Goal: Task Accomplishment & Management: Manage account settings

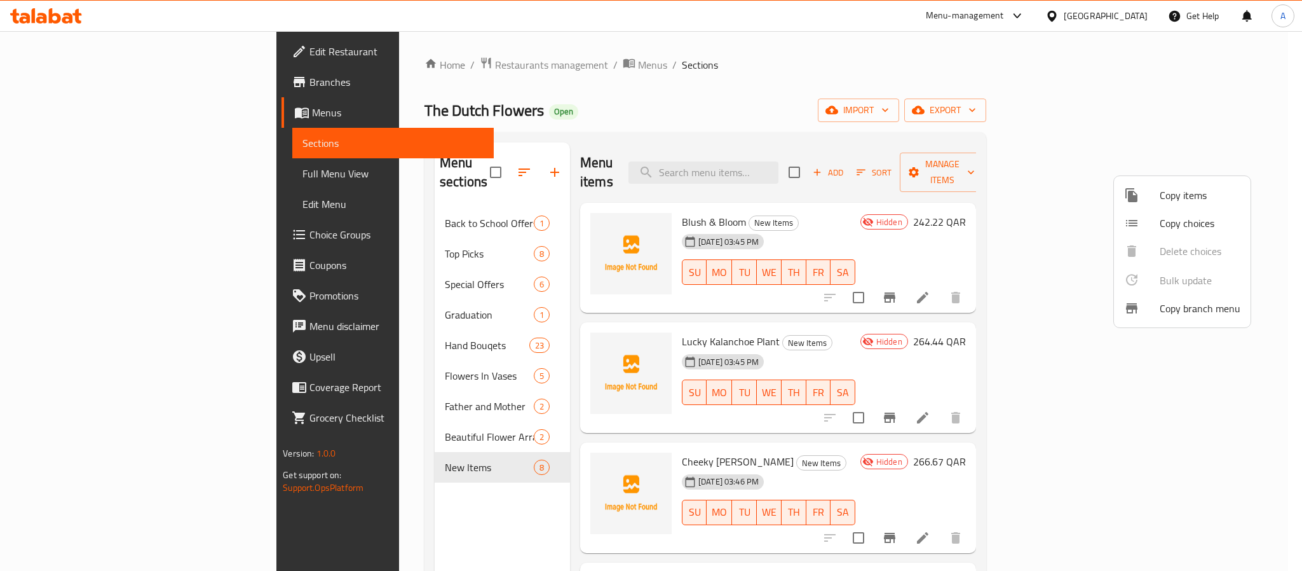
click at [1135, 15] on div at bounding box center [651, 285] width 1302 height 571
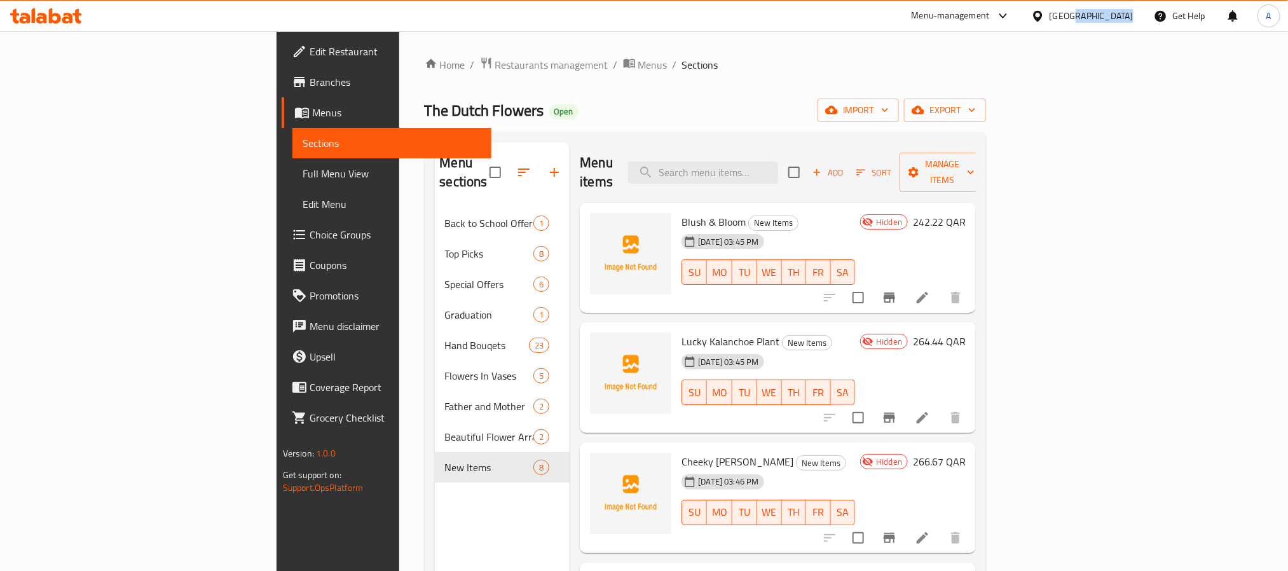
click at [1135, 15] on div "Qatar" at bounding box center [1082, 16] width 123 height 31
click at [1114, 10] on div "Qatar" at bounding box center [1091, 16] width 84 height 14
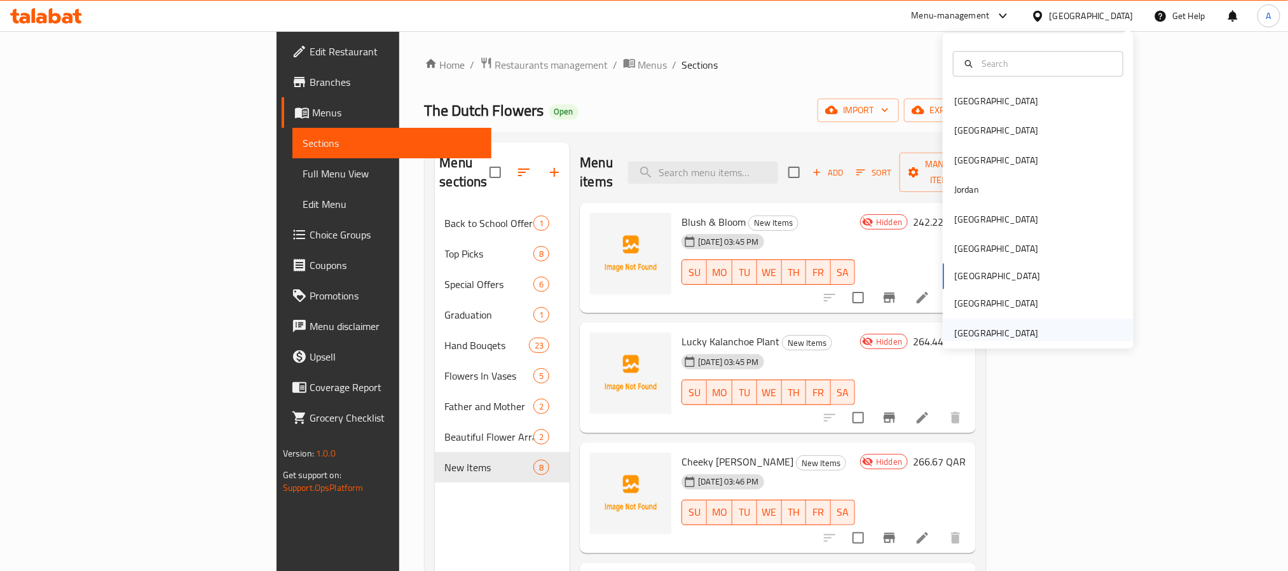
click at [969, 336] on div "[GEOGRAPHIC_DATA]" at bounding box center [996, 333] width 84 height 14
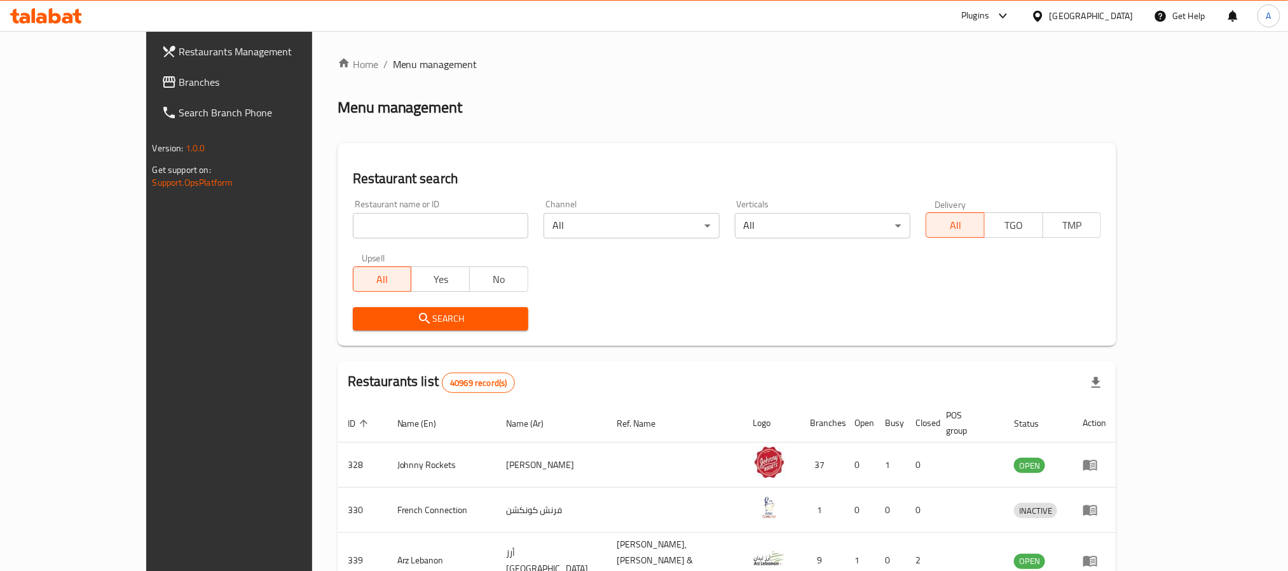
click at [430, 229] on input "search" at bounding box center [440, 225] width 175 height 25
paste input "SABORES RESTAURANT"
click at [363, 323] on span "Search" at bounding box center [440, 319] width 155 height 16
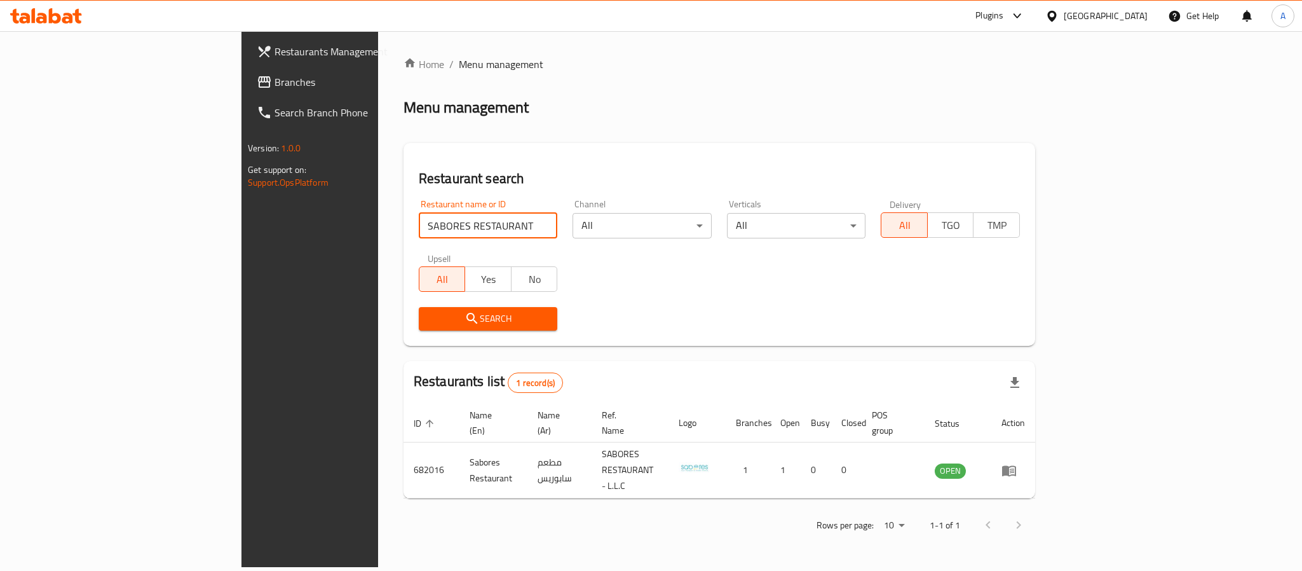
drag, startPoint x: 383, startPoint y: 214, endPoint x: 204, endPoint y: 214, distance: 179.2
click at [242, 214] on div "Restaurants Management Branches Search Branch Phone Version: 1.0.0 Get support …" at bounding box center [651, 299] width 819 height 536
paste input "mount saj"
type input "mount saj"
click at [411, 294] on div "Upsell All Yes No" at bounding box center [488, 272] width 154 height 53
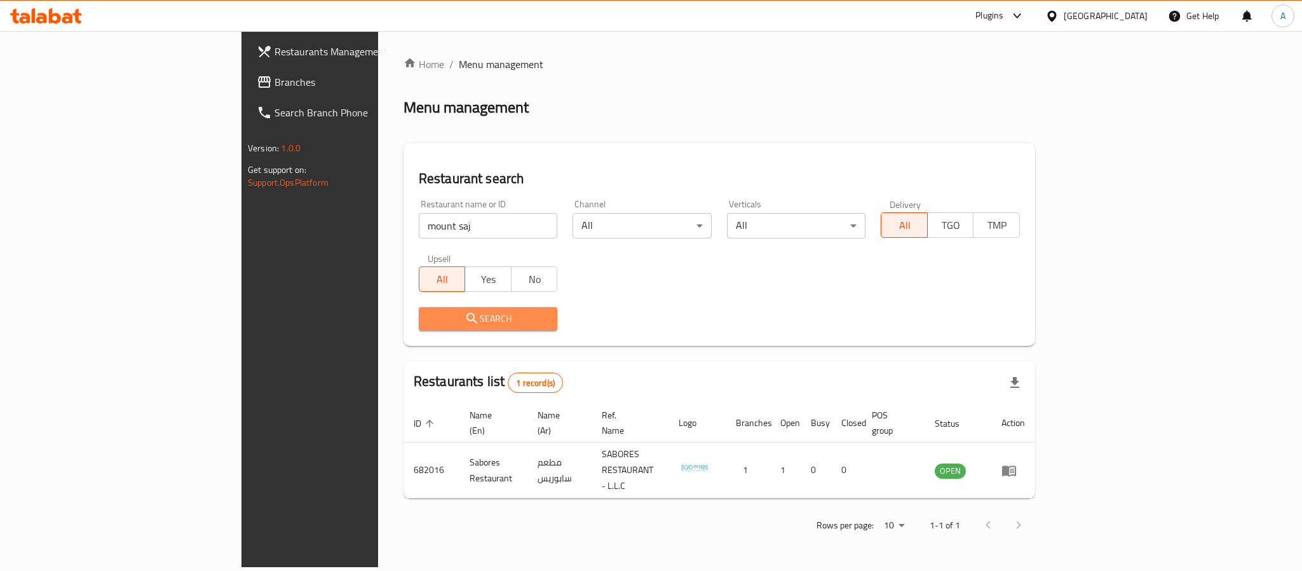
click at [429, 313] on span "Search" at bounding box center [488, 319] width 119 height 16
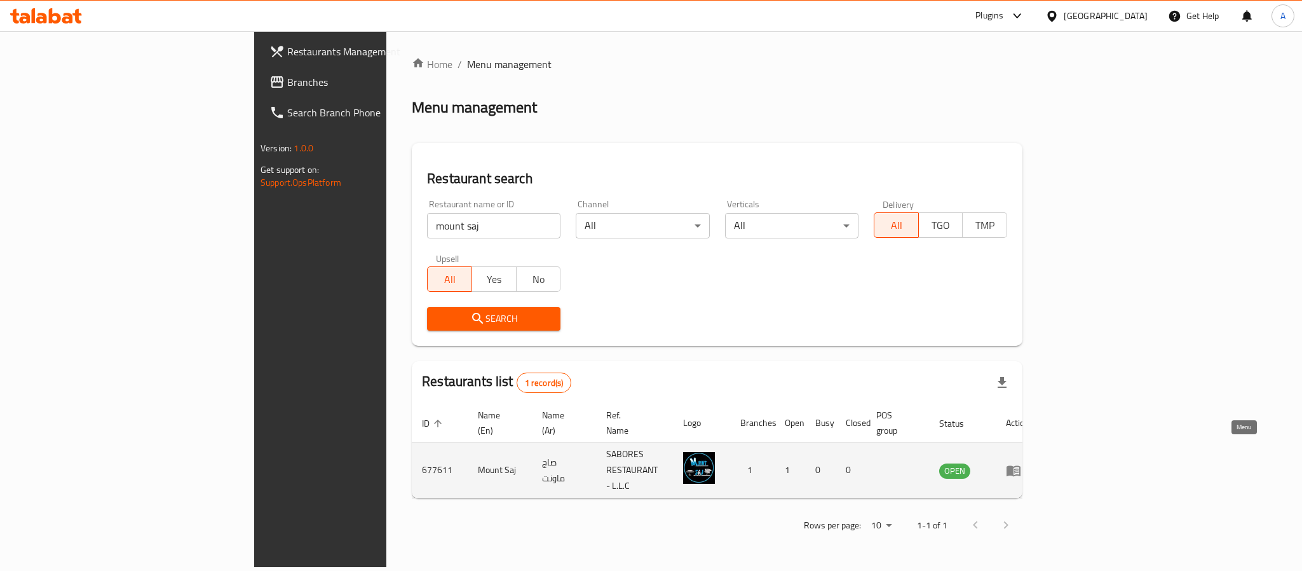
click at [1021, 465] on icon "enhanced table" at bounding box center [1014, 470] width 14 height 11
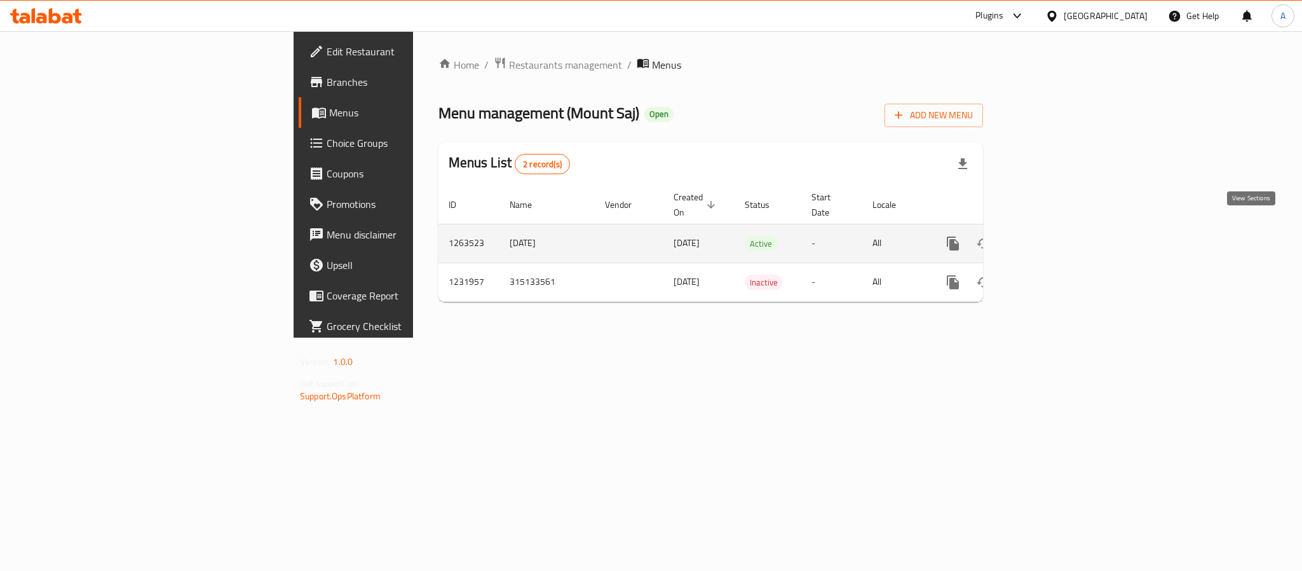
click at [1060, 238] on link "enhanced table" at bounding box center [1045, 243] width 31 height 31
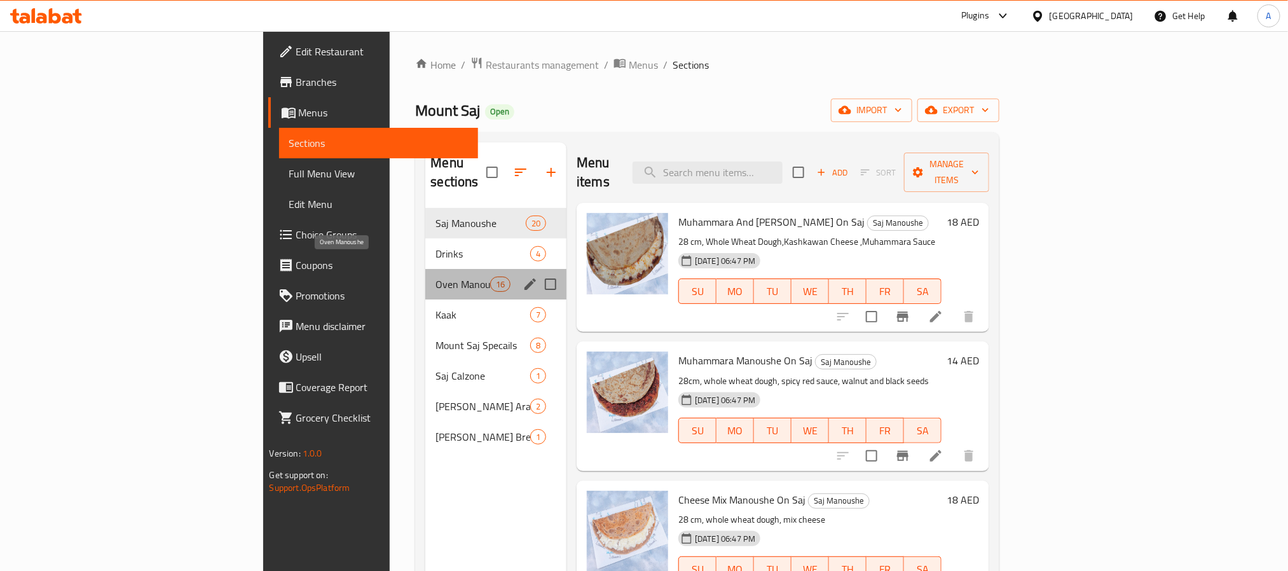
click at [435, 276] on span "Oven Manoushe" at bounding box center [462, 283] width 54 height 15
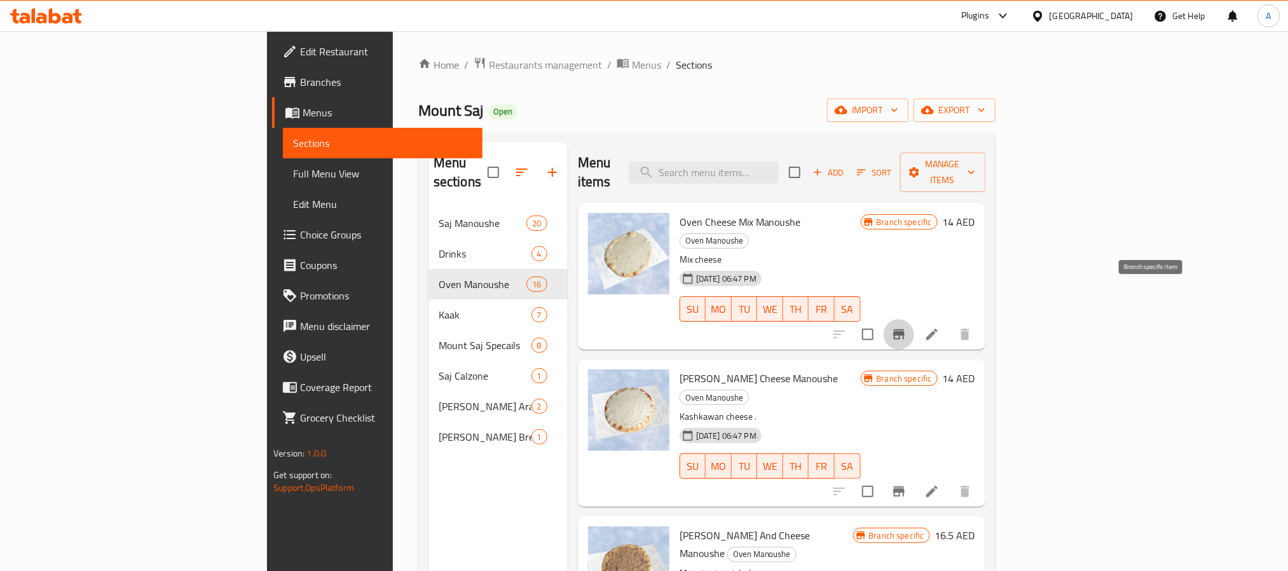
click at [904, 329] on icon "Branch-specific-item" at bounding box center [898, 334] width 11 height 10
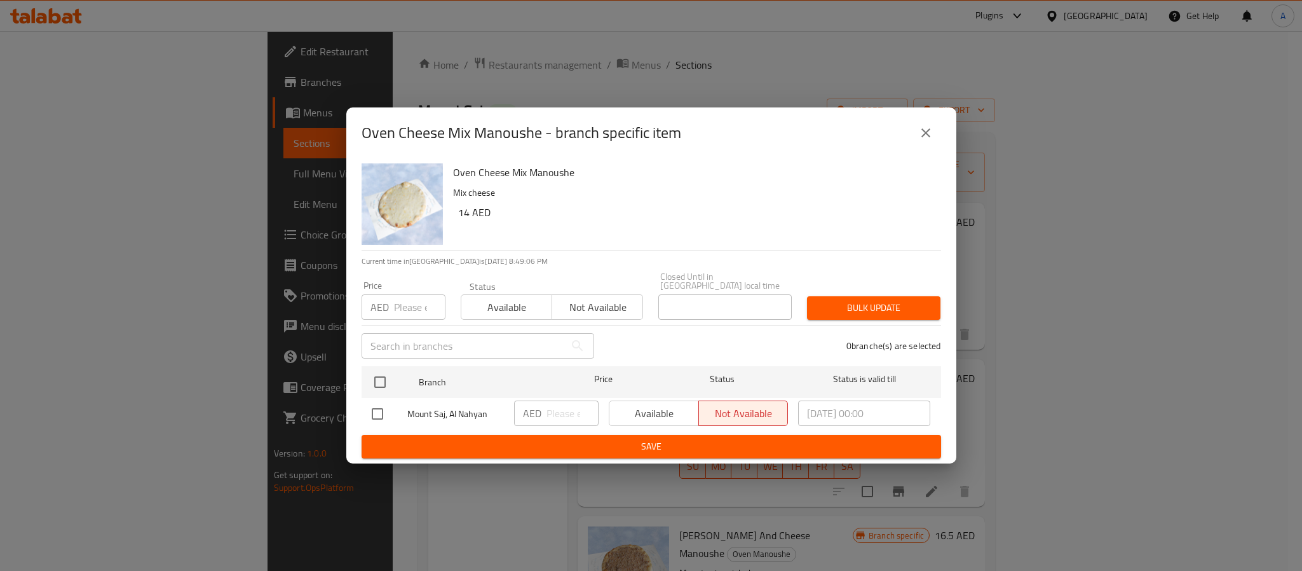
click at [927, 126] on icon "close" at bounding box center [925, 132] width 15 height 15
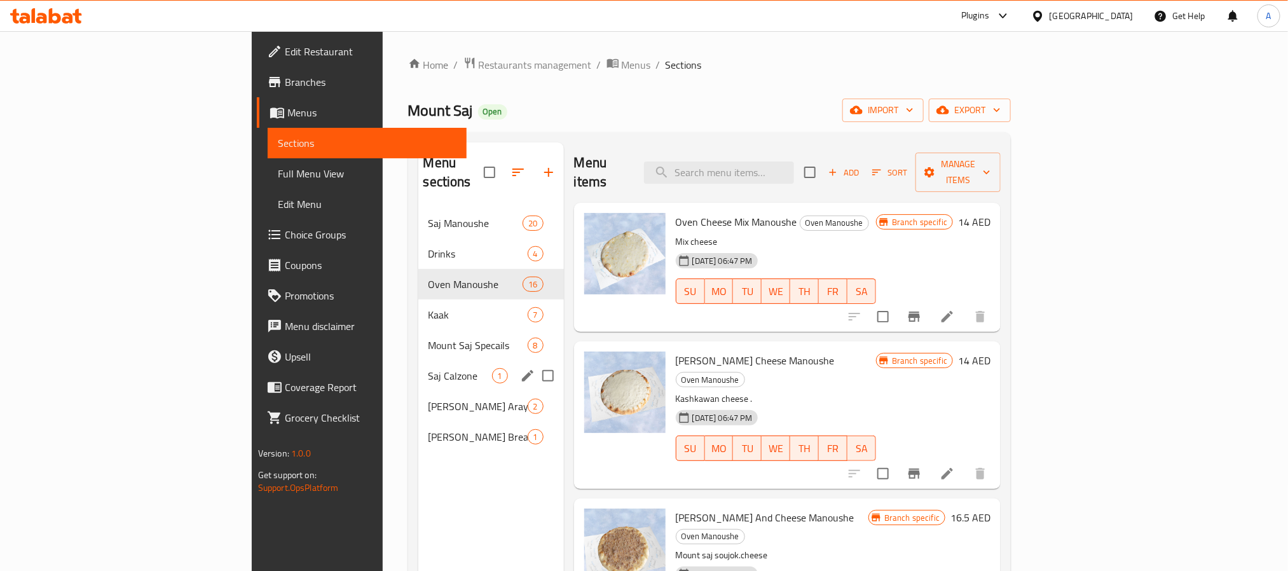
click at [418, 369] on div "Saj Calzone 1" at bounding box center [491, 375] width 146 height 31
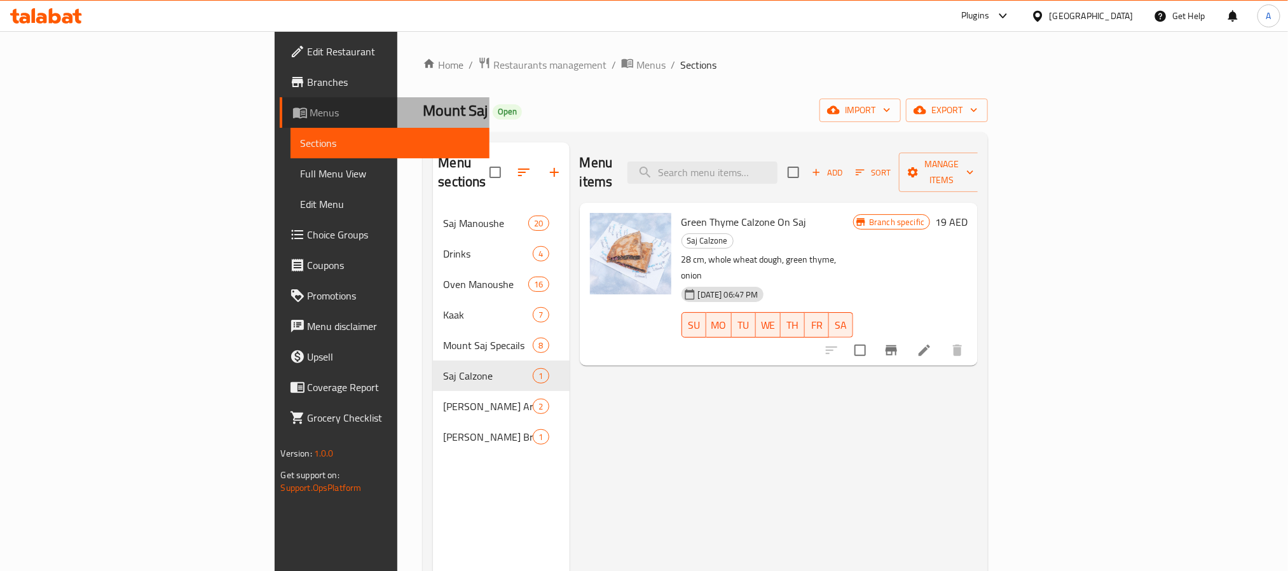
click at [310, 120] on span "Menus" at bounding box center [394, 112] width 169 height 15
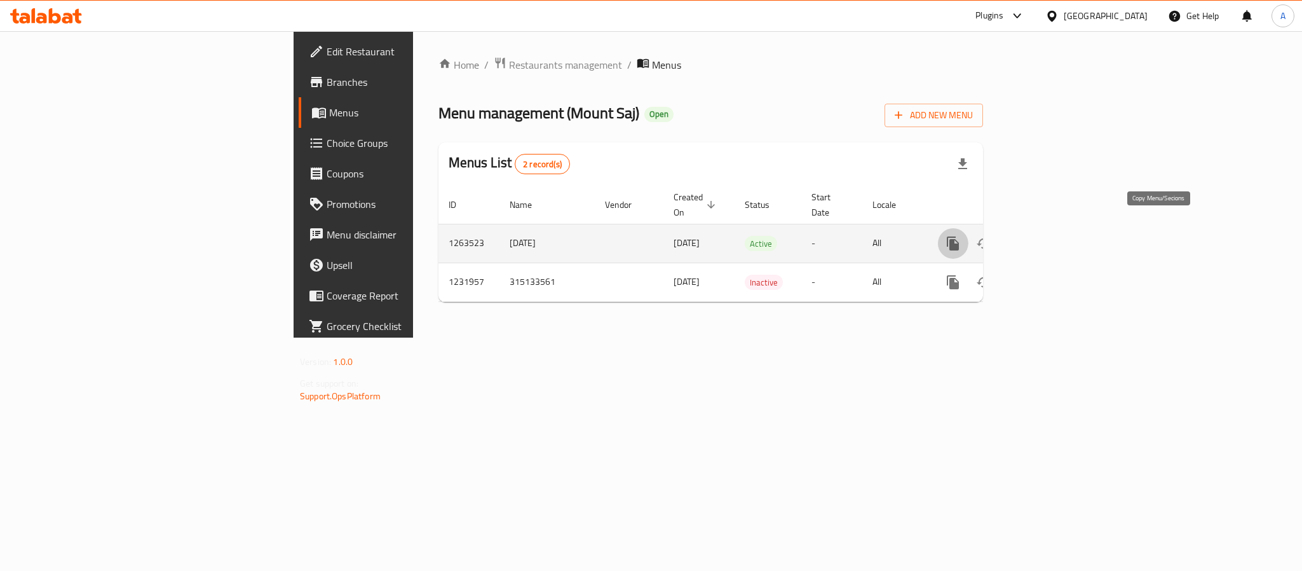
click at [959, 236] on icon "more" at bounding box center [953, 243] width 12 height 14
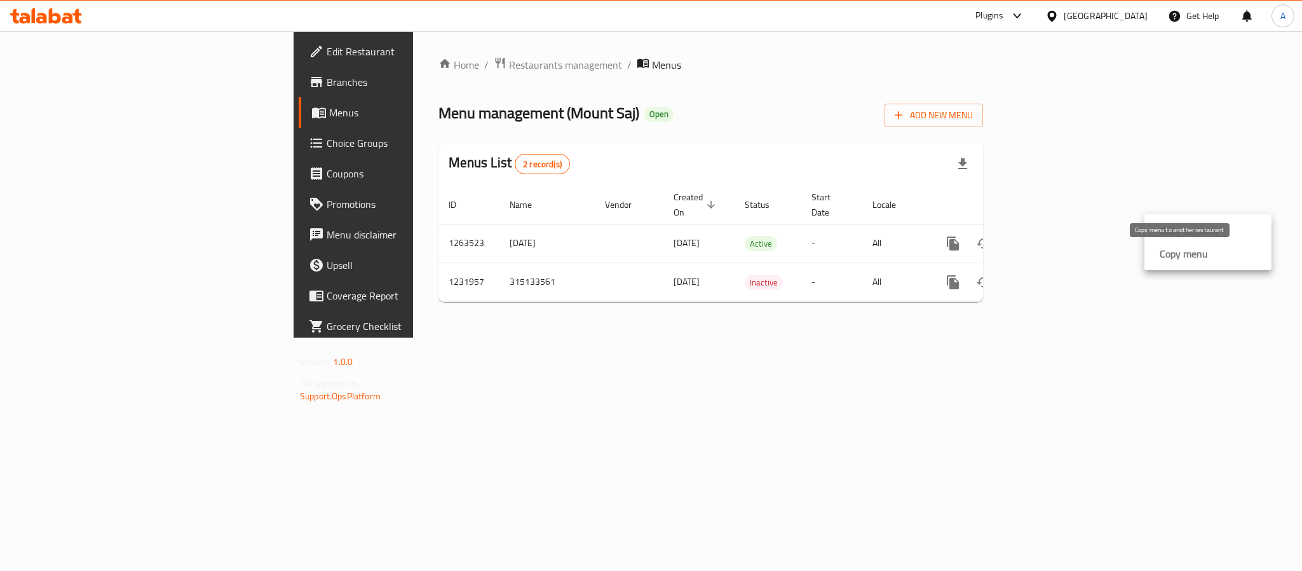
click at [1189, 250] on strong "Copy menu" at bounding box center [1184, 253] width 48 height 15
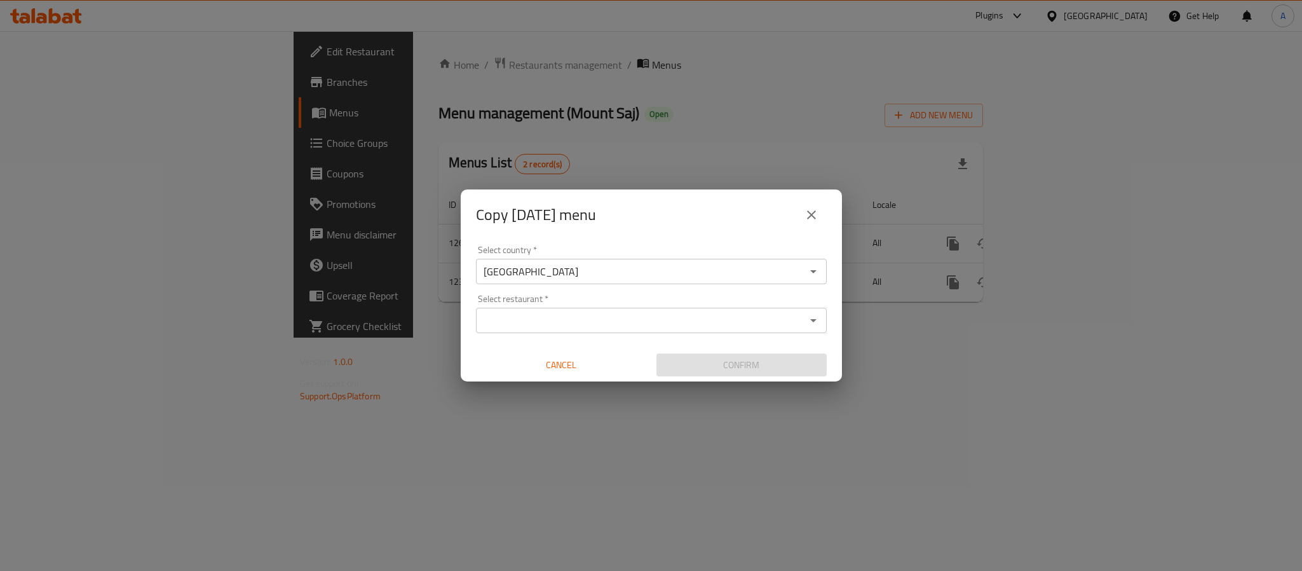
click at [811, 204] on button "close" at bounding box center [811, 215] width 31 height 31
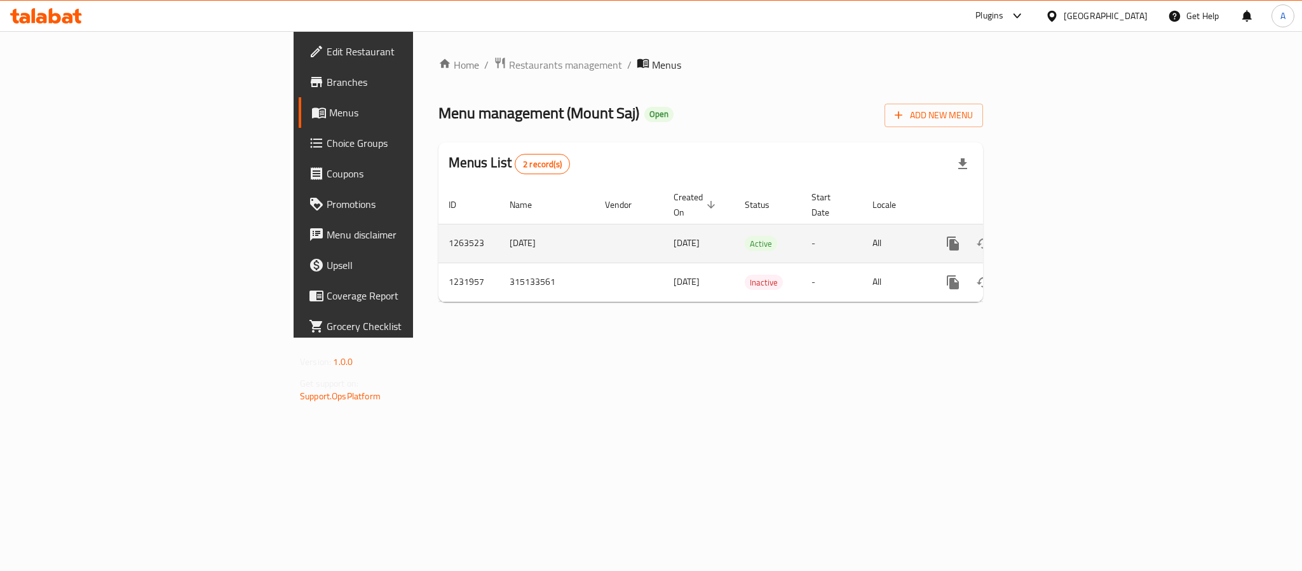
click at [439, 231] on td "1263523" at bounding box center [469, 243] width 61 height 39
copy td "1263523"
click at [959, 236] on icon "more" at bounding box center [953, 243] width 12 height 14
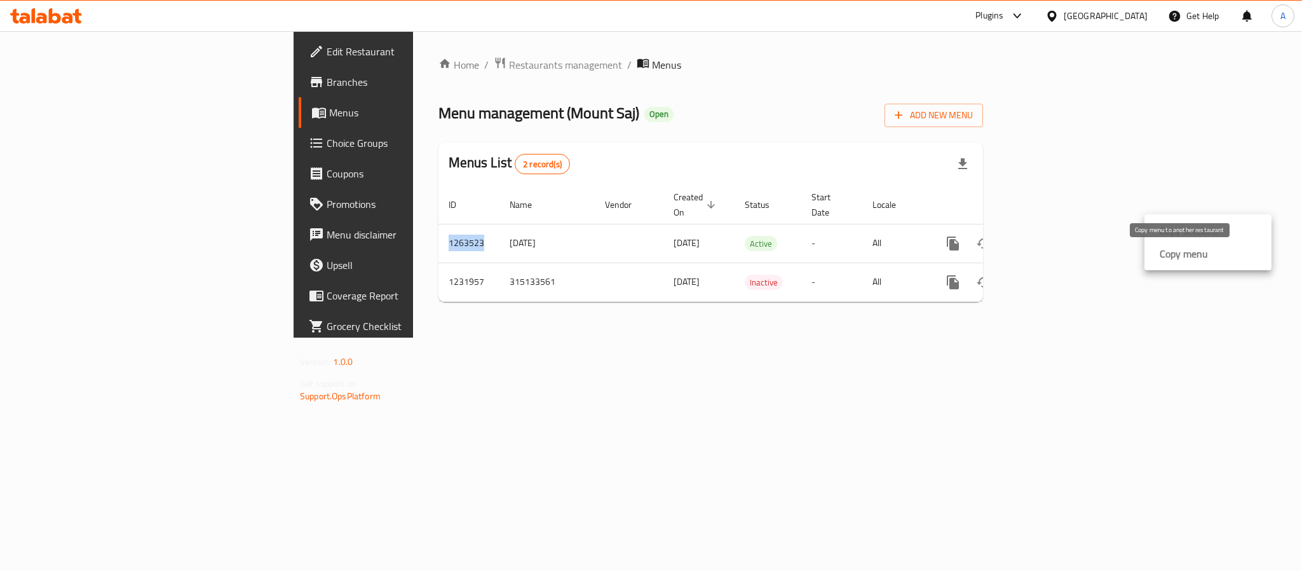
click at [1190, 252] on strong "Copy menu" at bounding box center [1184, 253] width 48 height 15
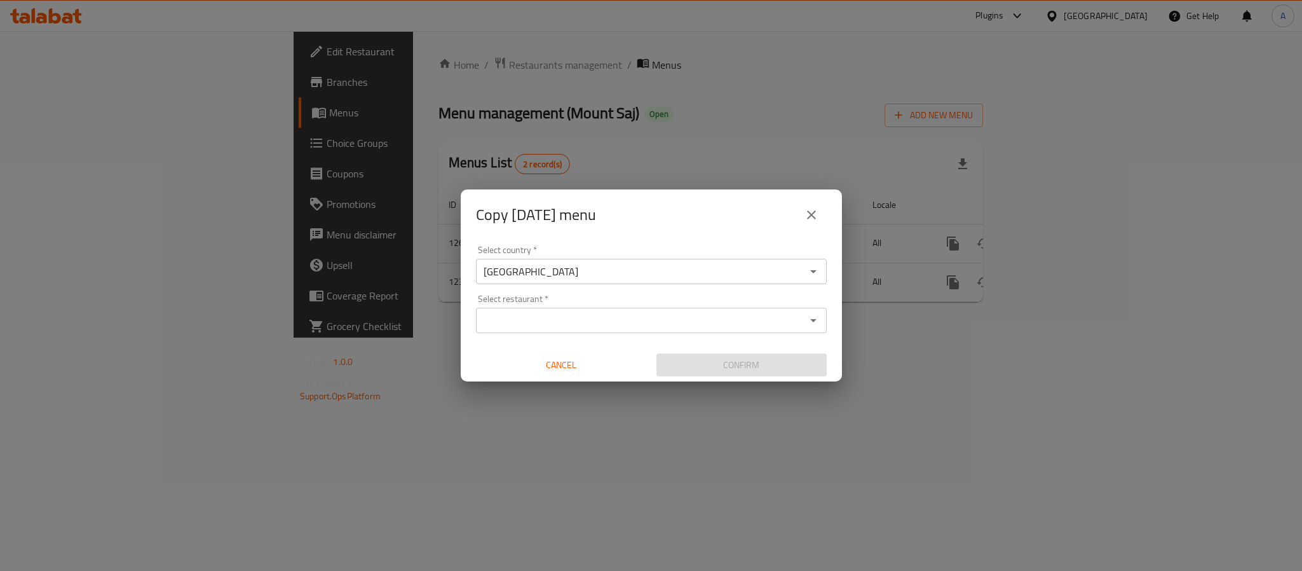
click at [586, 317] on input "Select restaurant   *" at bounding box center [641, 320] width 322 height 18
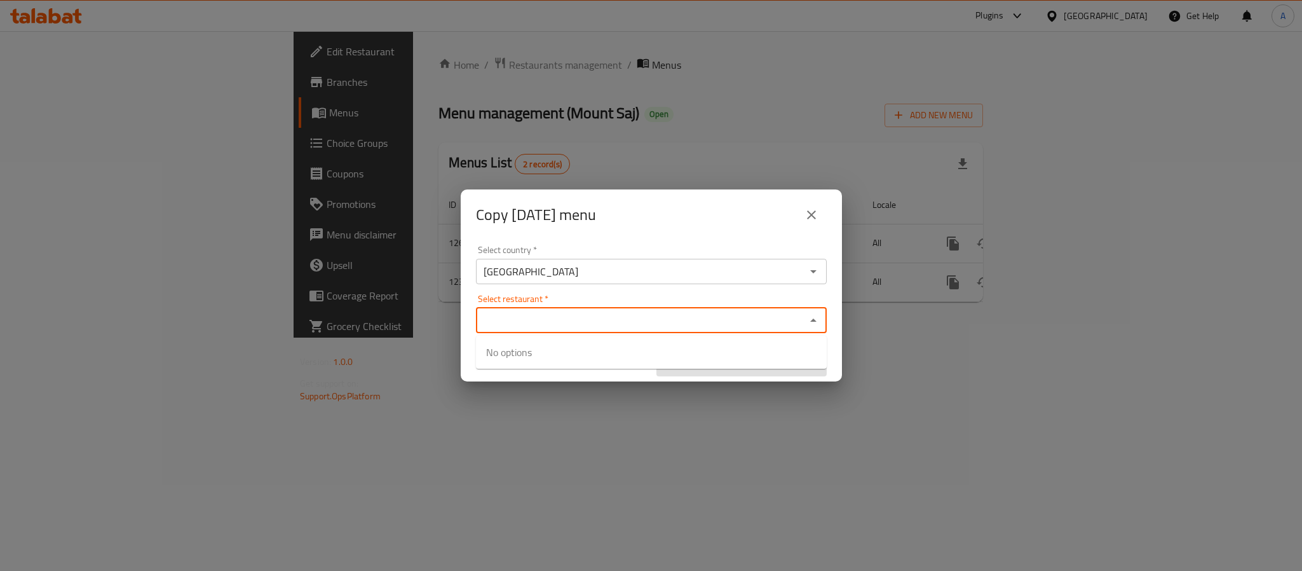
paste input "682016"
type input "682016"
click at [544, 313] on input "Select restaurant   *" at bounding box center [641, 320] width 322 height 18
paste input "Sabores Restaurant"
type input "Sabores Restaurant"
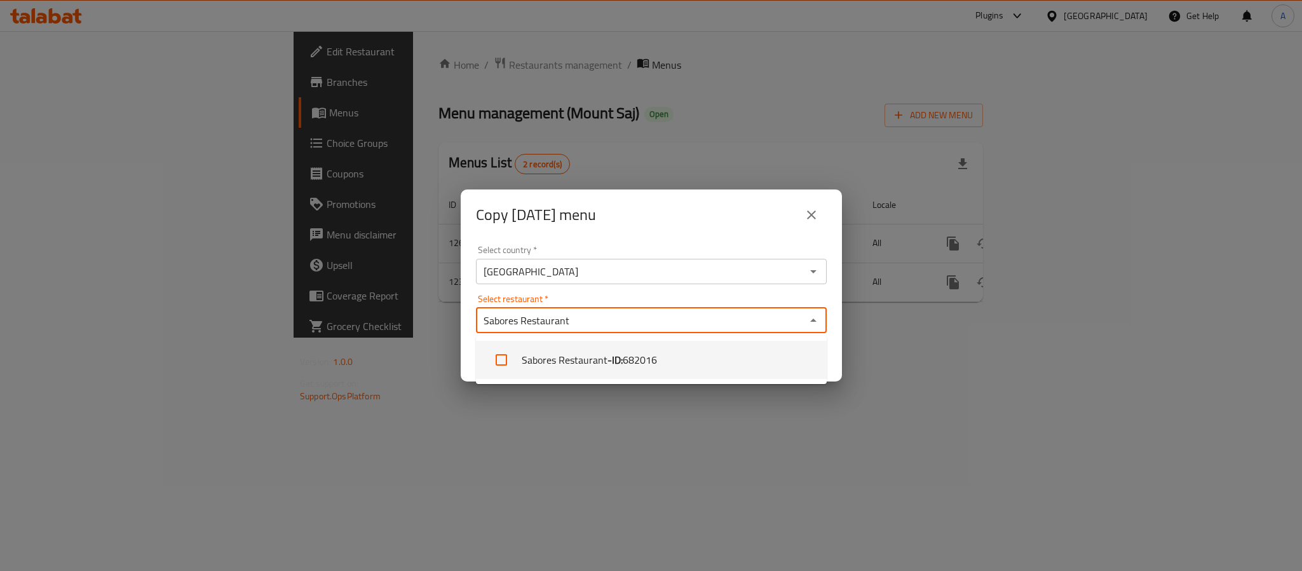
click at [568, 359] on li "Sabores Restaurant - ID: 682016" at bounding box center [651, 360] width 351 height 38
checkbox input "true"
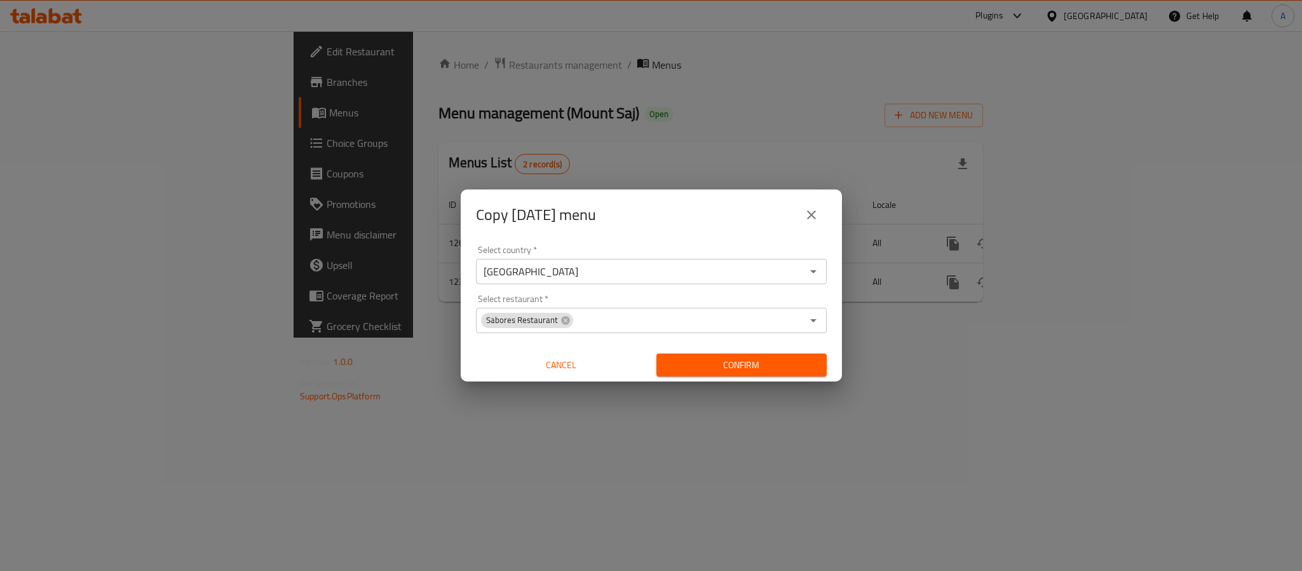
click at [734, 218] on div "Copy 29/10/2024 menu" at bounding box center [651, 215] width 351 height 31
click at [752, 358] on span "Confirm" at bounding box center [742, 365] width 150 height 16
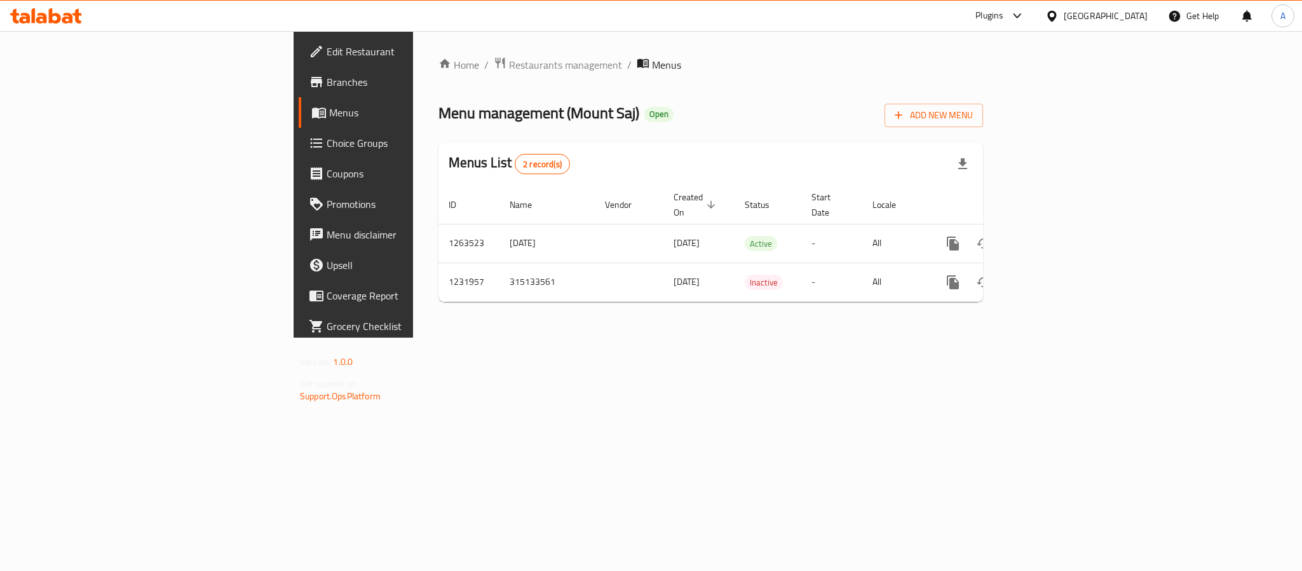
click at [1079, 9] on div "[GEOGRAPHIC_DATA]" at bounding box center [1106, 16] width 84 height 14
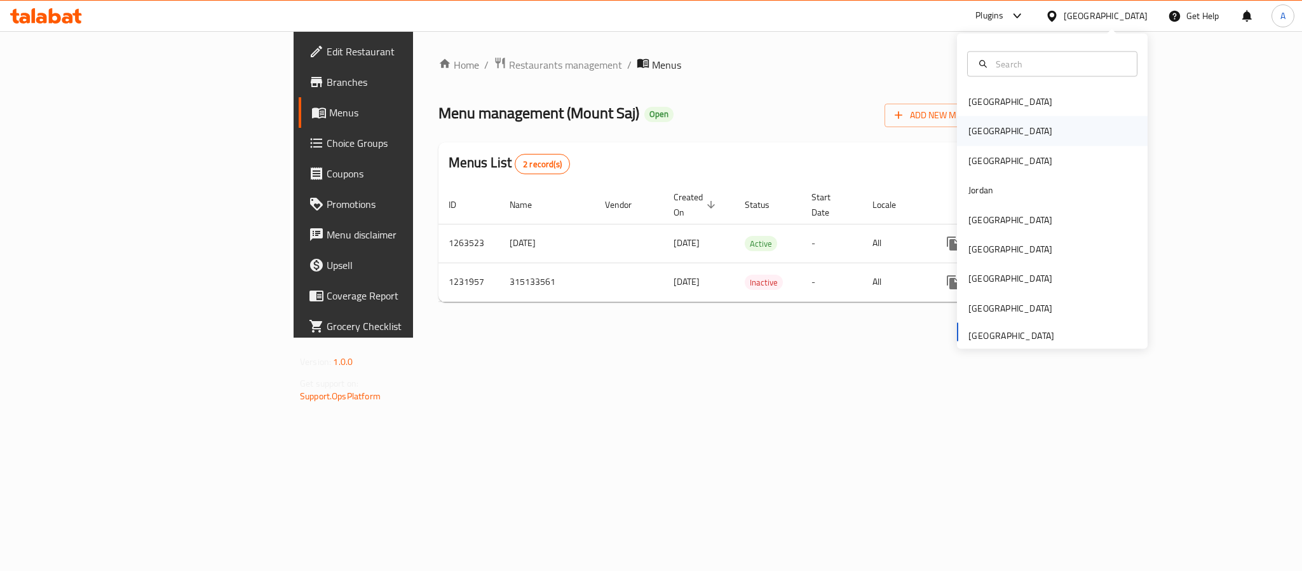
click at [975, 133] on div "Egypt" at bounding box center [1011, 131] width 84 height 14
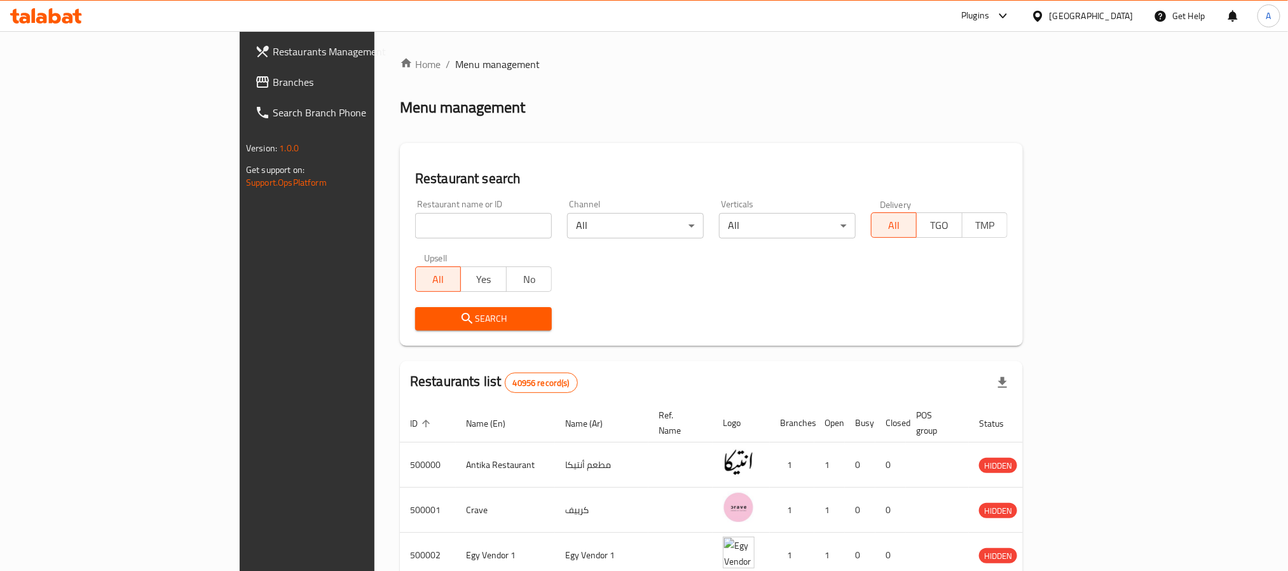
click at [415, 229] on input "search" at bounding box center [483, 225] width 137 height 25
paste input "645835"
type input "645835"
click at [425, 315] on span "Search" at bounding box center [483, 319] width 116 height 16
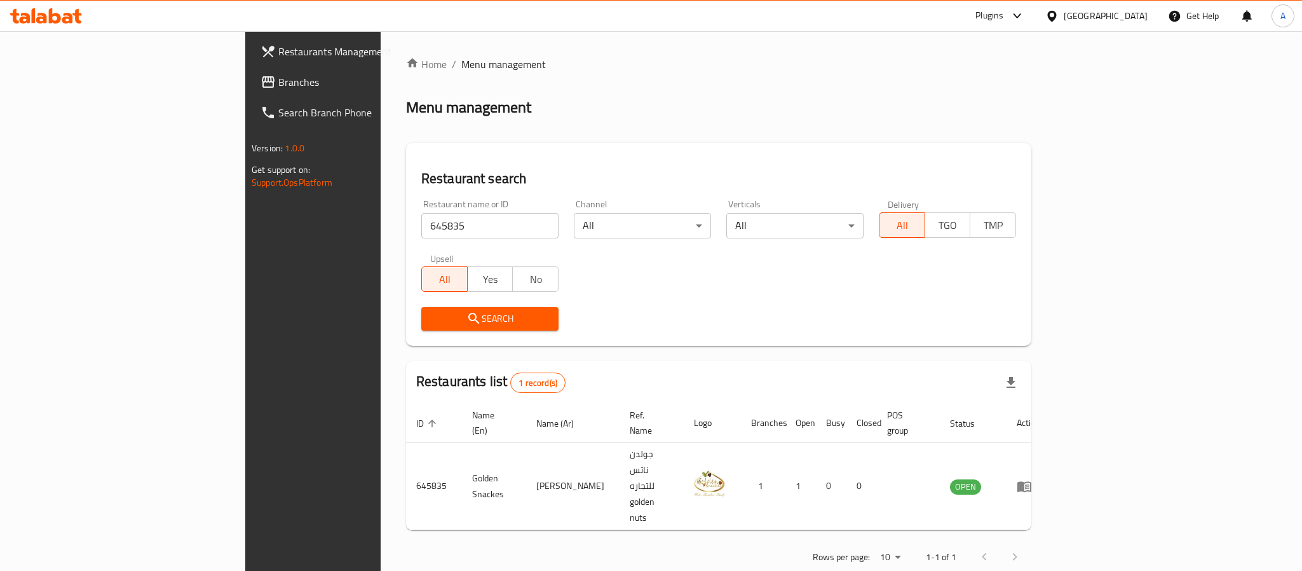
click at [1035, 27] on div "Plugins" at bounding box center [999, 16] width 69 height 31
click at [1004, 22] on div "Plugins" at bounding box center [990, 15] width 28 height 15
click at [936, 175] on div "Restaurant-Management" at bounding box center [958, 175] width 100 height 14
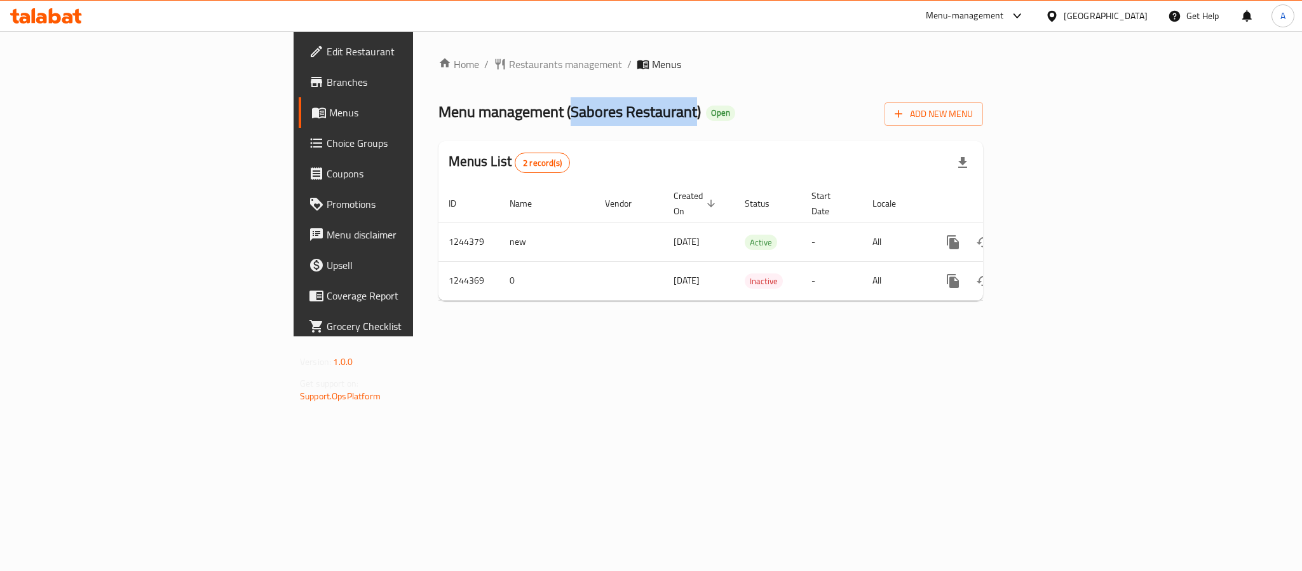
drag, startPoint x: 500, startPoint y: 112, endPoint x: 376, endPoint y: 114, distance: 124.0
click at [439, 114] on span "Menu management ( Sabores Restaurant )" at bounding box center [570, 111] width 262 height 29
copy span "Sabores Restaurant"
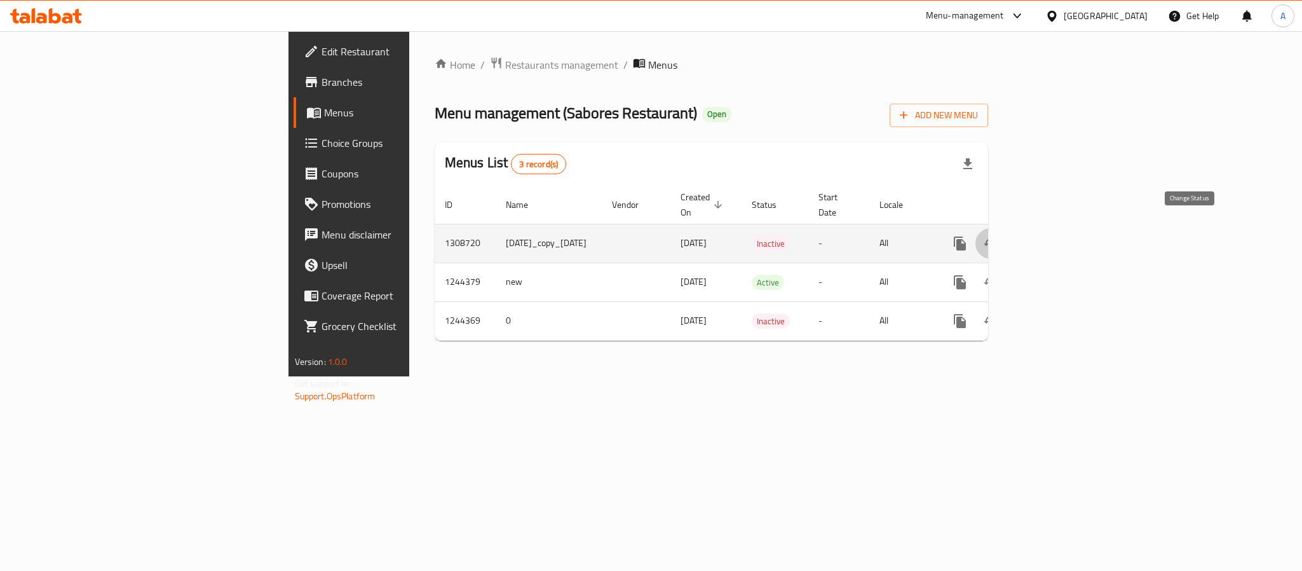
click at [998, 236] on icon "enhanced table" at bounding box center [990, 243] width 15 height 15
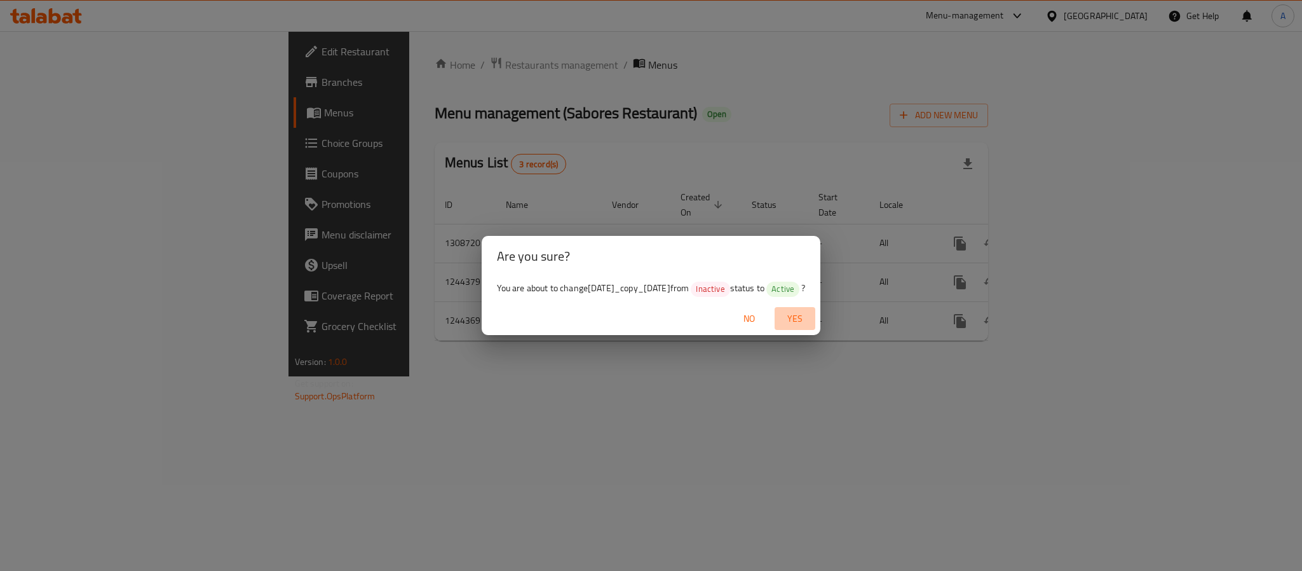
click at [810, 327] on span "Yes" at bounding box center [795, 319] width 31 height 16
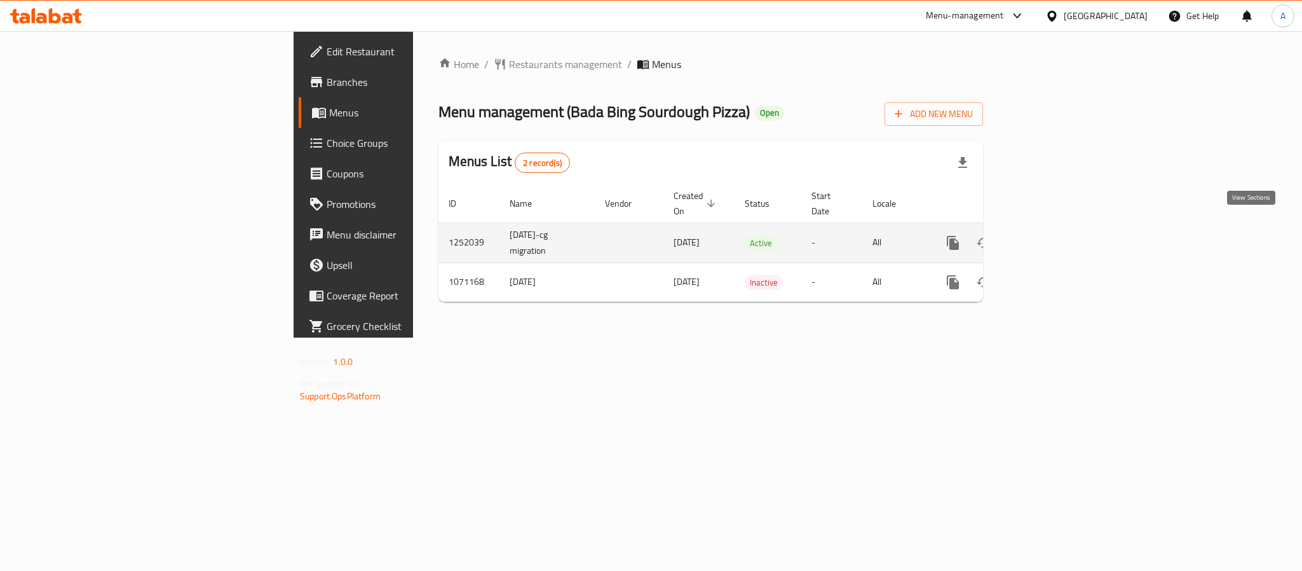
click at [1051, 237] on icon "enhanced table" at bounding box center [1044, 242] width 11 height 11
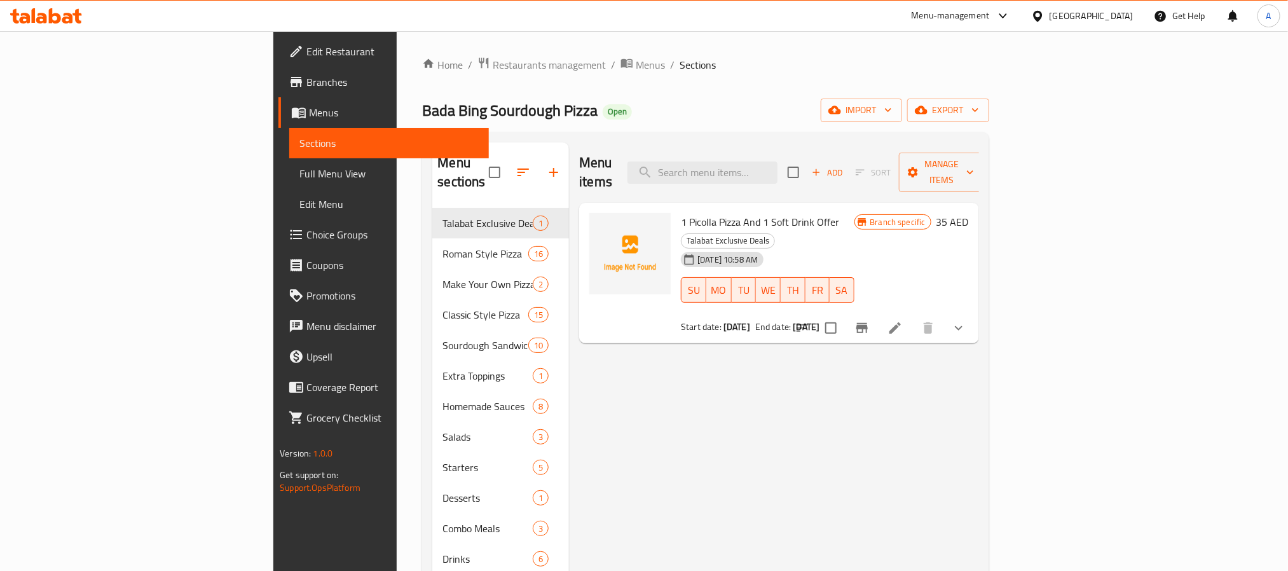
click at [978, 392] on div "Menu items Add Sort Manage items 1 Picolla Pizza And 1 Soft Drink Offer Talabat…" at bounding box center [773, 427] width 409 height 571
click at [981, 107] on icon "button" at bounding box center [975, 110] width 13 height 13
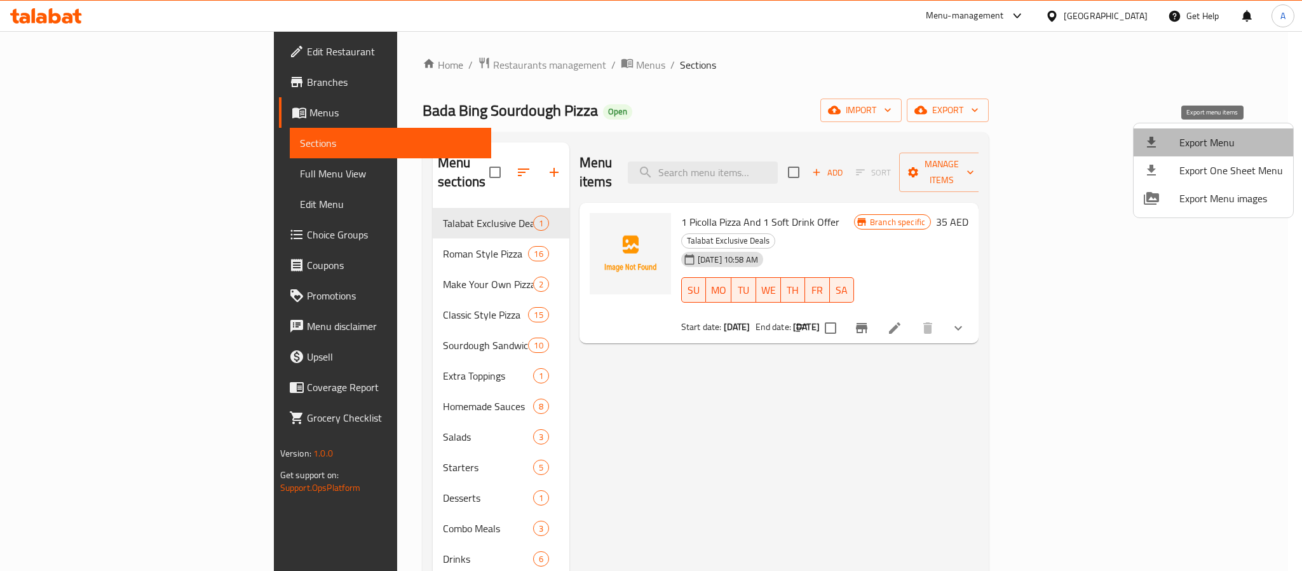
click at [1236, 141] on span "Export Menu" at bounding box center [1232, 142] width 104 height 15
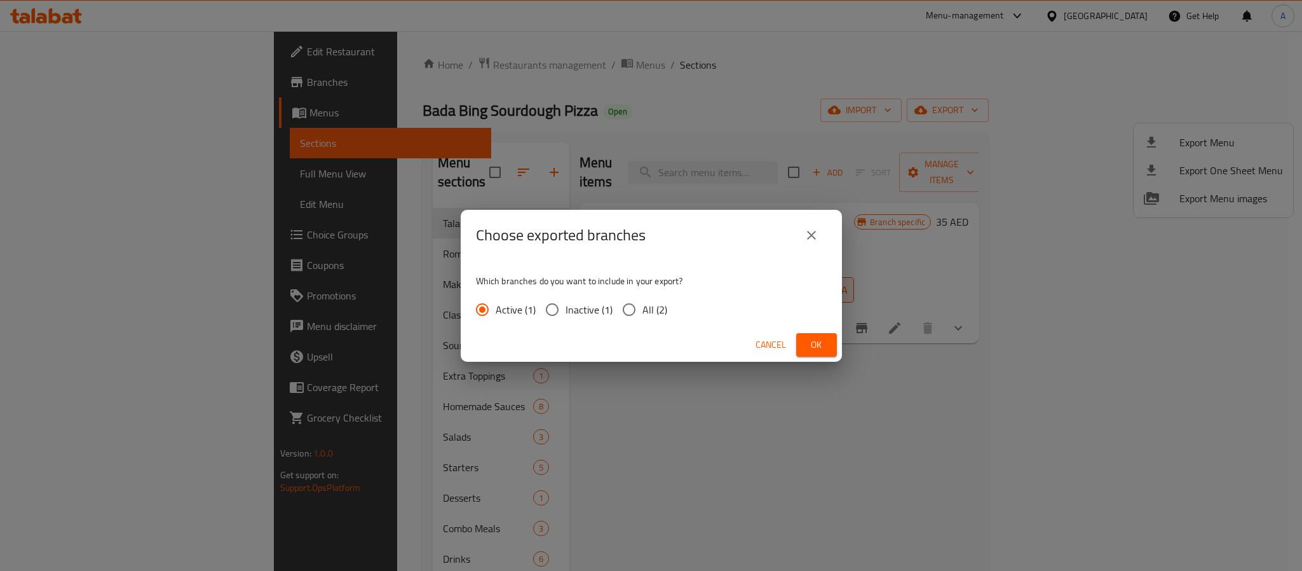
click at [633, 304] on input "All (2)" at bounding box center [629, 309] width 27 height 27
radio input "true"
click at [812, 346] on span "Ok" at bounding box center [817, 345] width 20 height 16
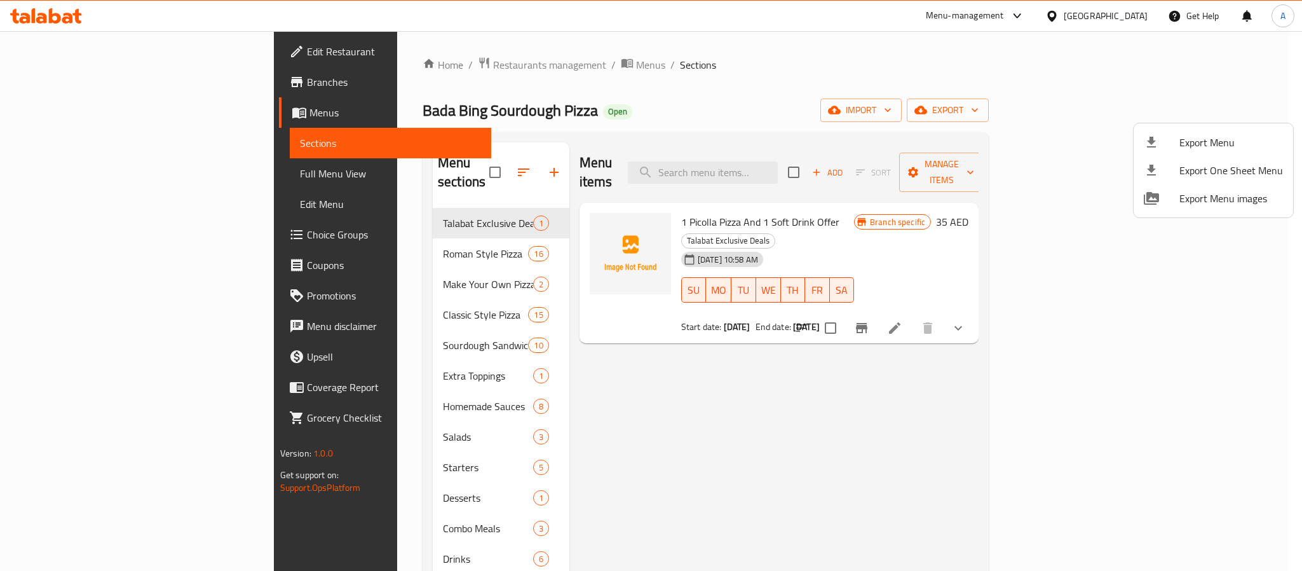
click at [631, 407] on div at bounding box center [651, 285] width 1302 height 571
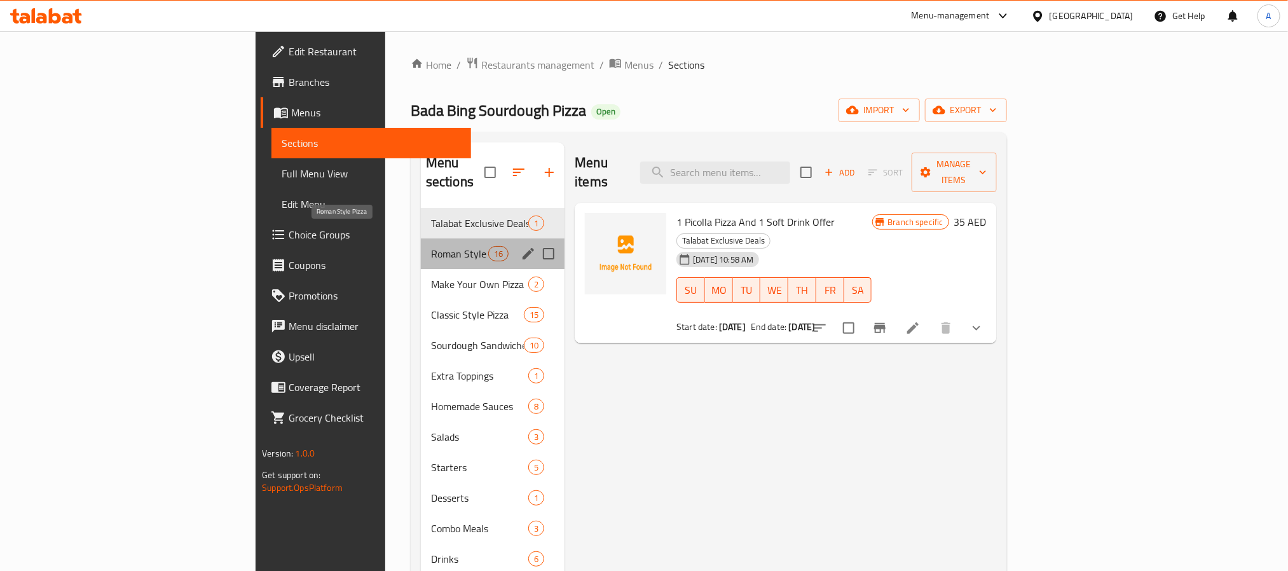
click at [431, 246] on span "Roman Style Pizza" at bounding box center [459, 253] width 57 height 15
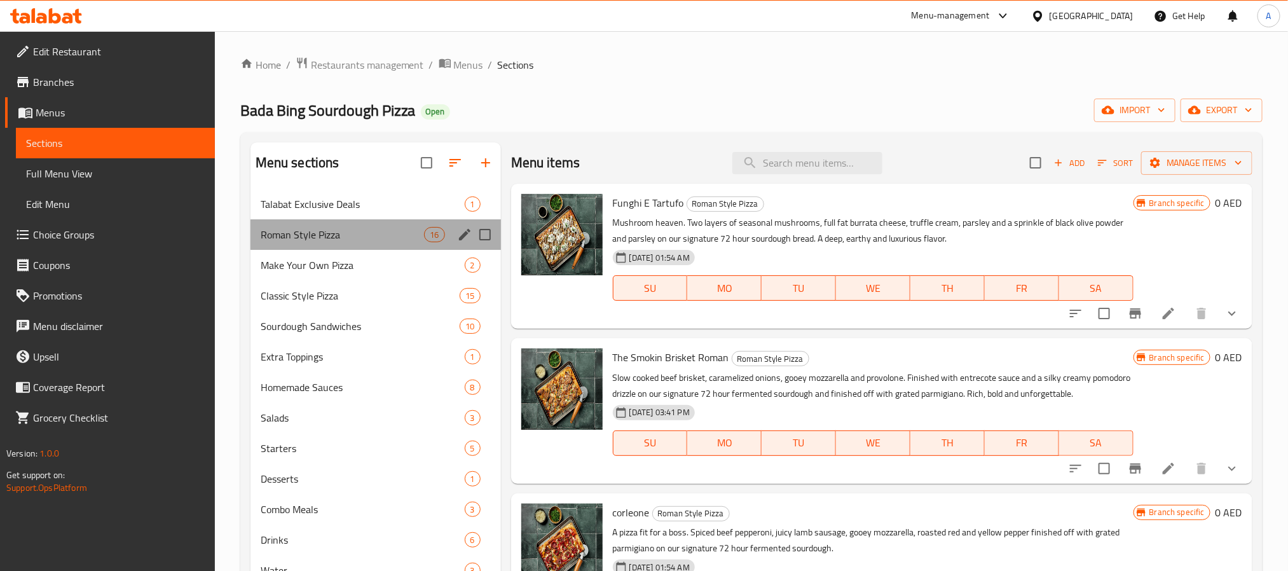
click at [336, 226] on div "Roman Style Pizza 16" at bounding box center [375, 234] width 250 height 31
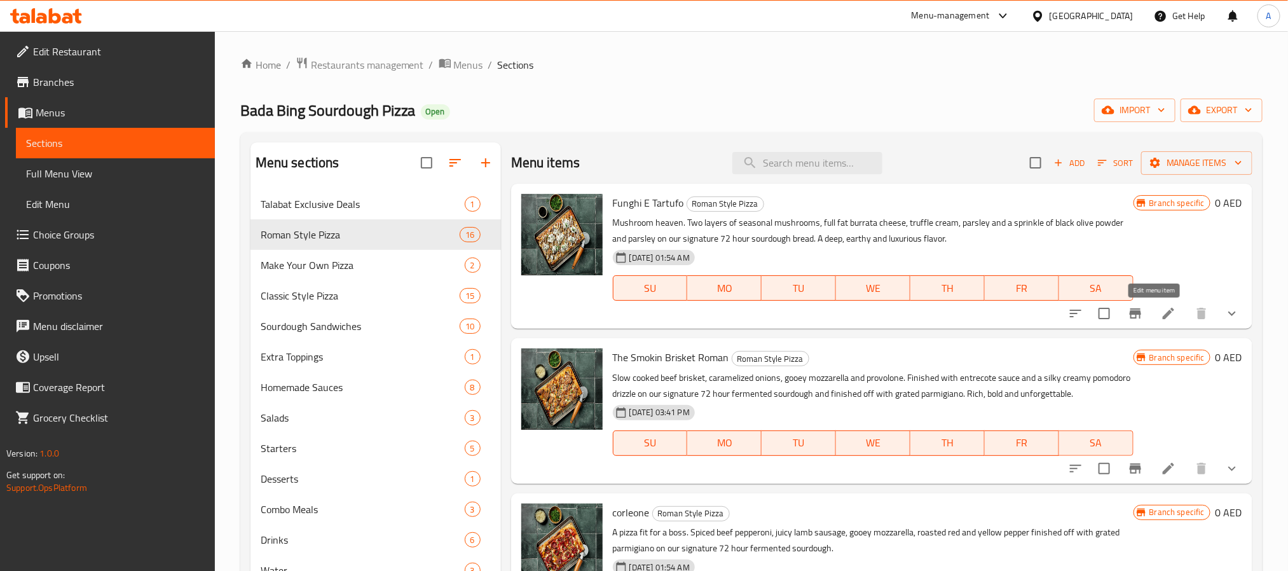
click at [1161, 311] on icon at bounding box center [1168, 313] width 15 height 15
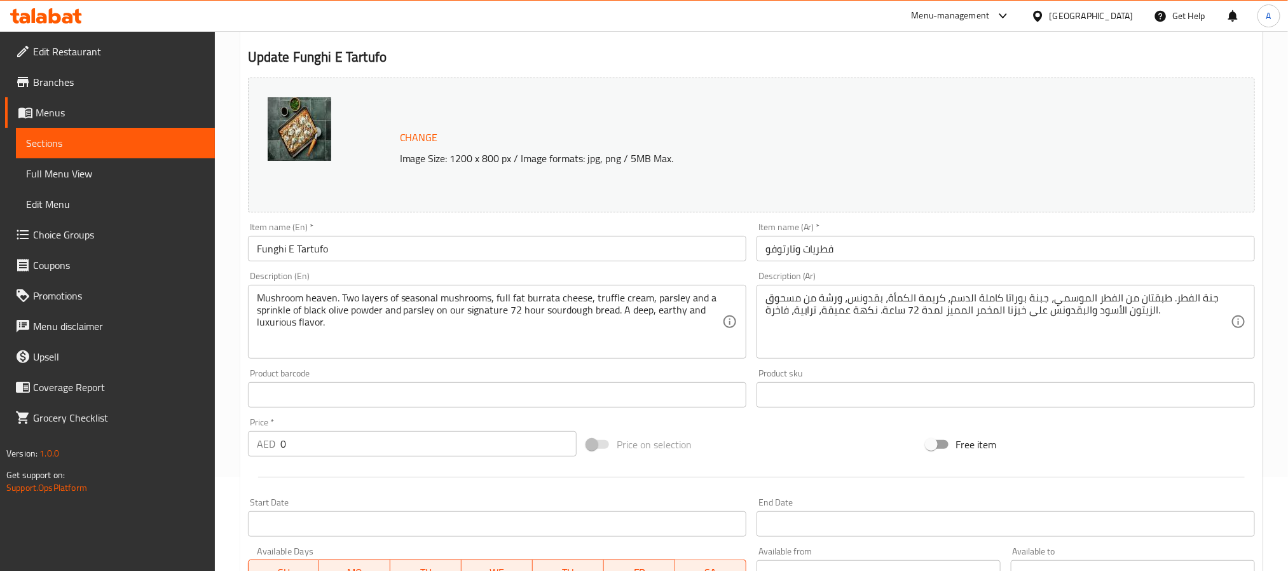
scroll to position [95, 0]
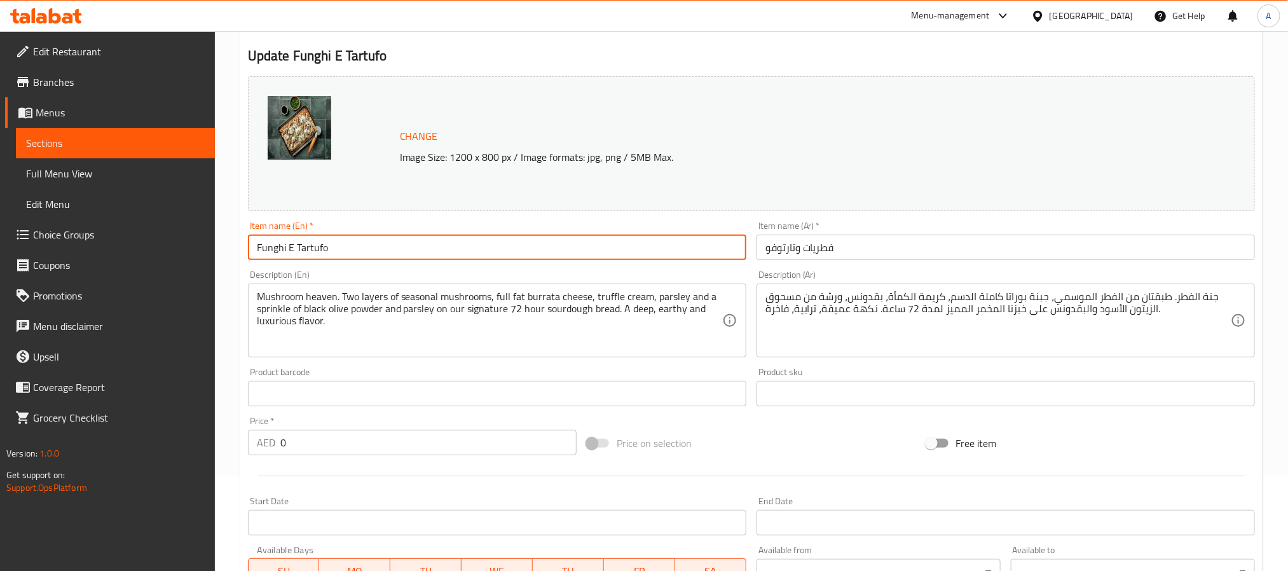
click at [275, 247] on input "Funghi E Tartufo" at bounding box center [497, 247] width 498 height 25
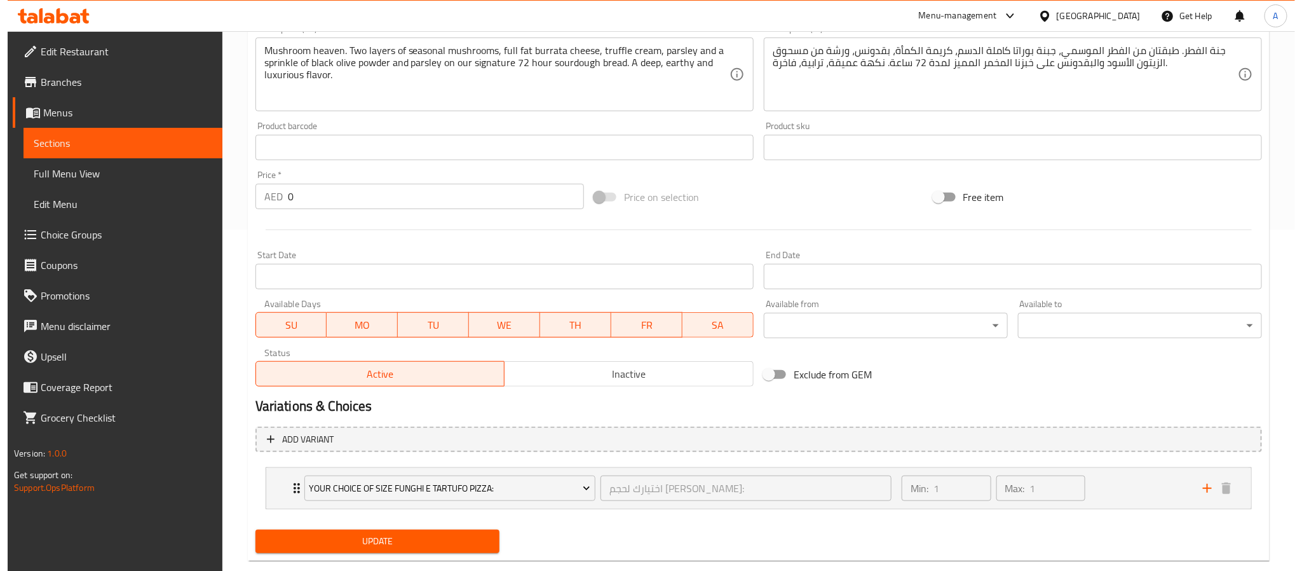
scroll to position [367, 0]
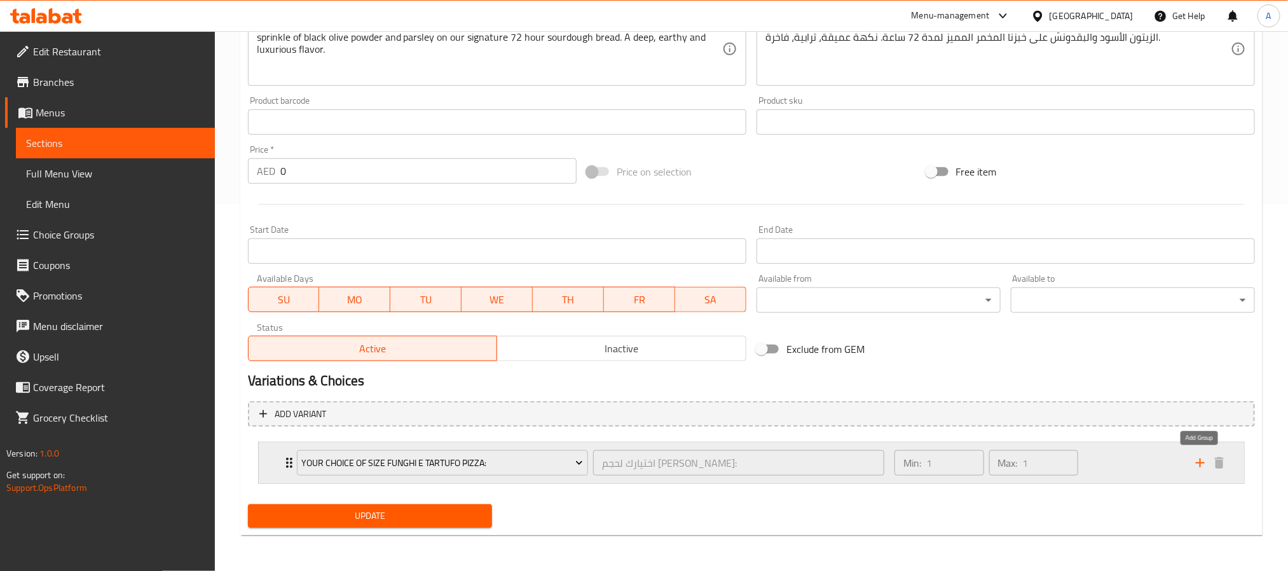
click at [1201, 466] on icon "add" at bounding box center [1199, 462] width 15 height 15
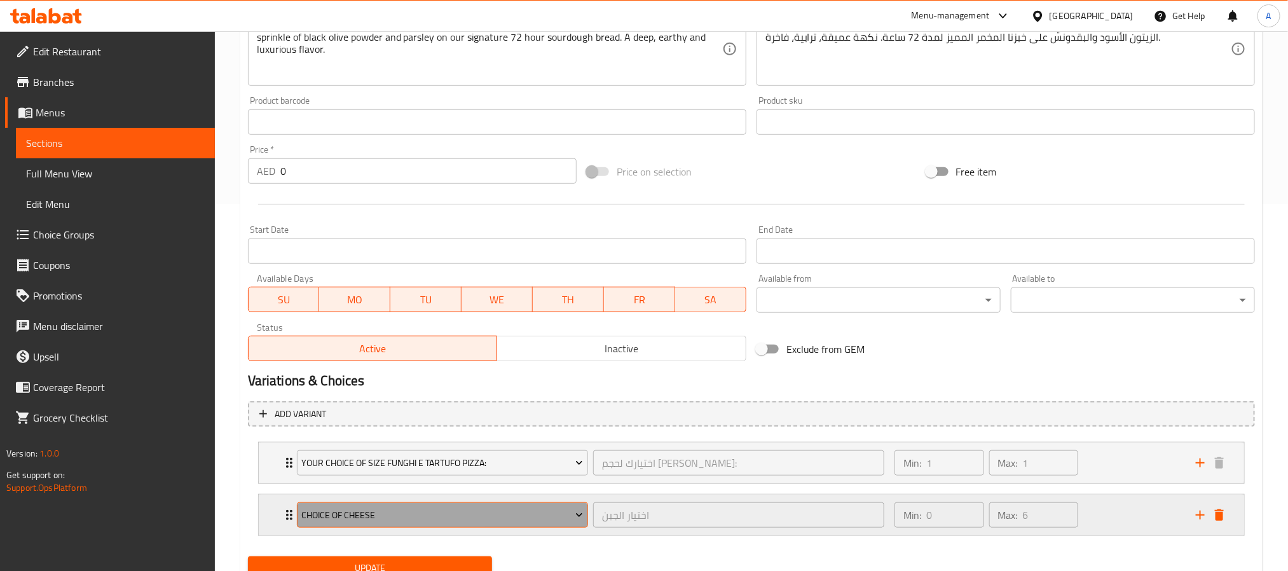
click at [569, 514] on span "Choice of Cheese" at bounding box center [442, 515] width 282 height 16
type input "اختيار الجبن"
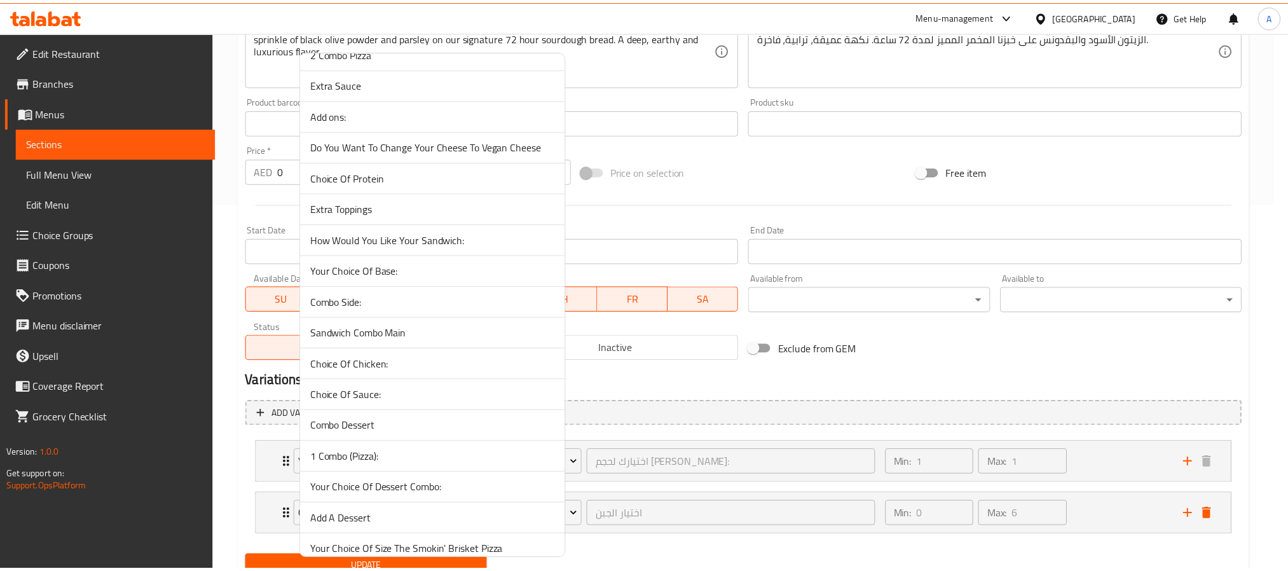
scroll to position [48, 0]
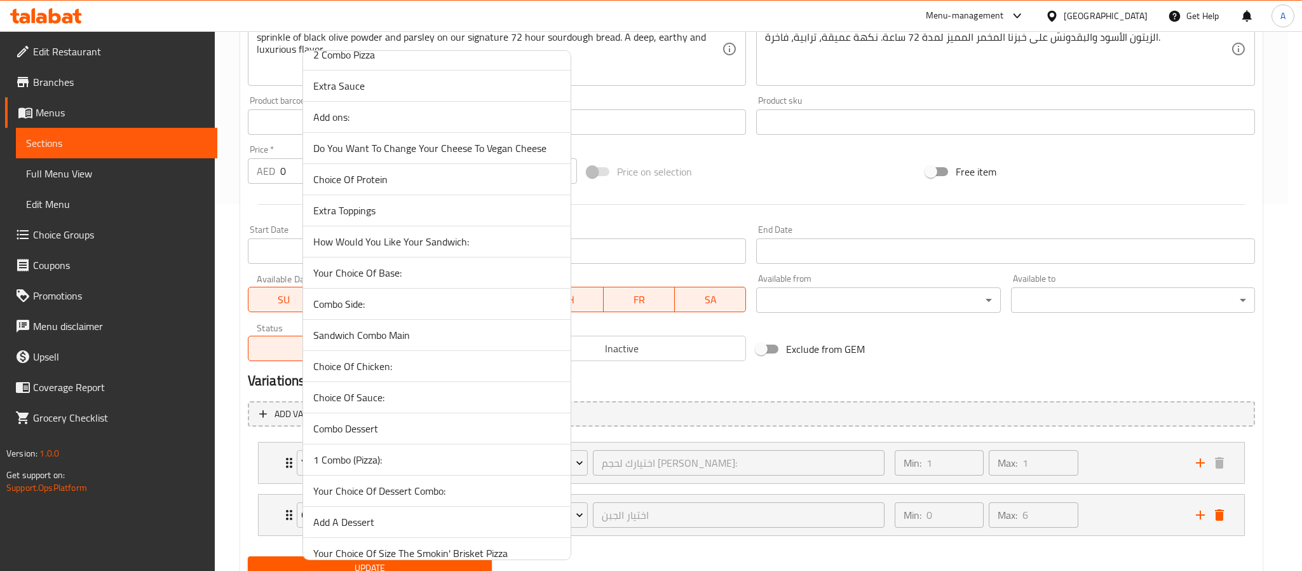
click at [433, 218] on span "Extra Toppings" at bounding box center [436, 210] width 247 height 15
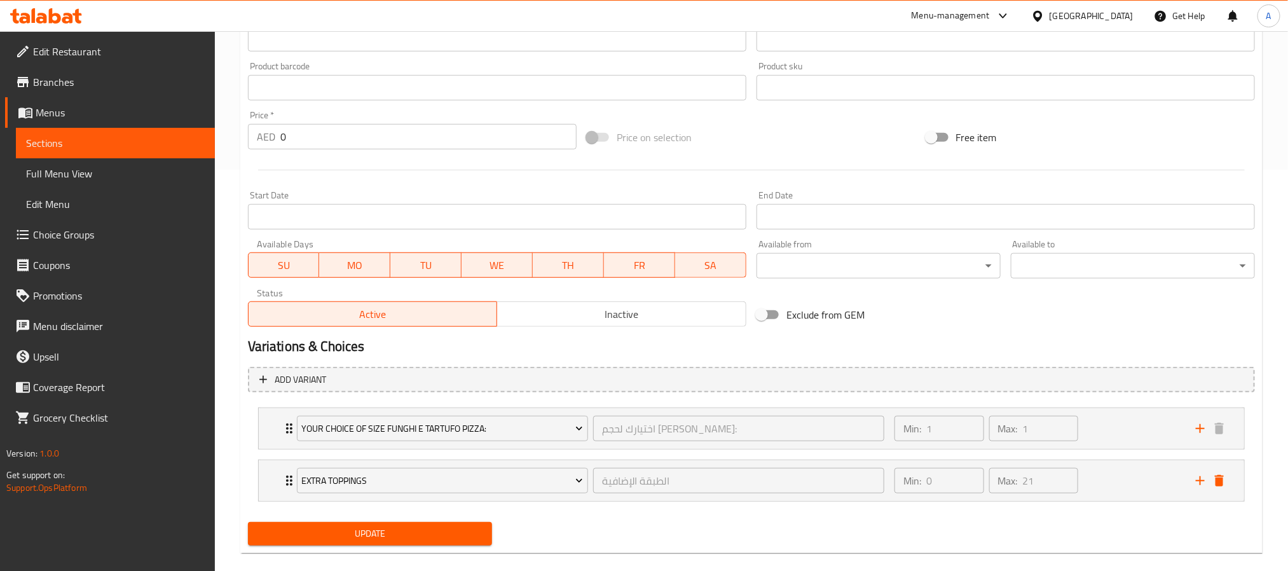
scroll to position [420, 0]
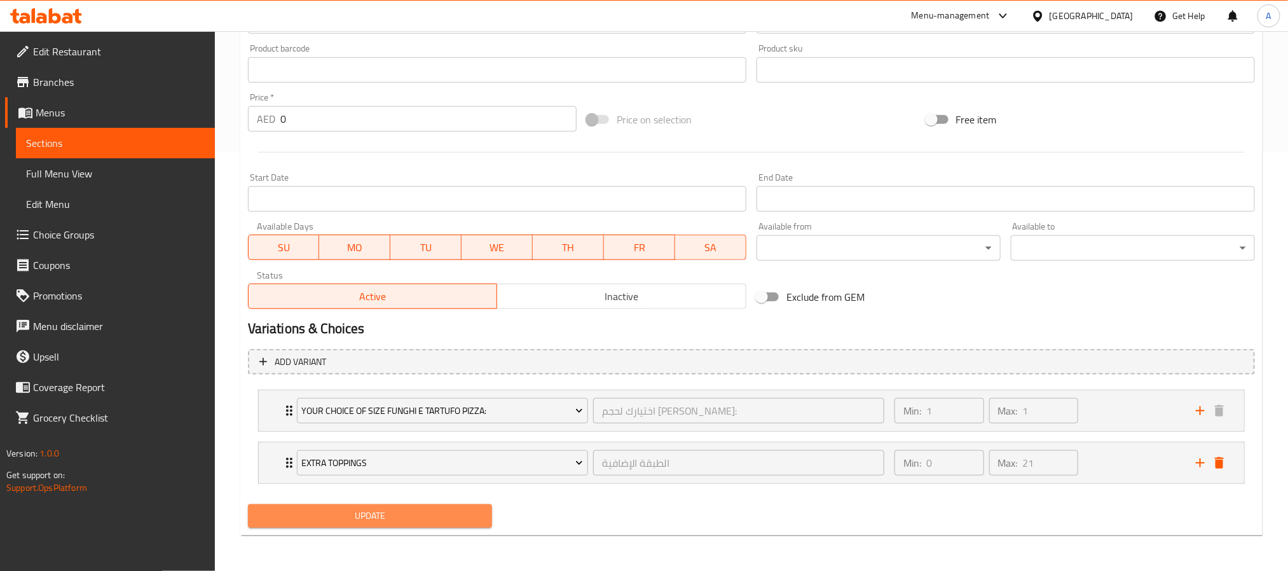
click at [435, 514] on span "Update" at bounding box center [370, 516] width 224 height 16
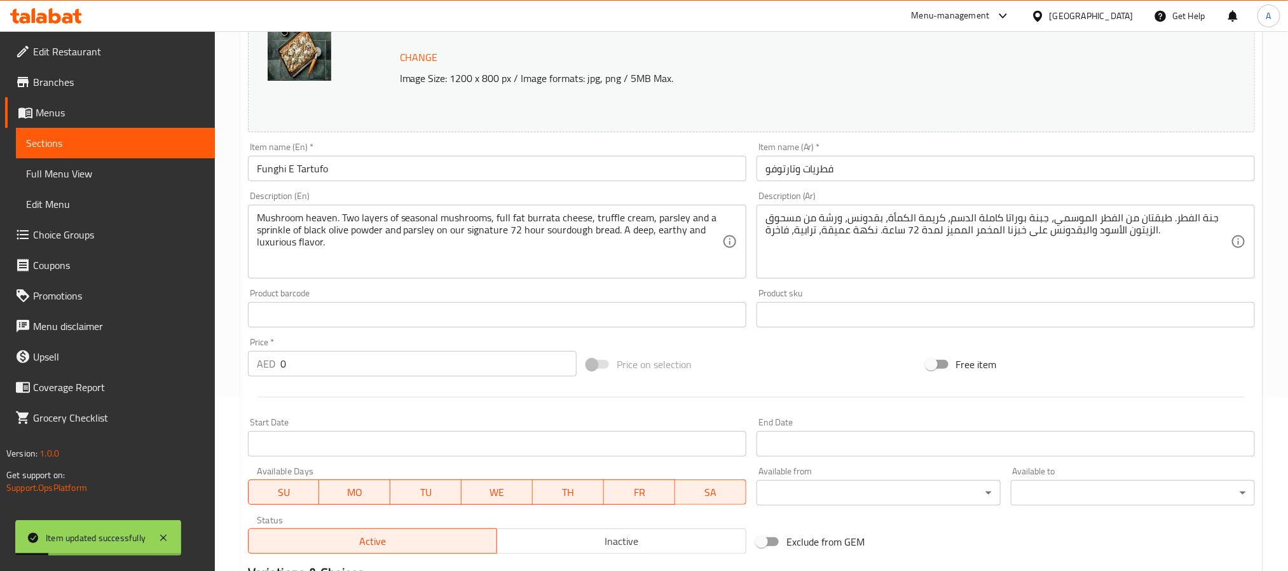
scroll to position [134, 0]
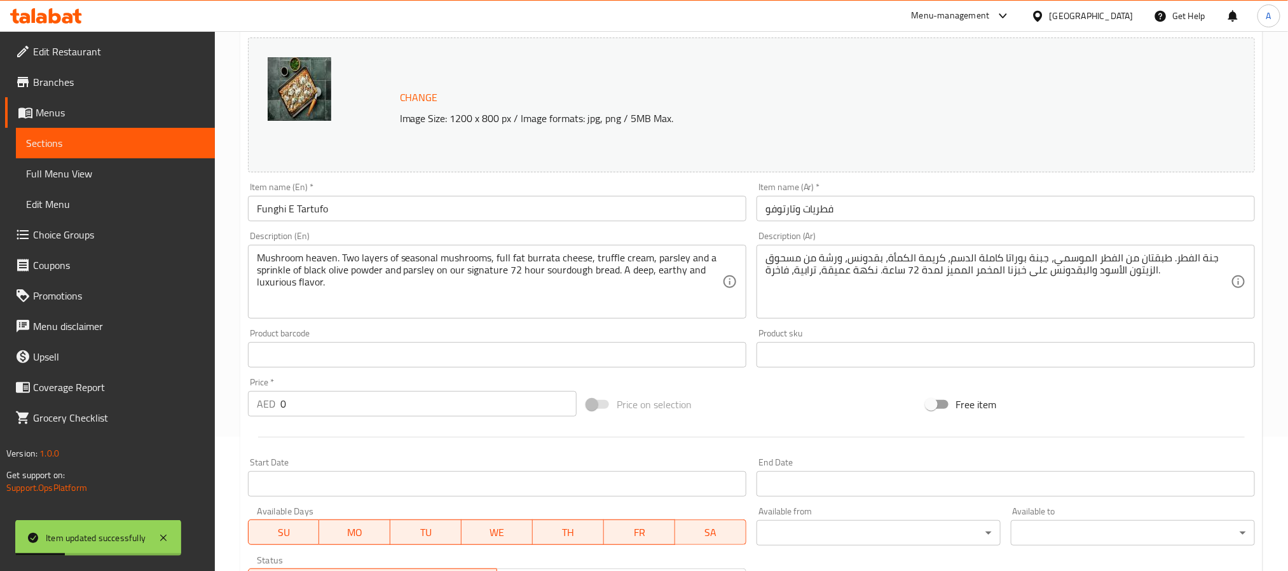
click at [322, 203] on input "Funghi E Tartufo" at bounding box center [497, 208] width 498 height 25
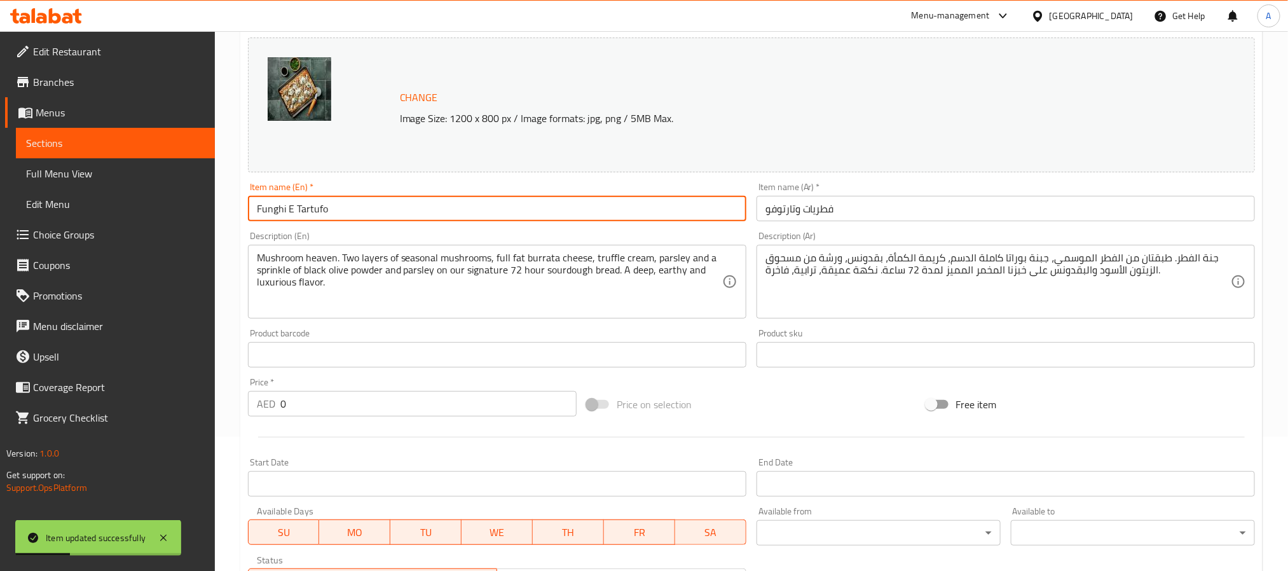
click at [322, 203] on input "Funghi E Tartufo" at bounding box center [497, 208] width 498 height 25
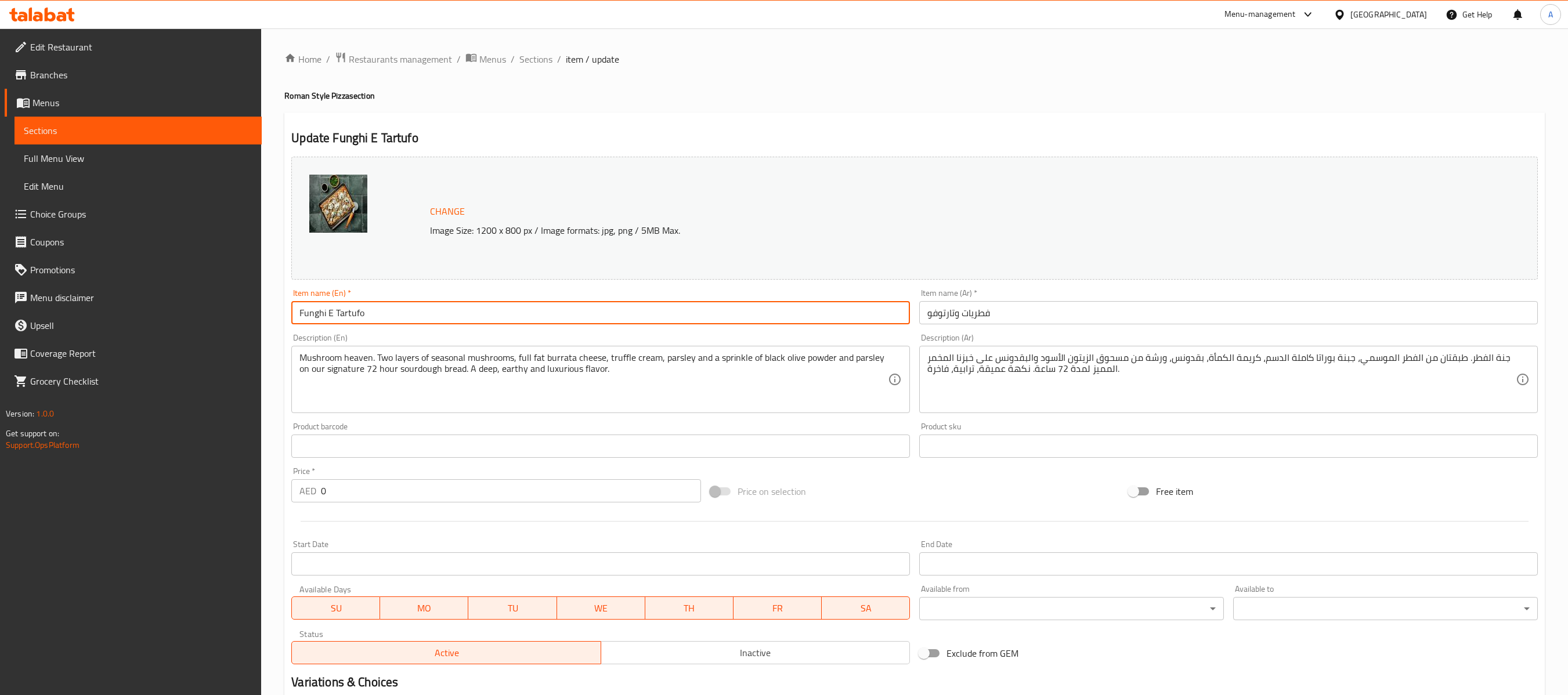
type input "الطبقة الإضافية"
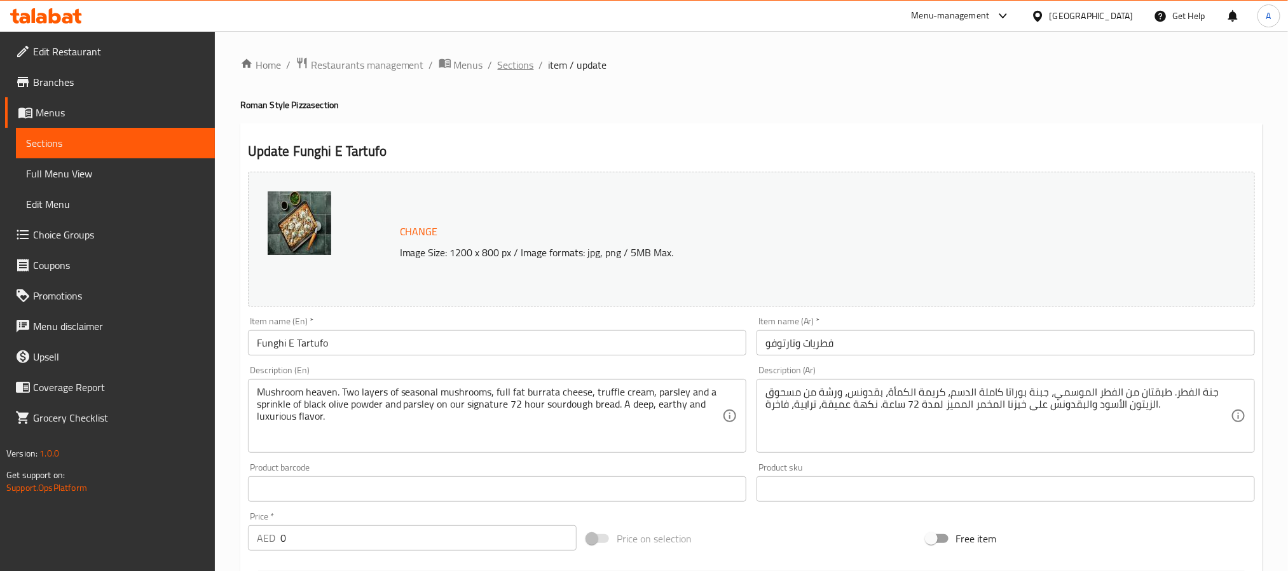
click at [512, 64] on span "Sections" at bounding box center [516, 64] width 36 height 15
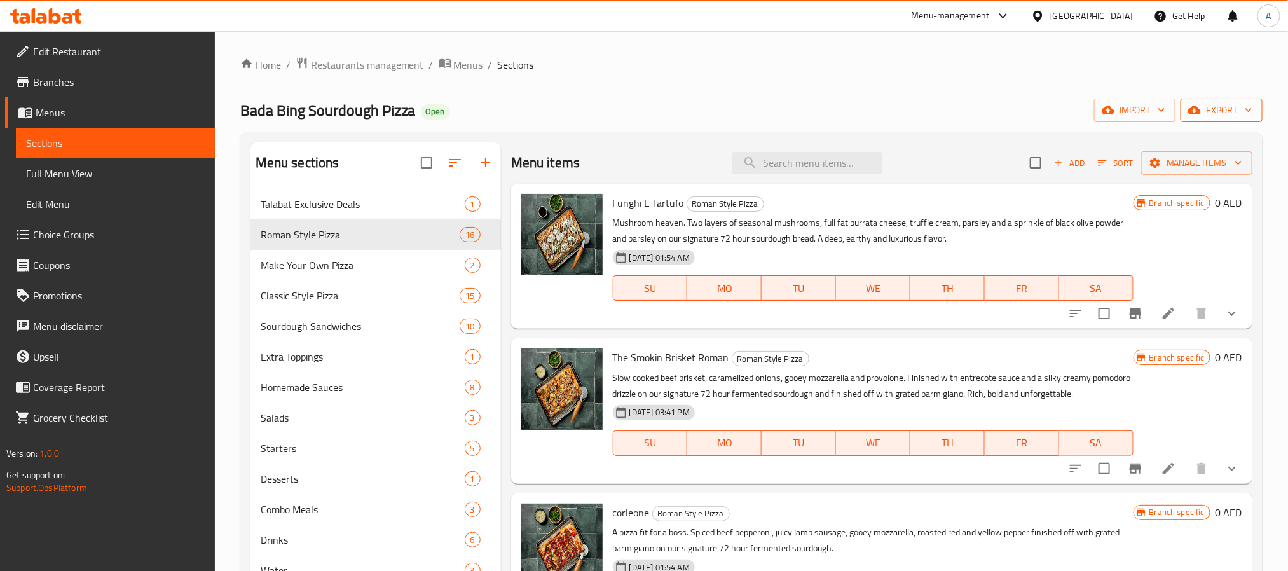
click at [1200, 111] on icon "button" at bounding box center [1194, 110] width 13 height 13
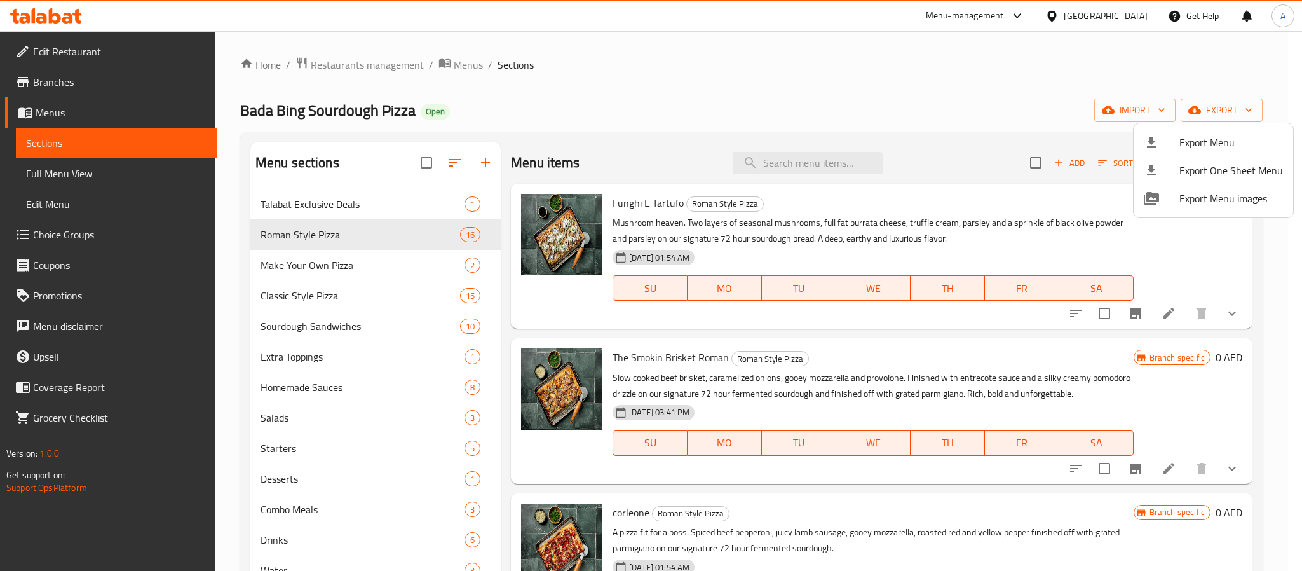
click at [1001, 130] on div at bounding box center [651, 285] width 1302 height 571
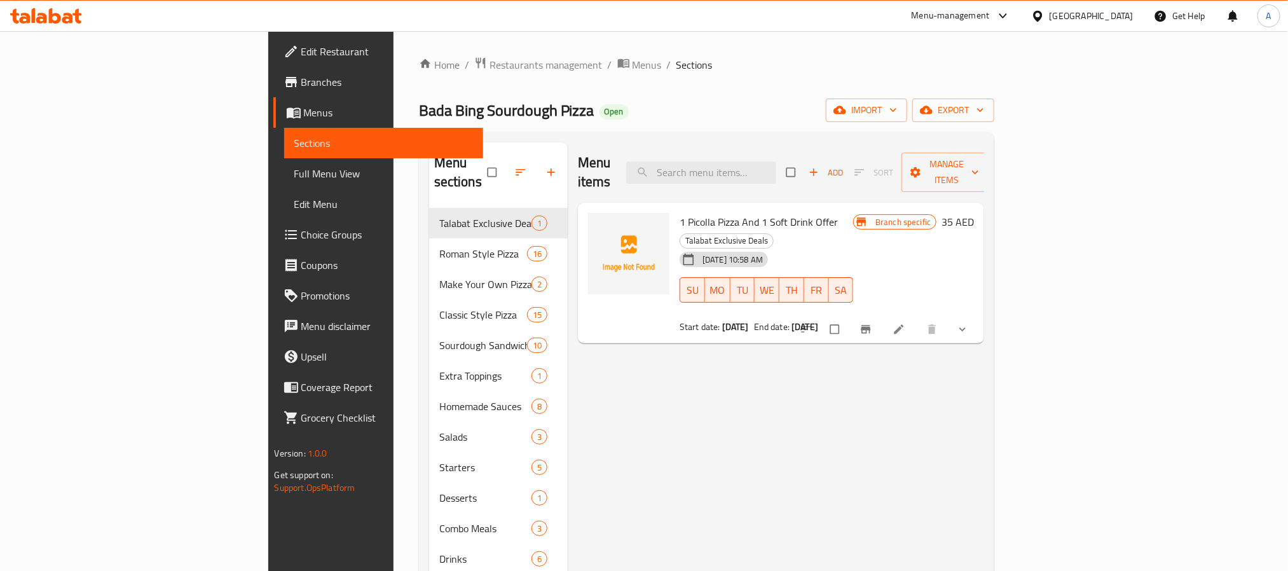
click at [294, 176] on span "Full Menu View" at bounding box center [383, 173] width 179 height 15
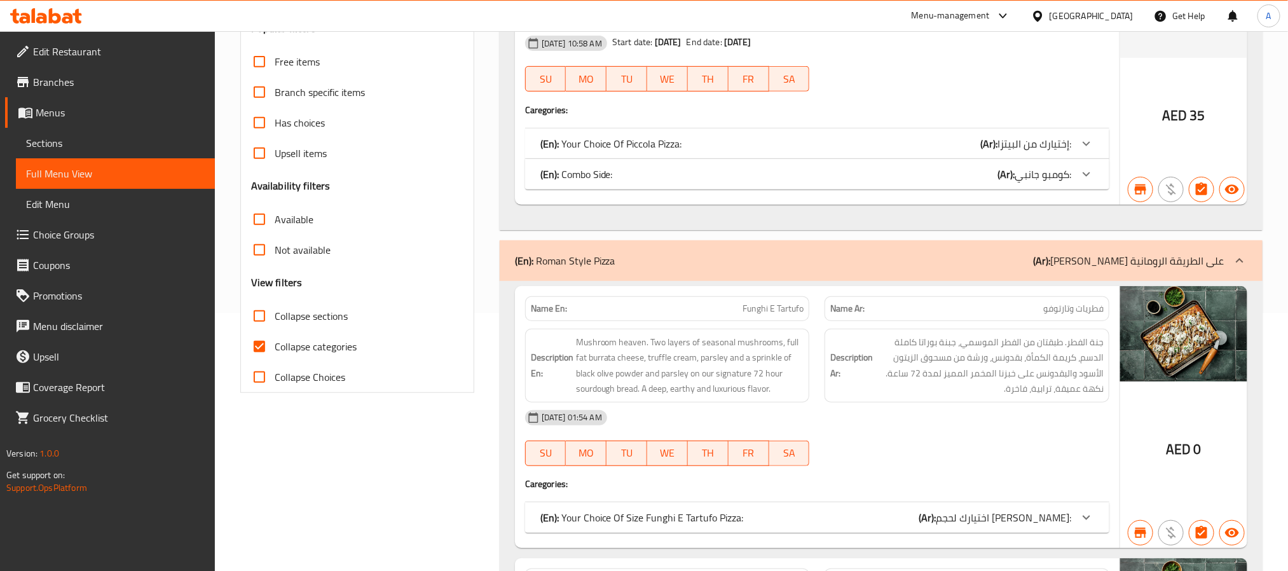
scroll to position [286, 0]
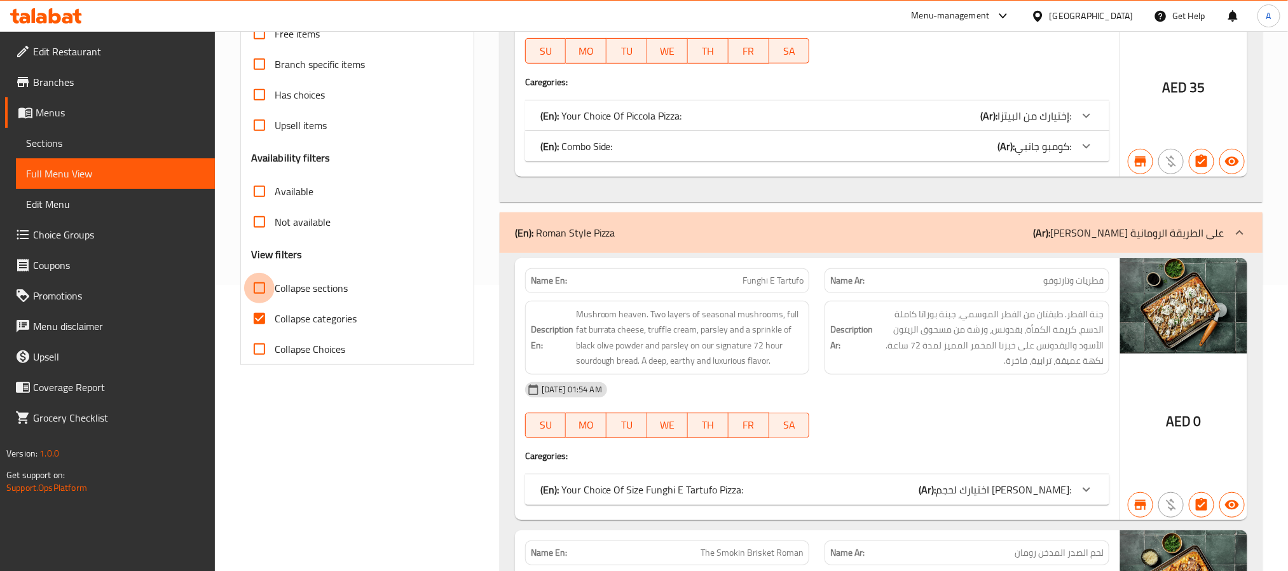
click at [263, 296] on input "Collapse sections" at bounding box center [259, 288] width 31 height 31
checkbox input "true"
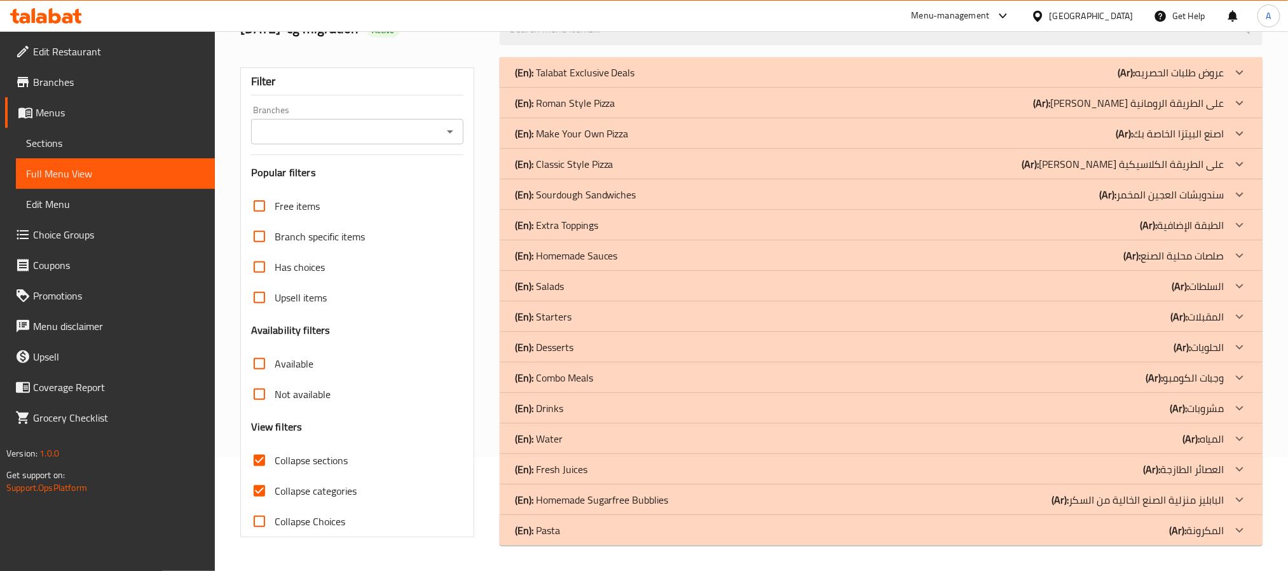
scroll to position [113, 0]
click at [601, 168] on p "(En): Classic Style Pizza" at bounding box center [564, 164] width 99 height 15
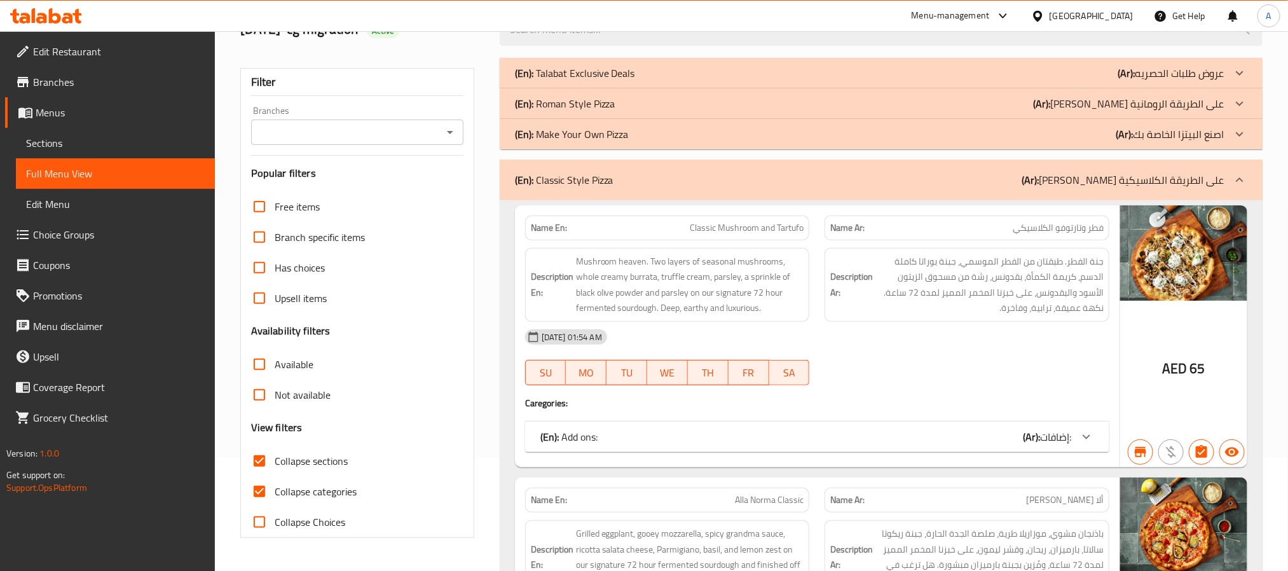
click at [592, 101] on p "(En): Roman Style Pizza" at bounding box center [565, 103] width 100 height 15
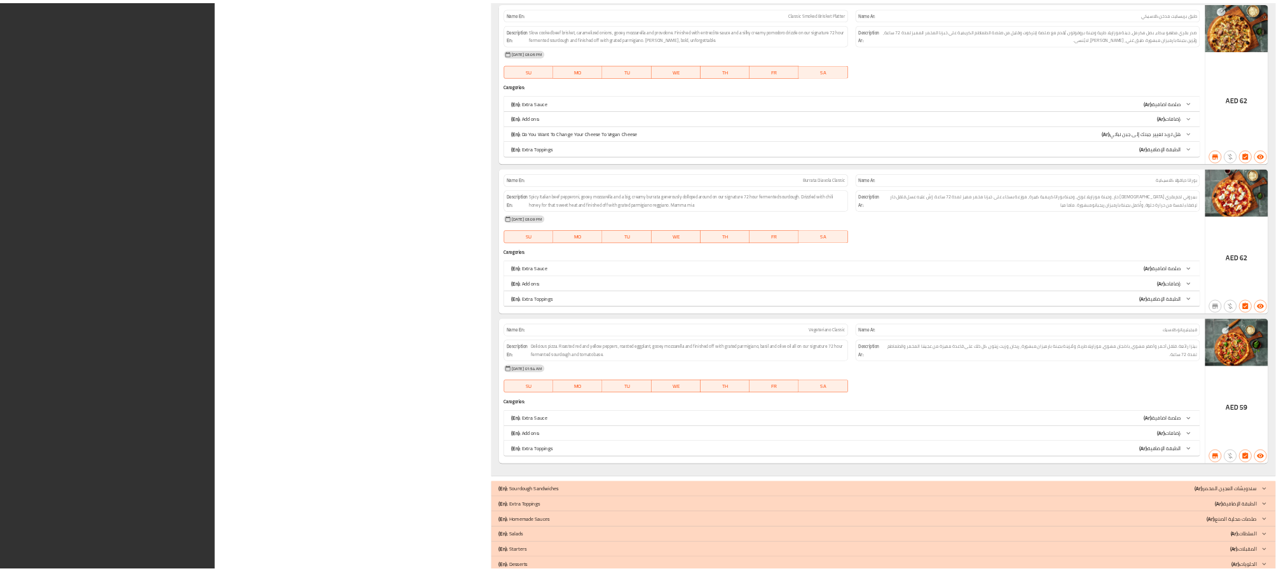
scroll to position [8477, 0]
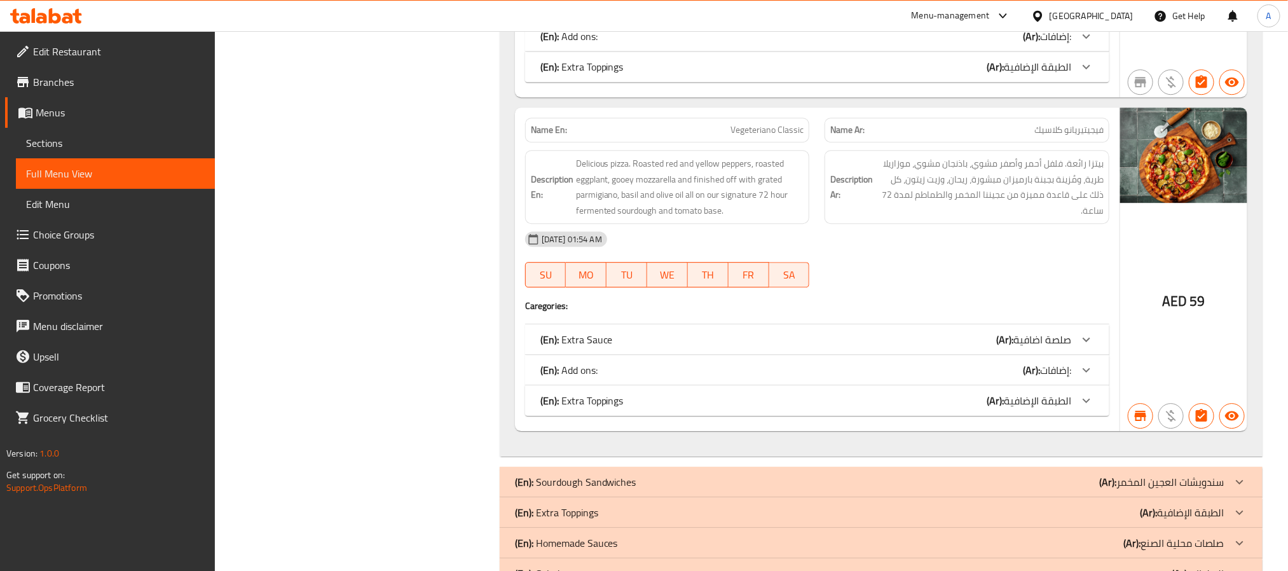
scroll to position [9526, 0]
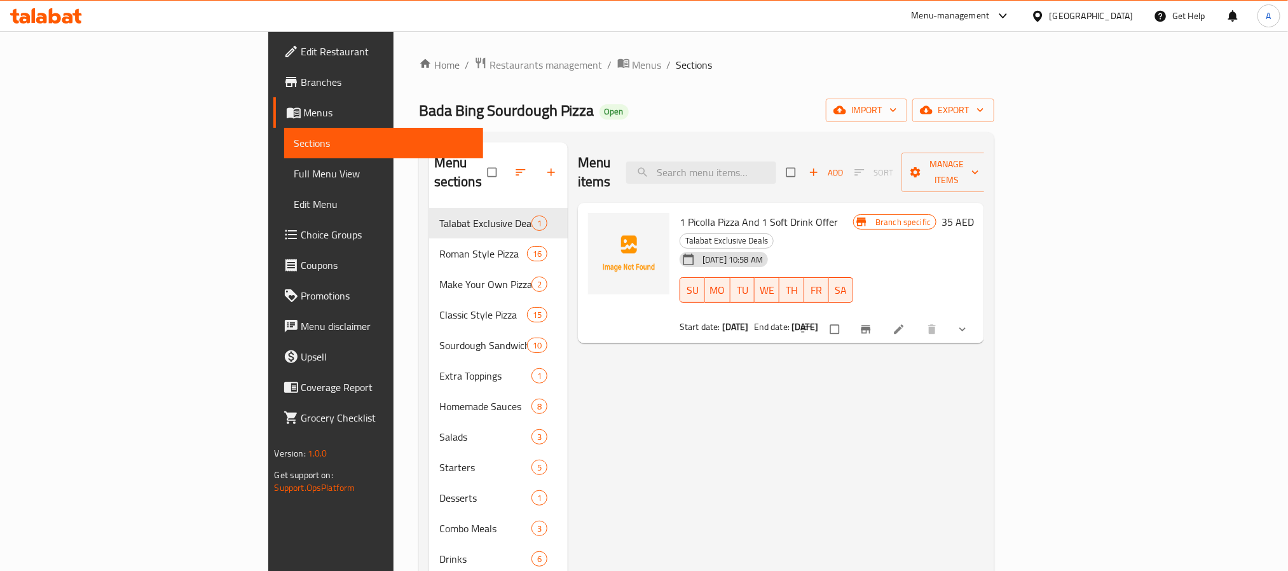
click at [301, 227] on span "Choice Groups" at bounding box center [387, 234] width 172 height 15
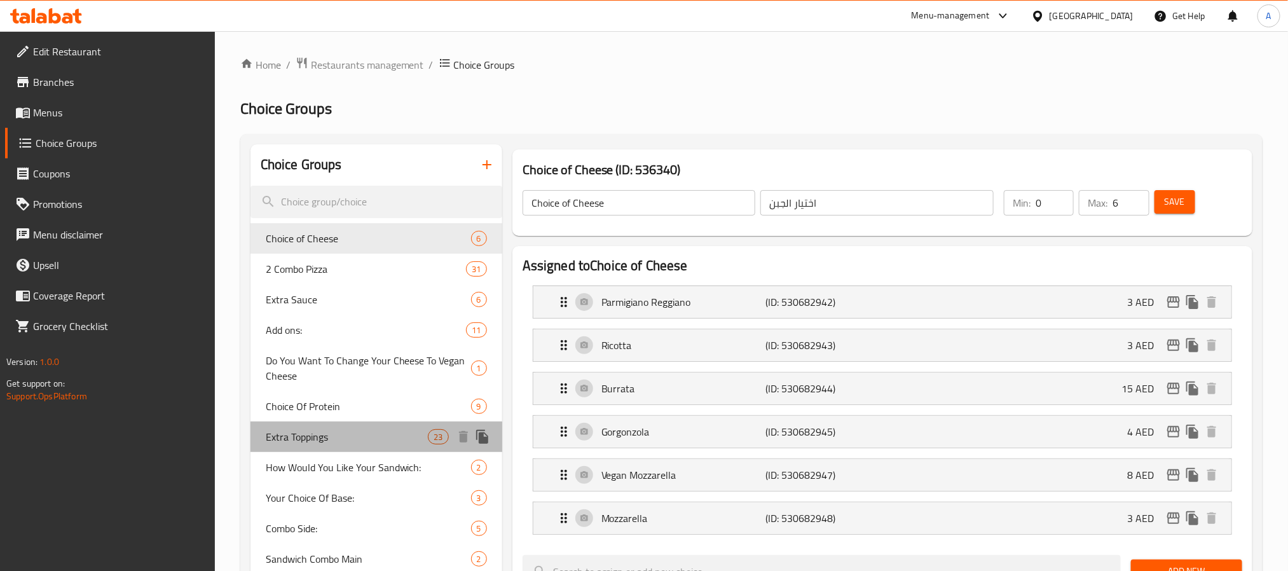
click at [284, 444] on span "Extra Toppings" at bounding box center [347, 436] width 163 height 15
type input "Extra Toppings"
type input "الطبقة الإضافية"
type input "21"
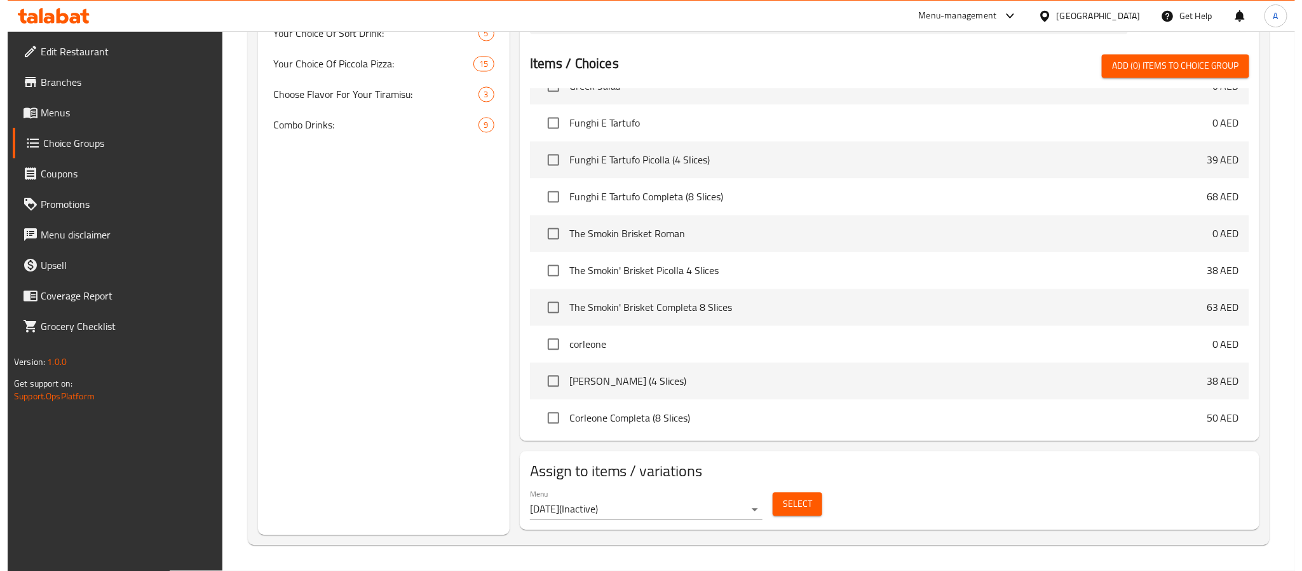
scroll to position [858, 0]
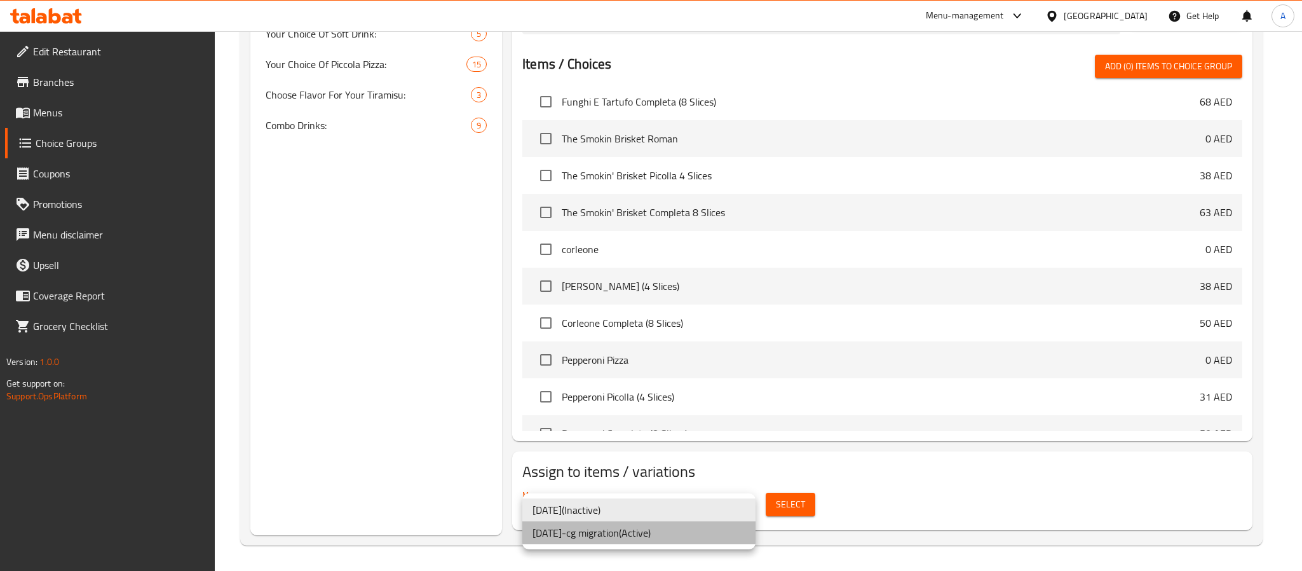
click at [643, 533] on li "1/6/2023-cg migration ( Active )" at bounding box center [638, 532] width 233 height 23
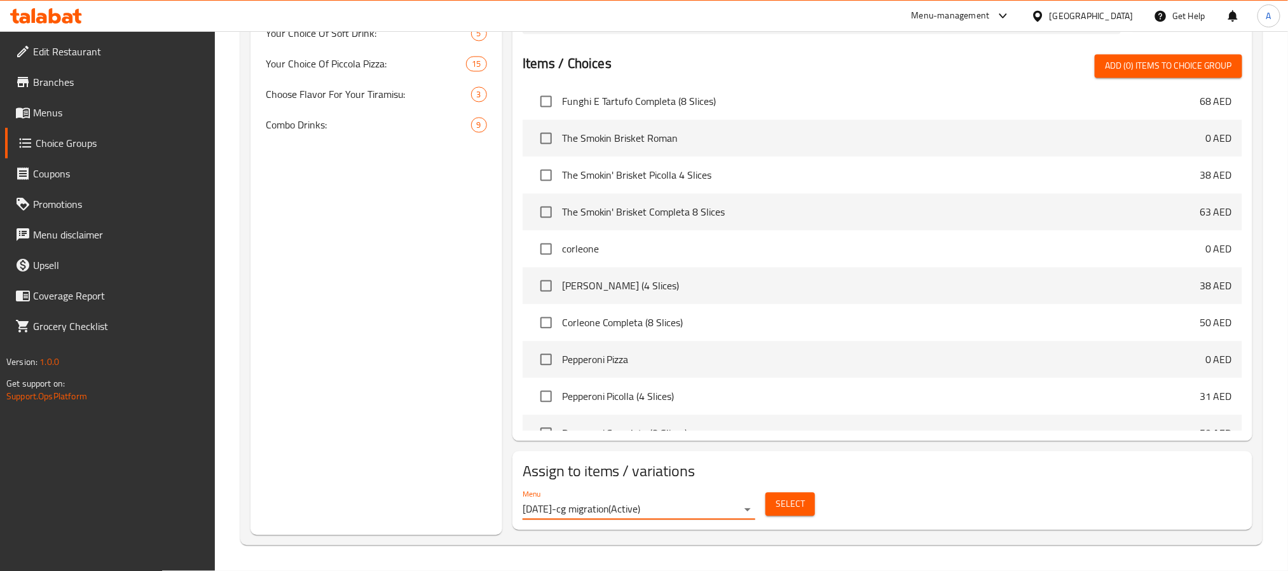
click at [775, 504] on span "Select" at bounding box center [789, 504] width 29 height 16
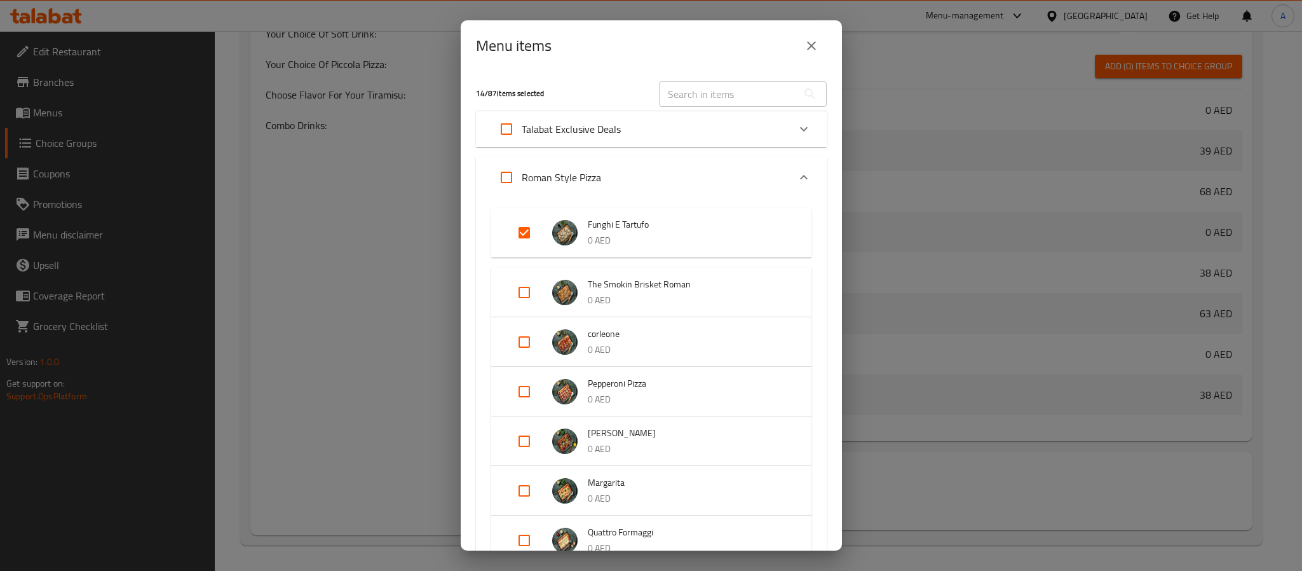
click at [521, 294] on input "Expand" at bounding box center [524, 292] width 31 height 31
checkbox input "true"
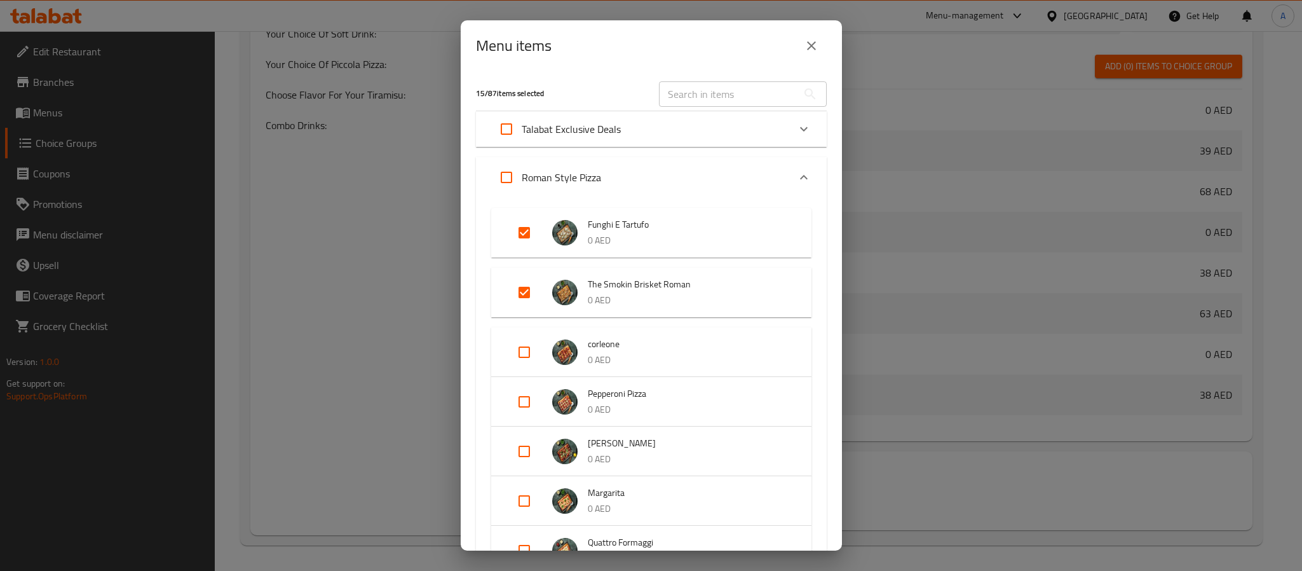
click at [524, 358] on input "Expand" at bounding box center [524, 352] width 31 height 31
checkbox input "true"
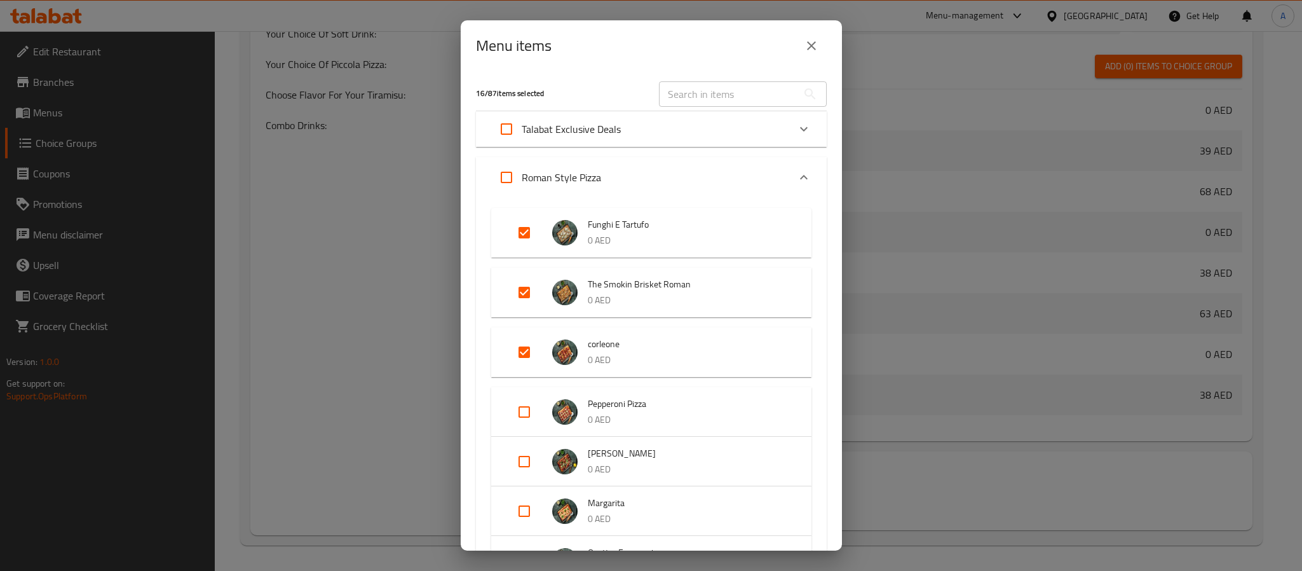
click at [523, 414] on input "Expand" at bounding box center [524, 412] width 31 height 31
checkbox input "true"
click at [522, 473] on input "Expand" at bounding box center [524, 471] width 31 height 31
checkbox input "true"
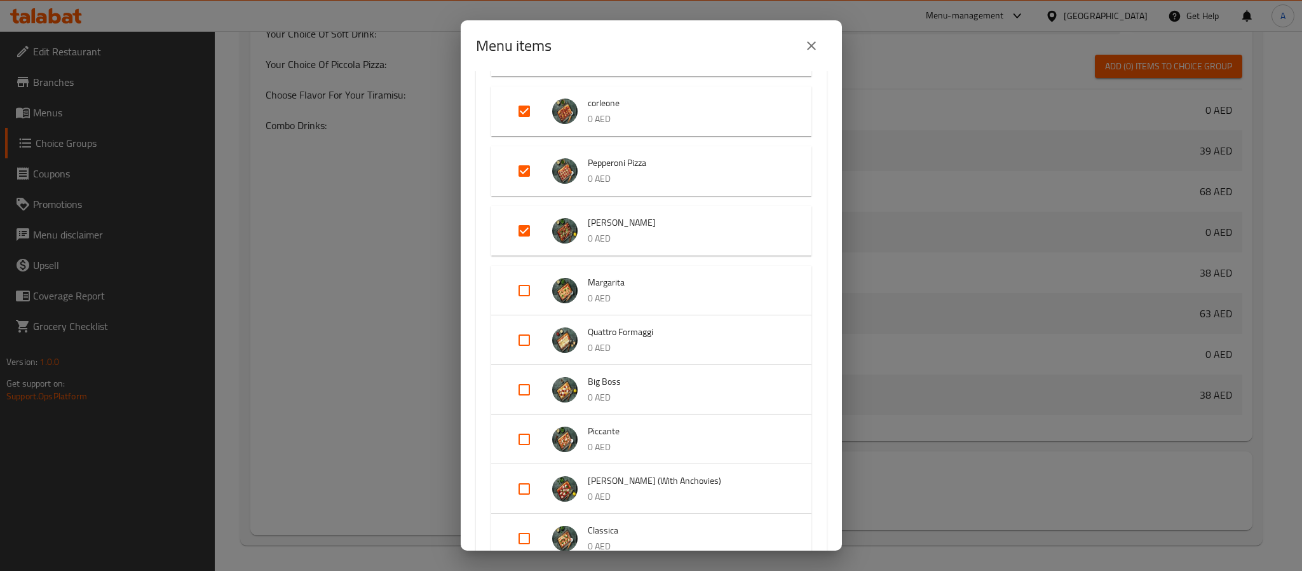
scroll to position [286, 0]
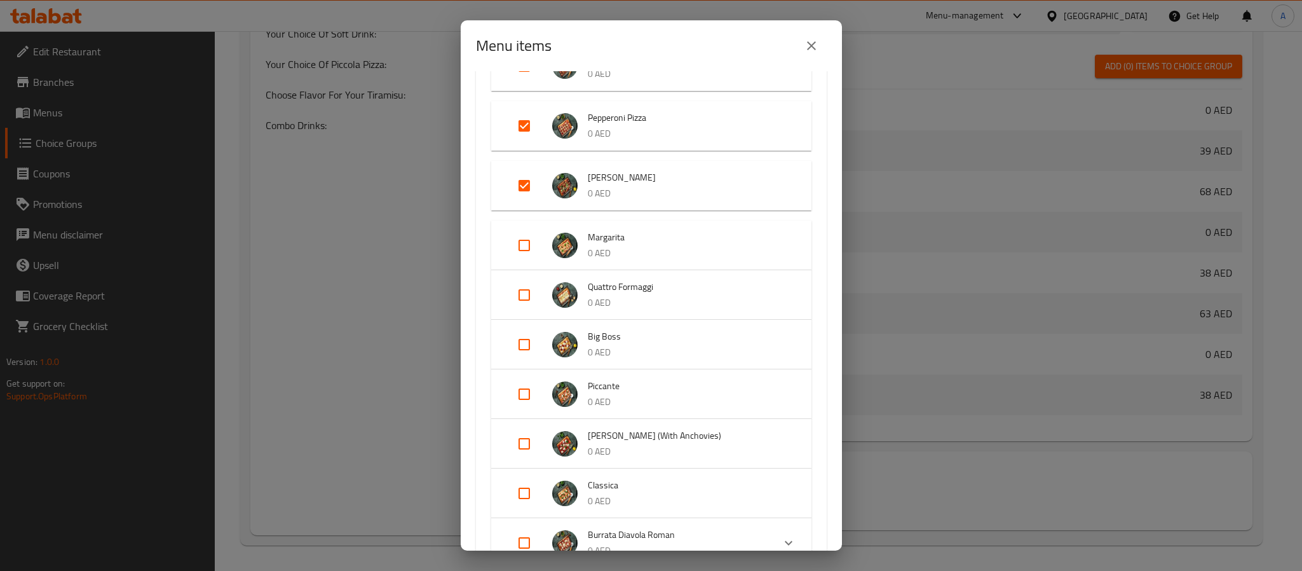
click at [519, 247] on input "Expand" at bounding box center [524, 245] width 31 height 31
checkbox input "true"
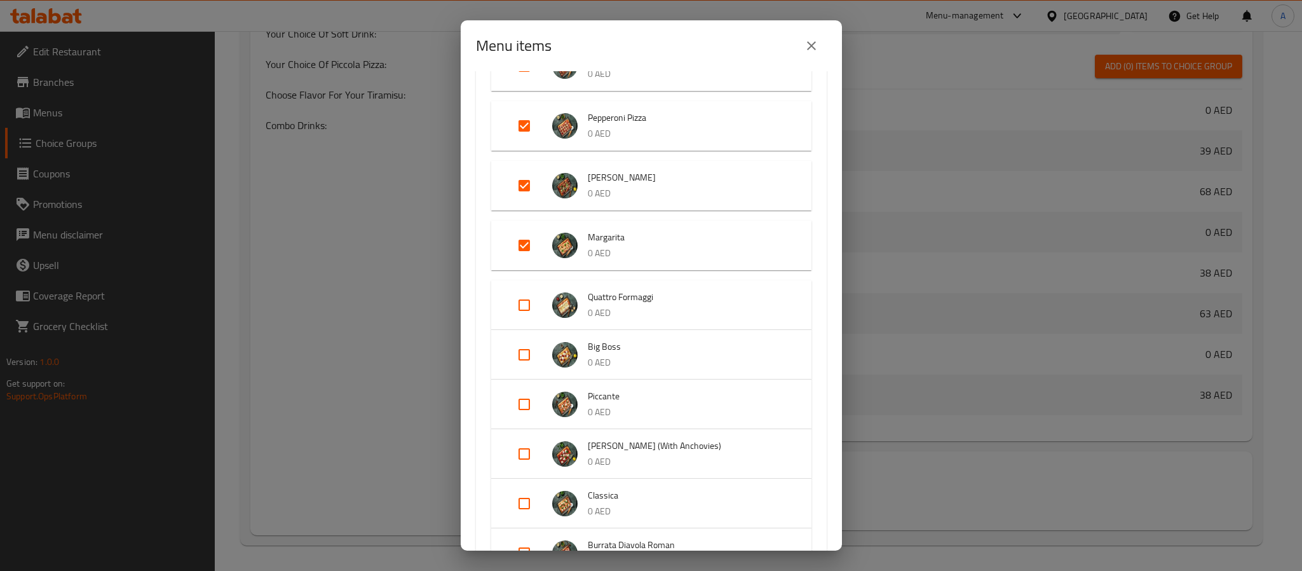
click at [524, 311] on input "Expand" at bounding box center [524, 305] width 31 height 31
checkbox input "true"
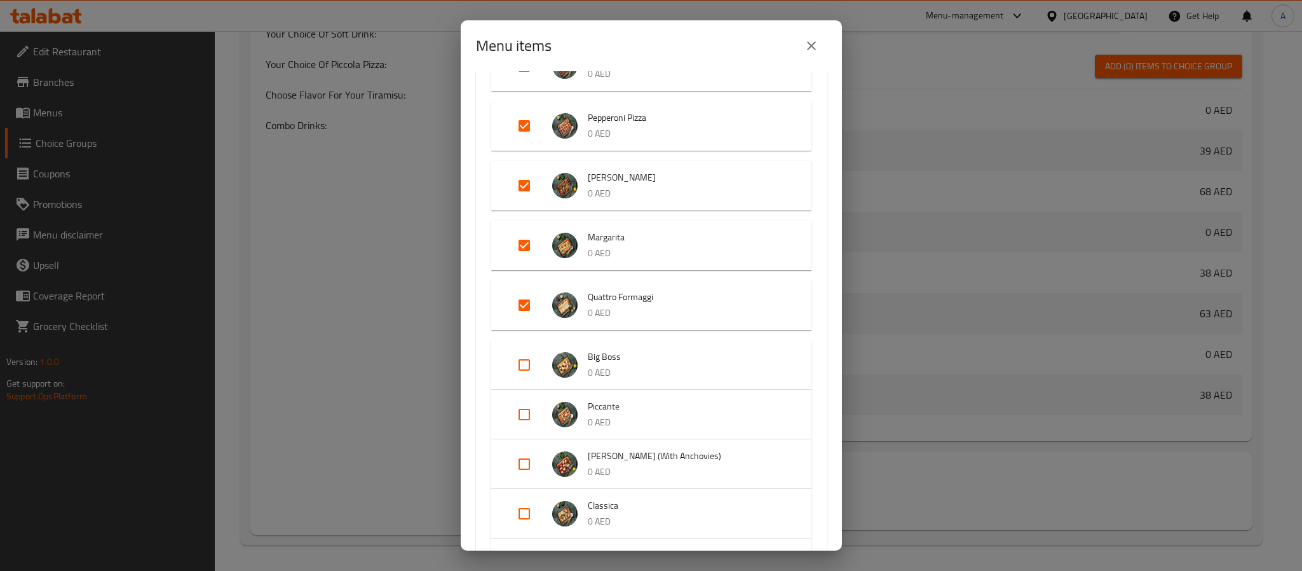
click at [526, 359] on input "Expand" at bounding box center [524, 365] width 31 height 31
checkbox input "true"
click at [530, 429] on input "Expand" at bounding box center [524, 424] width 31 height 31
checkbox input "true"
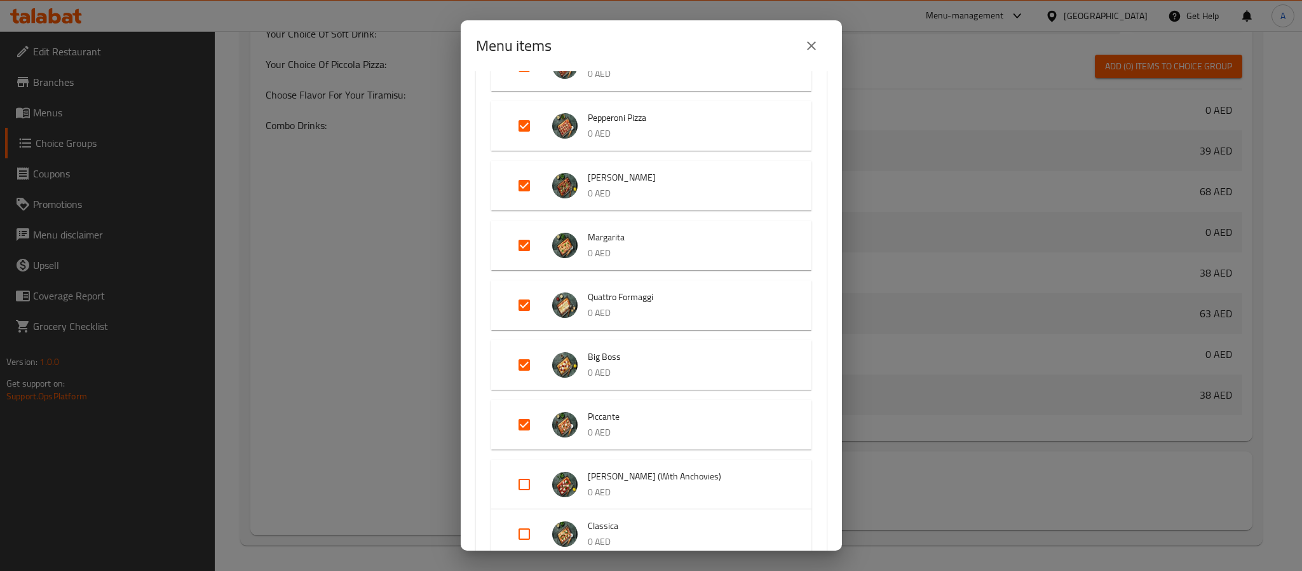
click at [524, 483] on input "Expand" at bounding box center [524, 484] width 31 height 31
checkbox input "true"
click at [523, 540] on input "Expand" at bounding box center [524, 544] width 31 height 31
checkbox input "true"
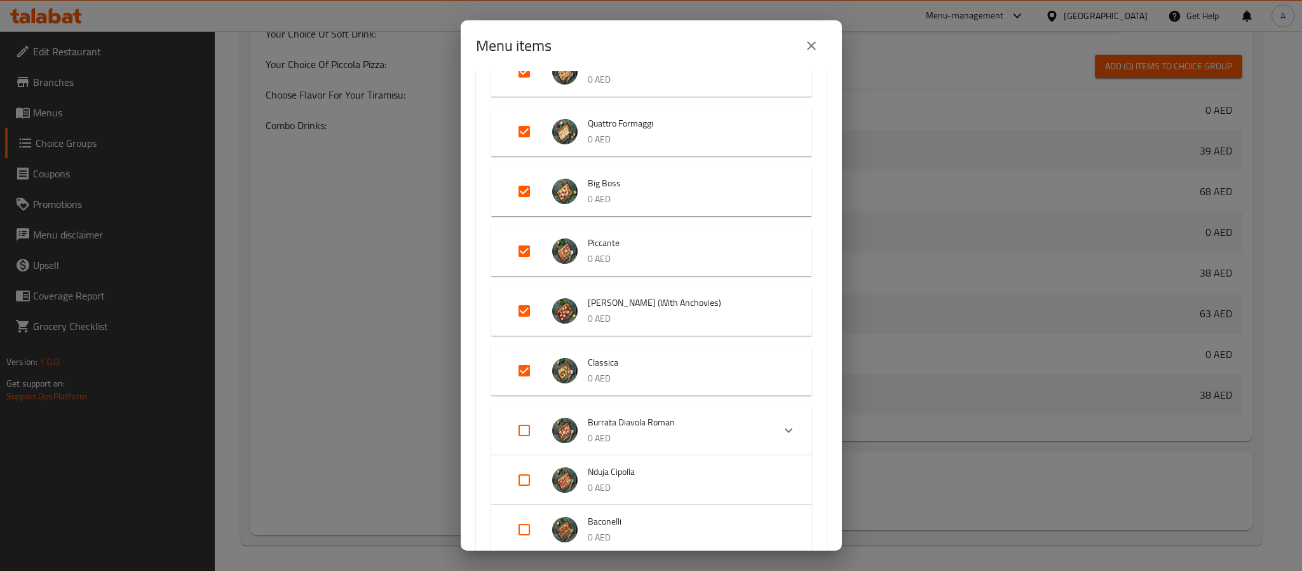
scroll to position [572, 0]
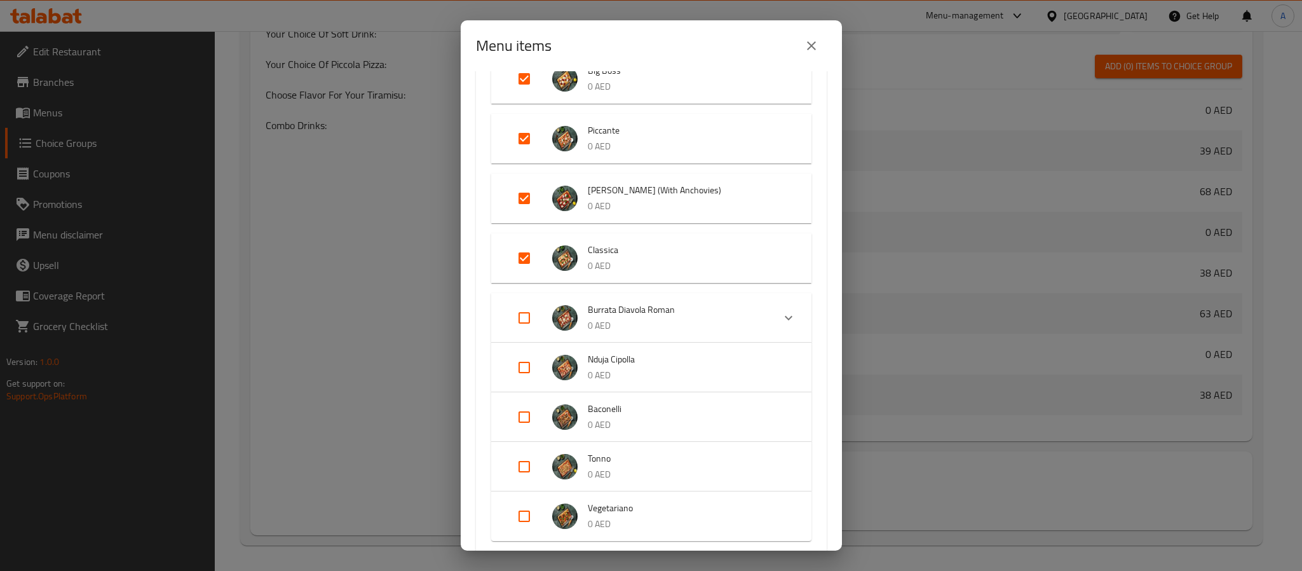
click at [521, 319] on input "Expand" at bounding box center [524, 318] width 31 height 31
checkbox input "true"
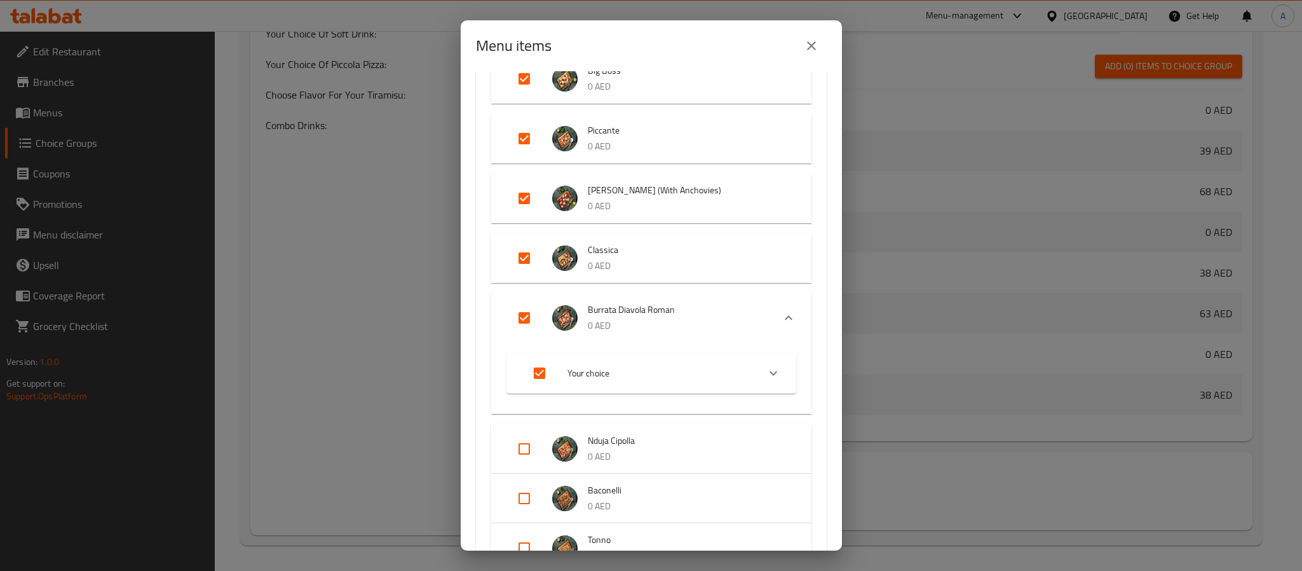
click at [527, 439] on input "Expand" at bounding box center [524, 448] width 31 height 31
checkbox input "true"
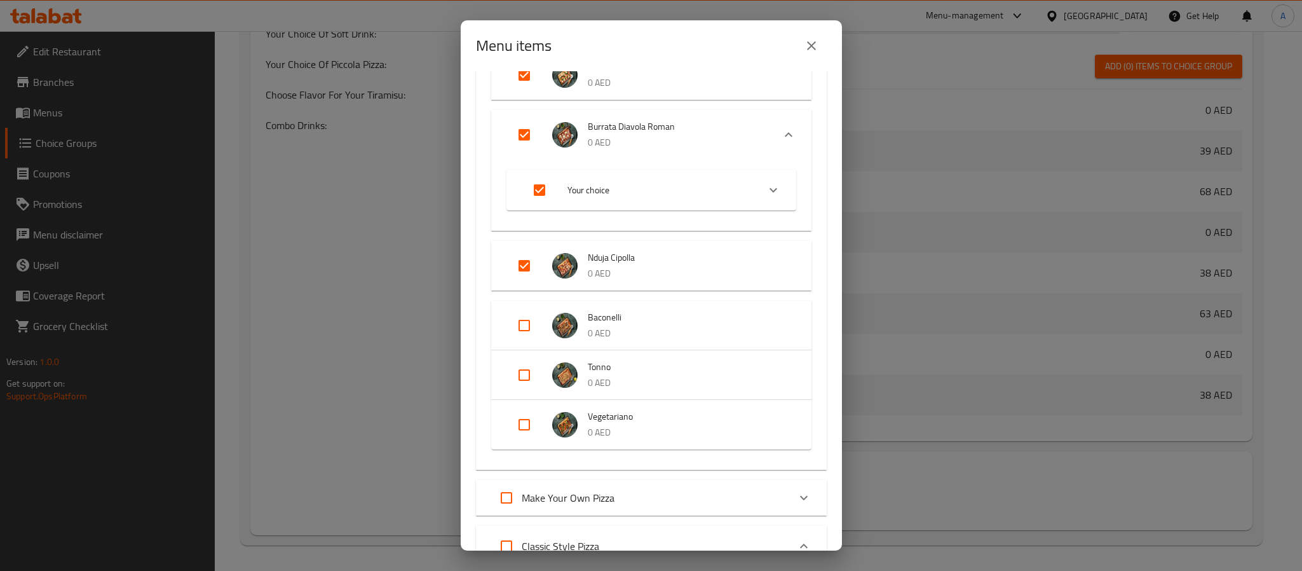
scroll to position [763, 0]
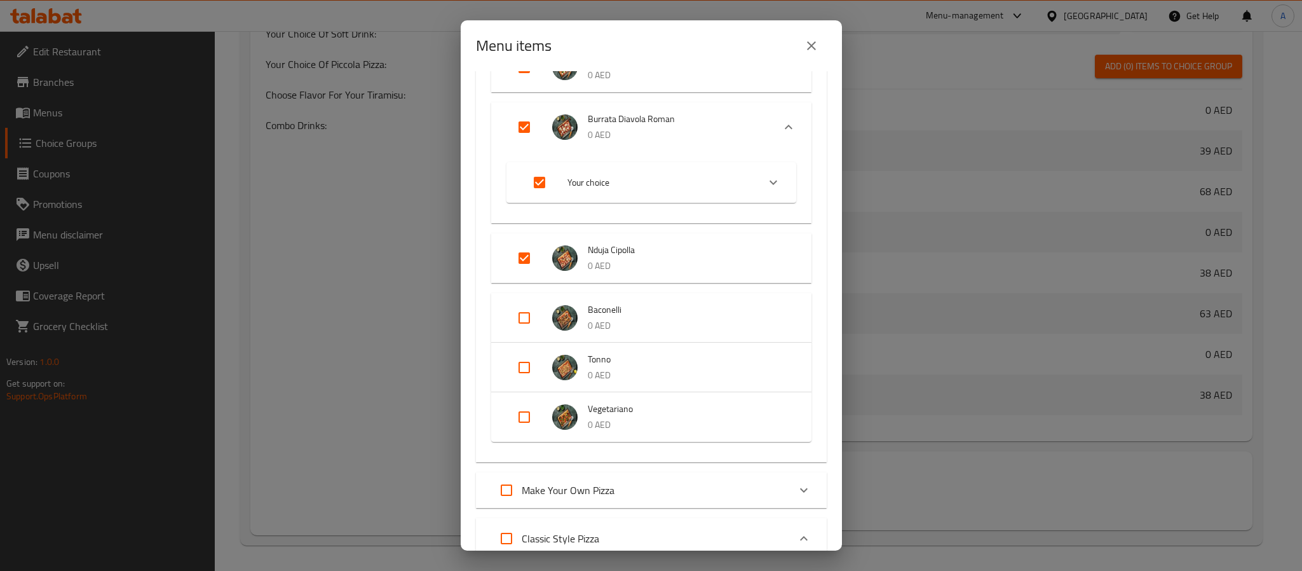
click at [523, 313] on input "Expand" at bounding box center [524, 318] width 31 height 31
checkbox input "true"
click at [529, 378] on input "Expand" at bounding box center [524, 377] width 31 height 31
checkbox input "true"
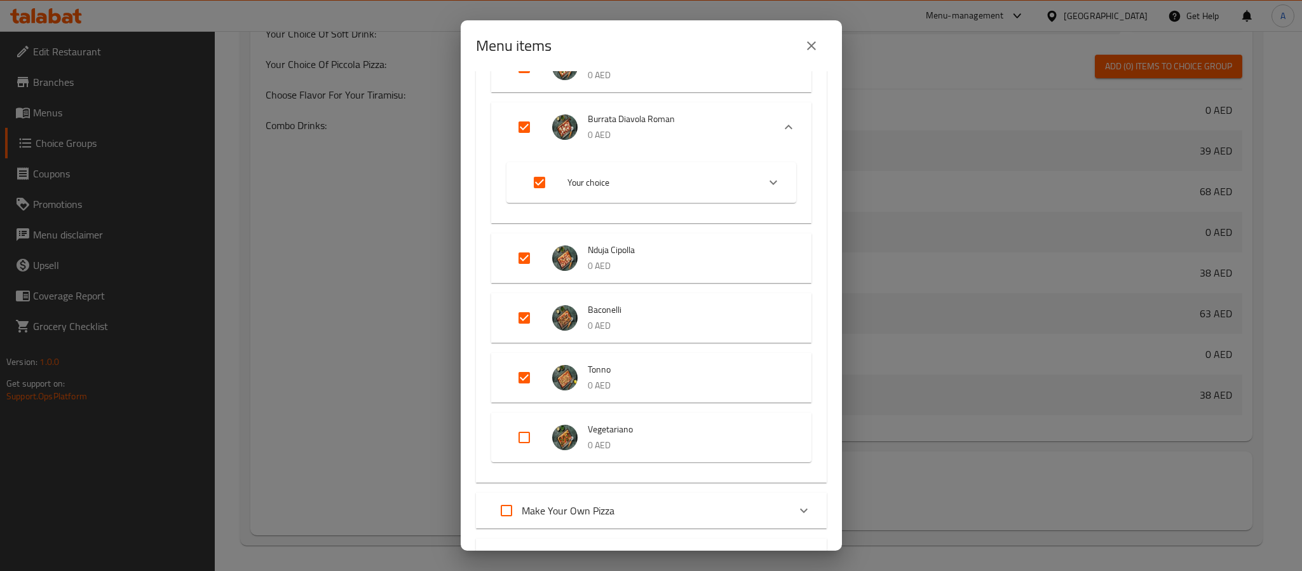
click at [525, 431] on input "Expand" at bounding box center [524, 437] width 31 height 31
checkbox input "true"
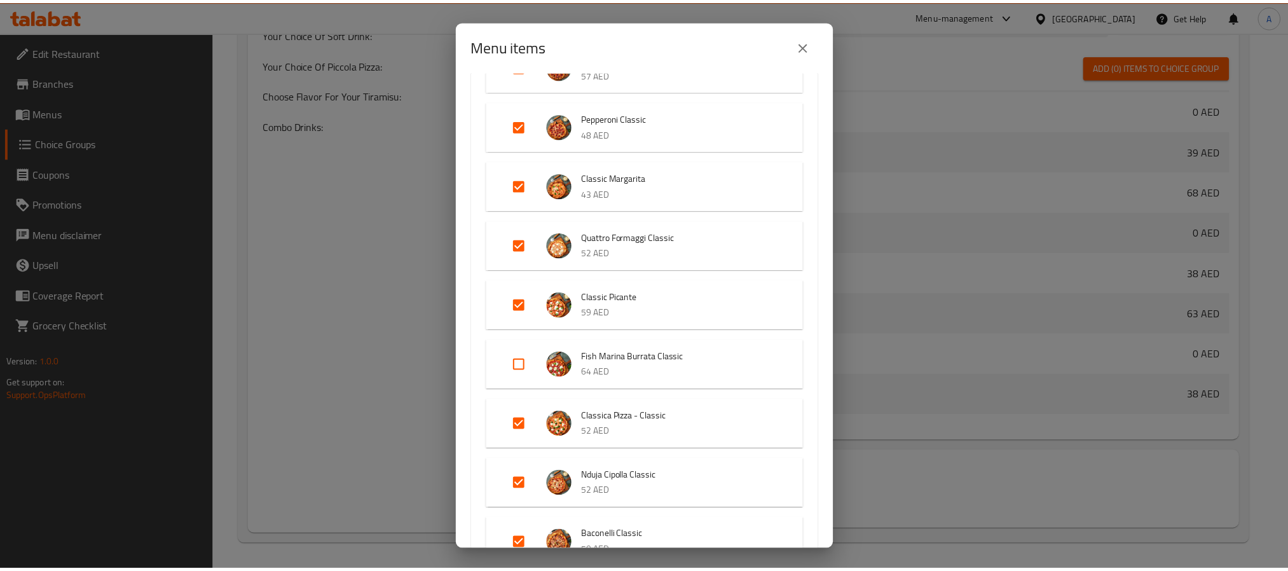
scroll to position [2229, 0]
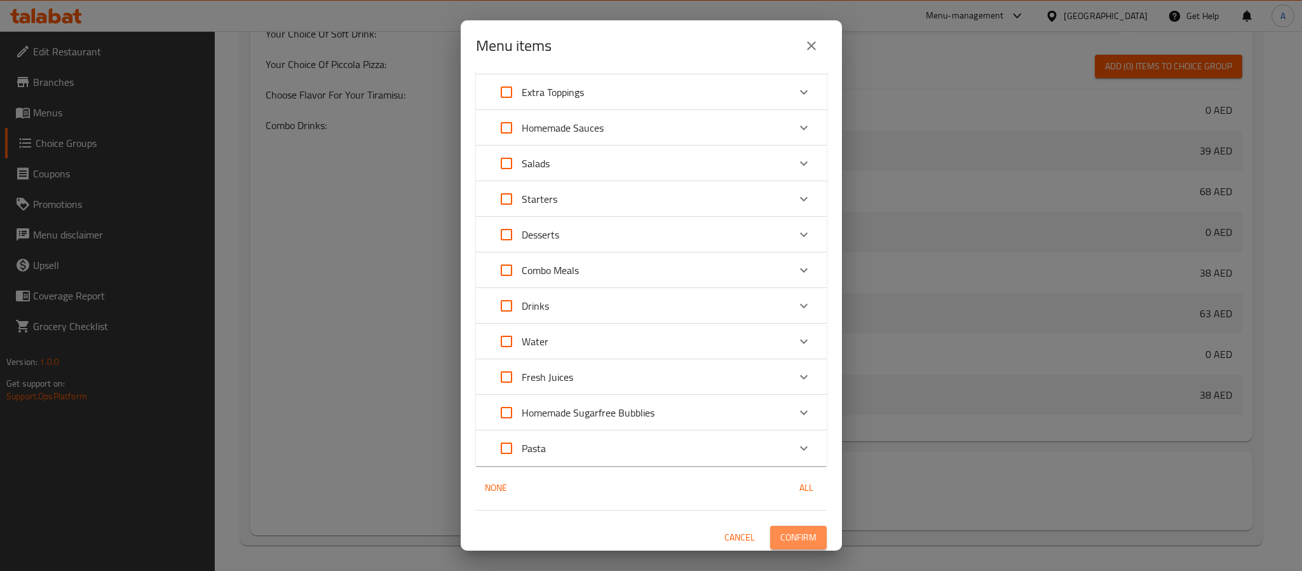
click at [780, 538] on span "Confirm" at bounding box center [798, 537] width 36 height 16
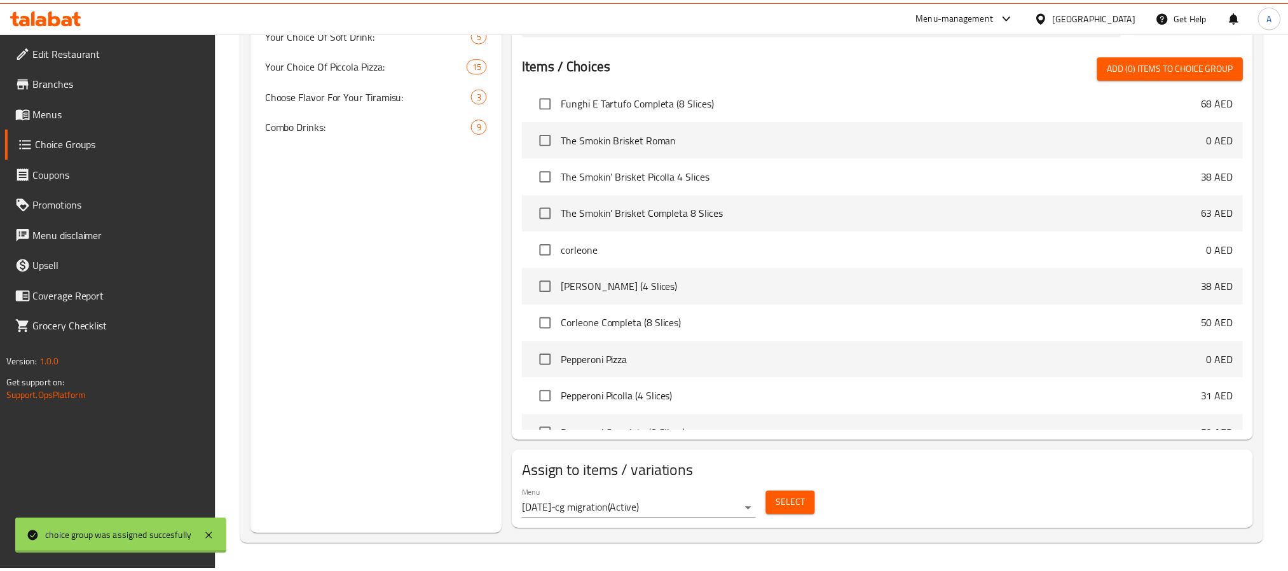
scroll to position [782, 0]
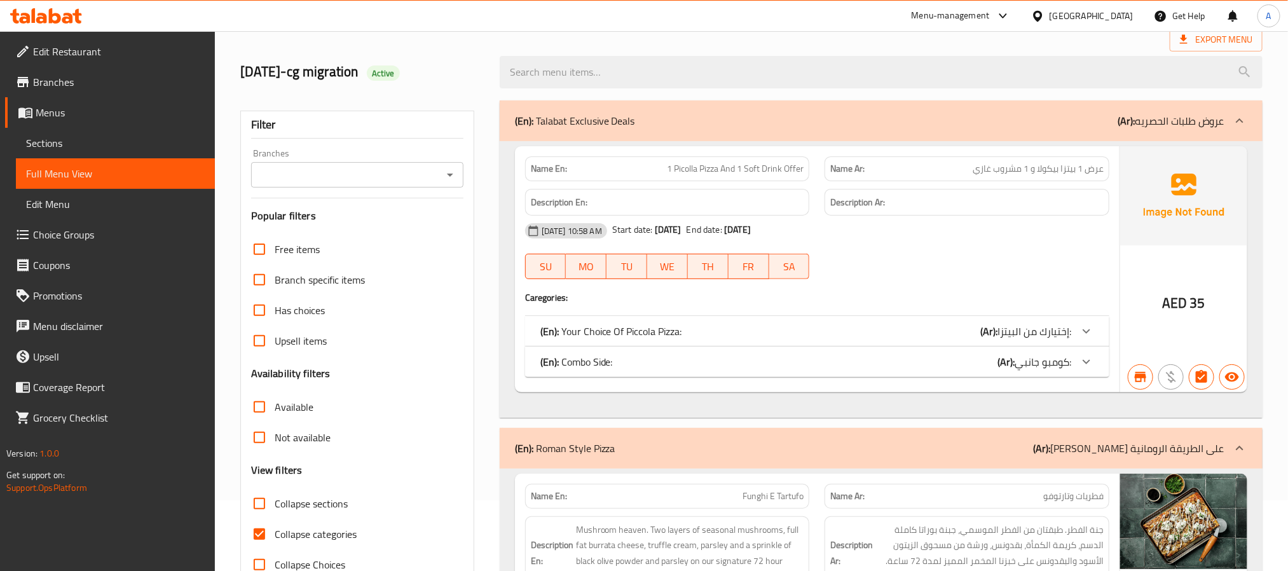
scroll to position [191, 0]
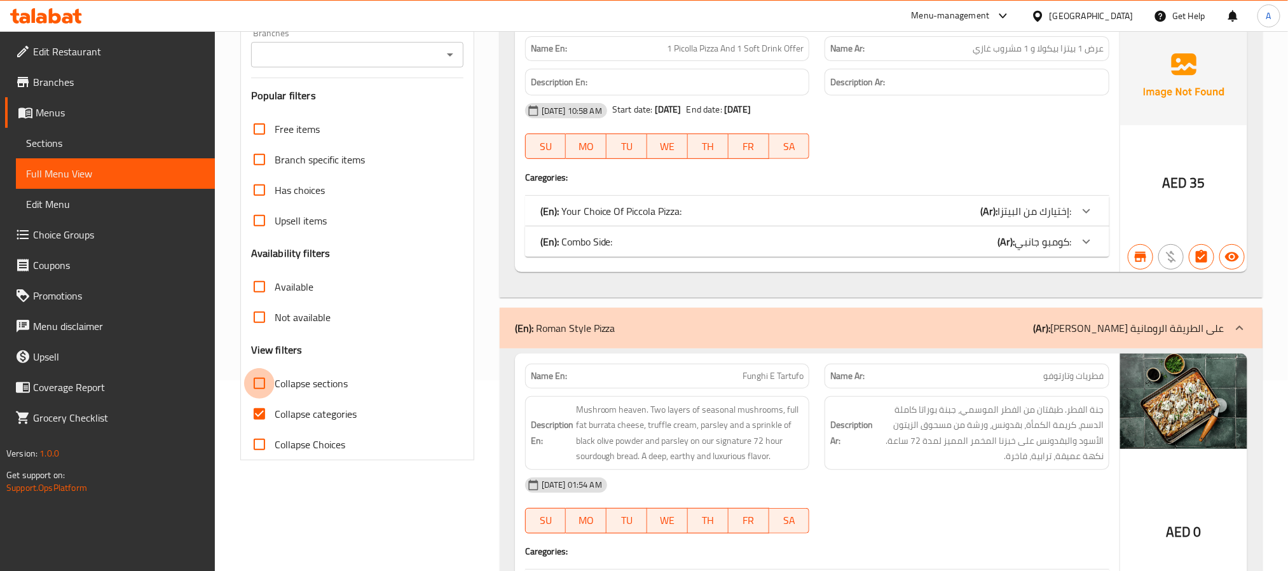
click at [256, 385] on input "Collapse sections" at bounding box center [259, 383] width 31 height 31
checkbox input "true"
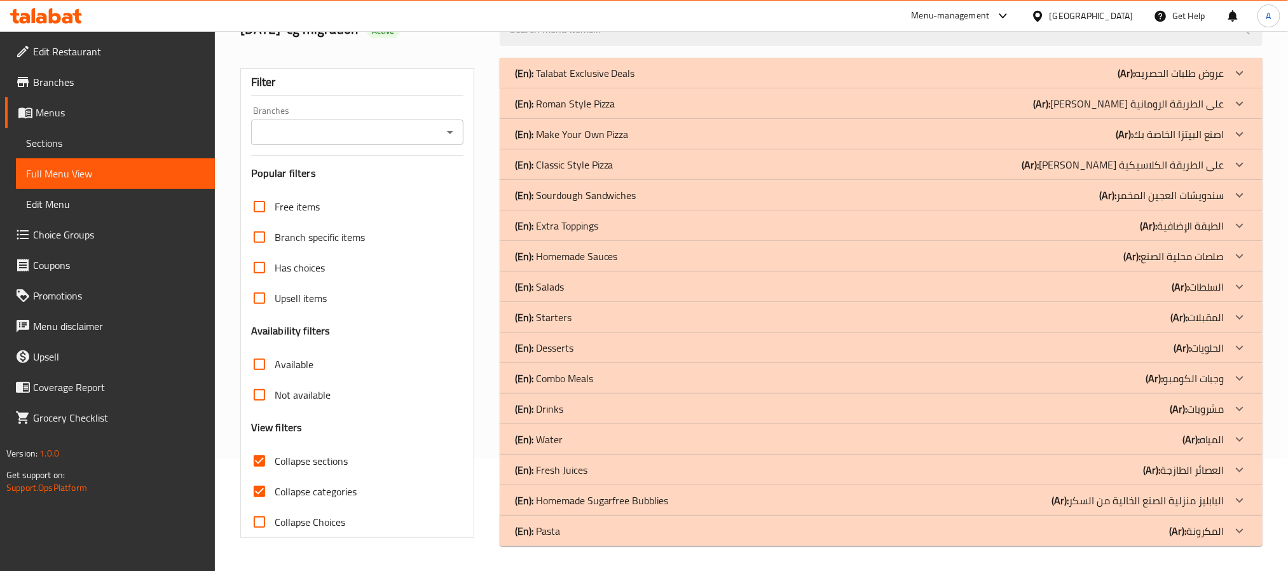
scroll to position [18, 0]
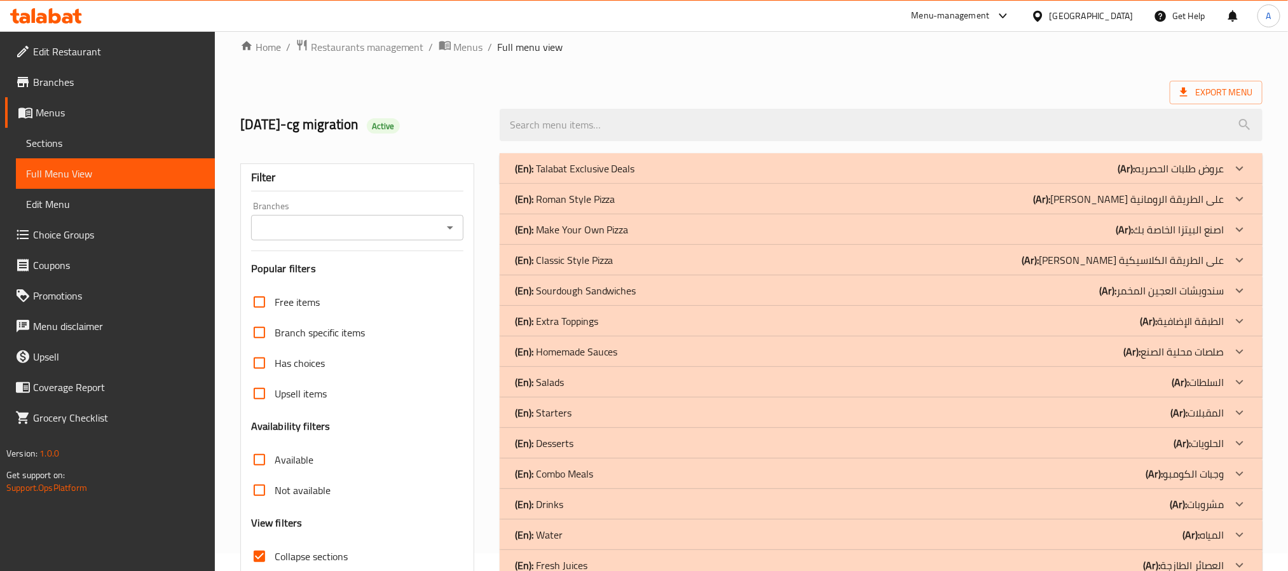
click at [608, 261] on p "(En): Classic Style Pizza" at bounding box center [564, 259] width 99 height 15
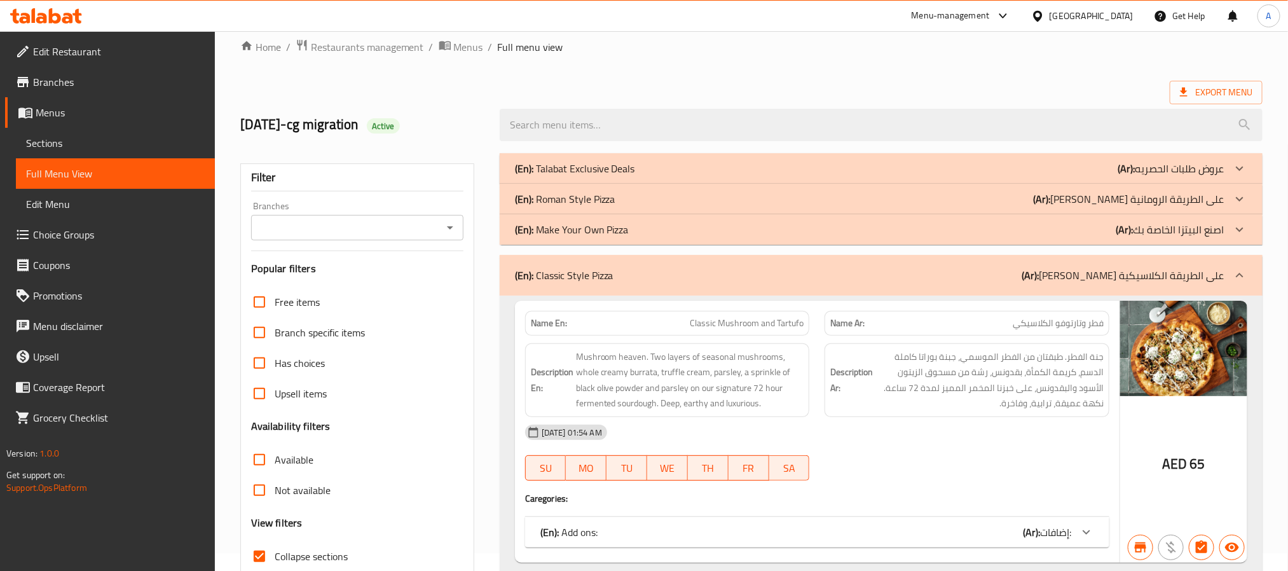
click at [613, 199] on p "(En): Roman Style Pizza" at bounding box center [565, 198] width 100 height 15
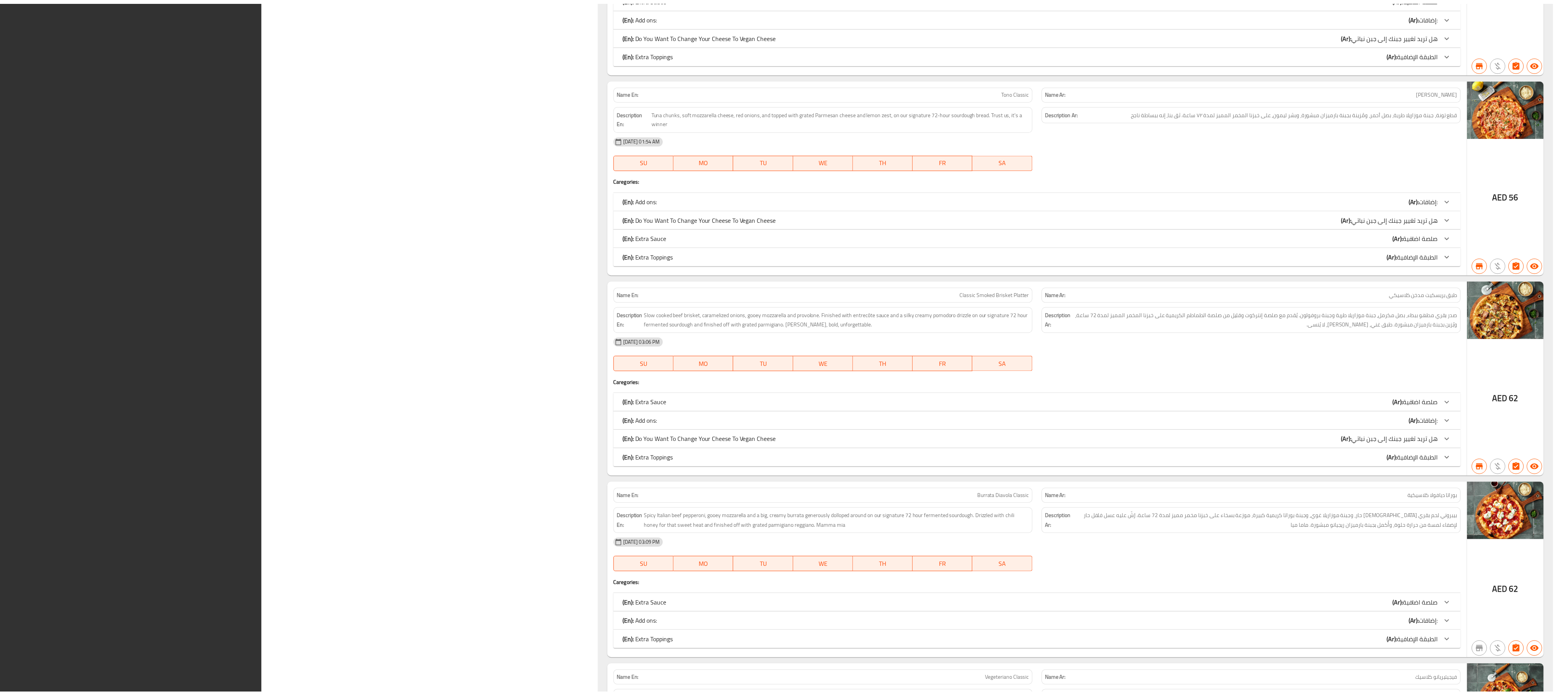
scroll to position [5438, 0]
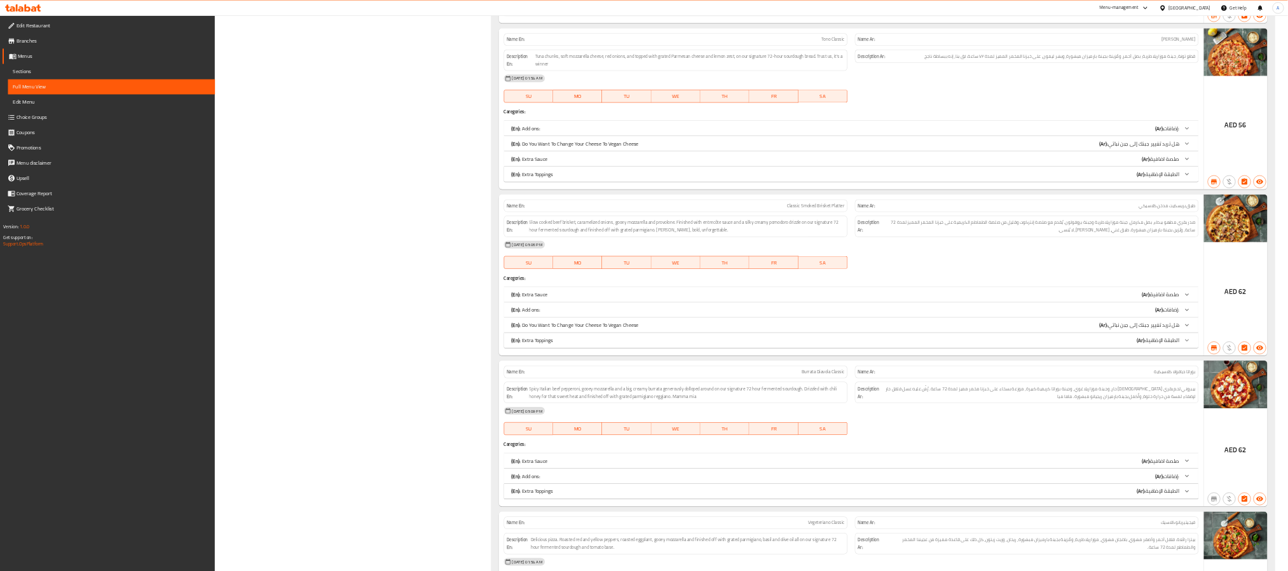
scroll to position [8172, 0]
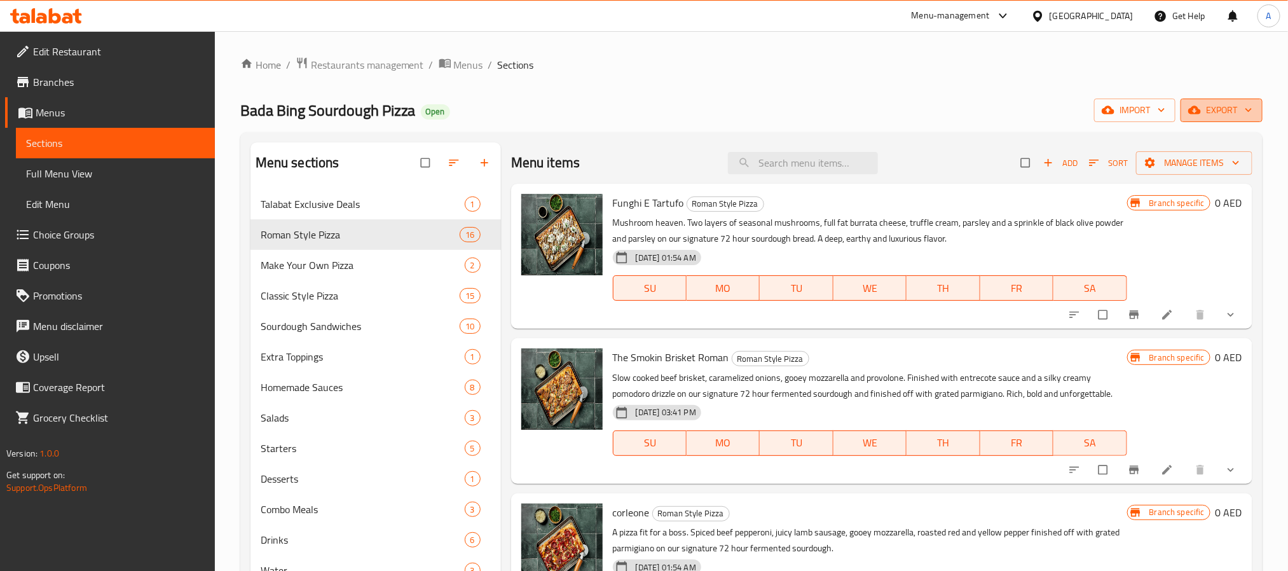
click at [1208, 112] on span "export" at bounding box center [1221, 110] width 62 height 16
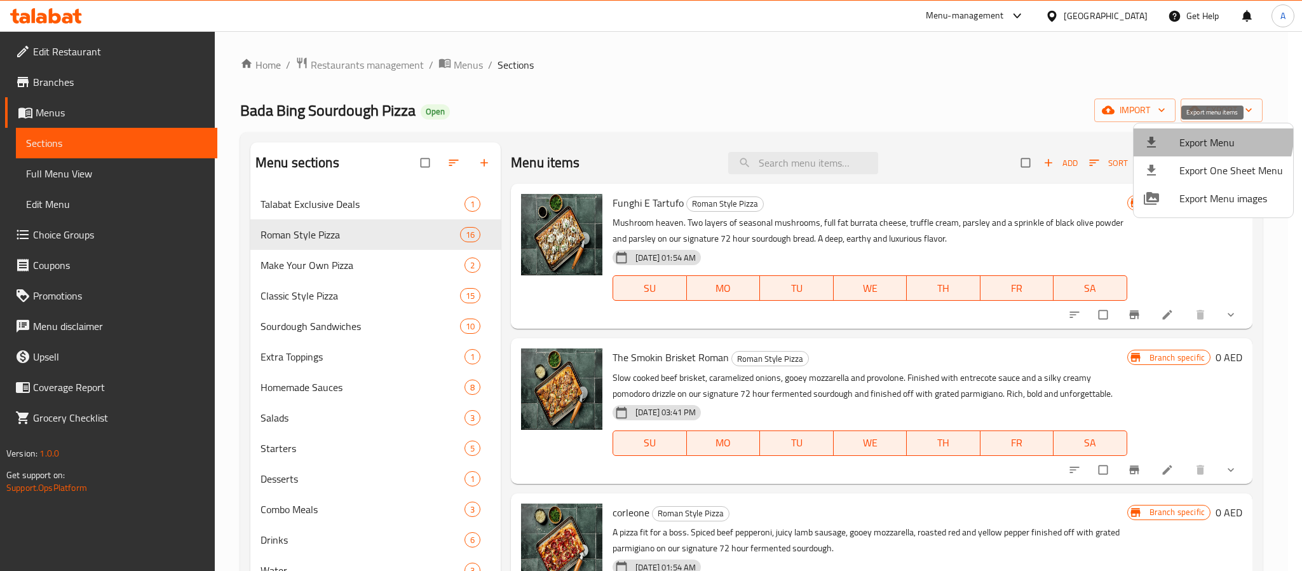
click at [1211, 136] on span "Export Menu" at bounding box center [1232, 142] width 104 height 15
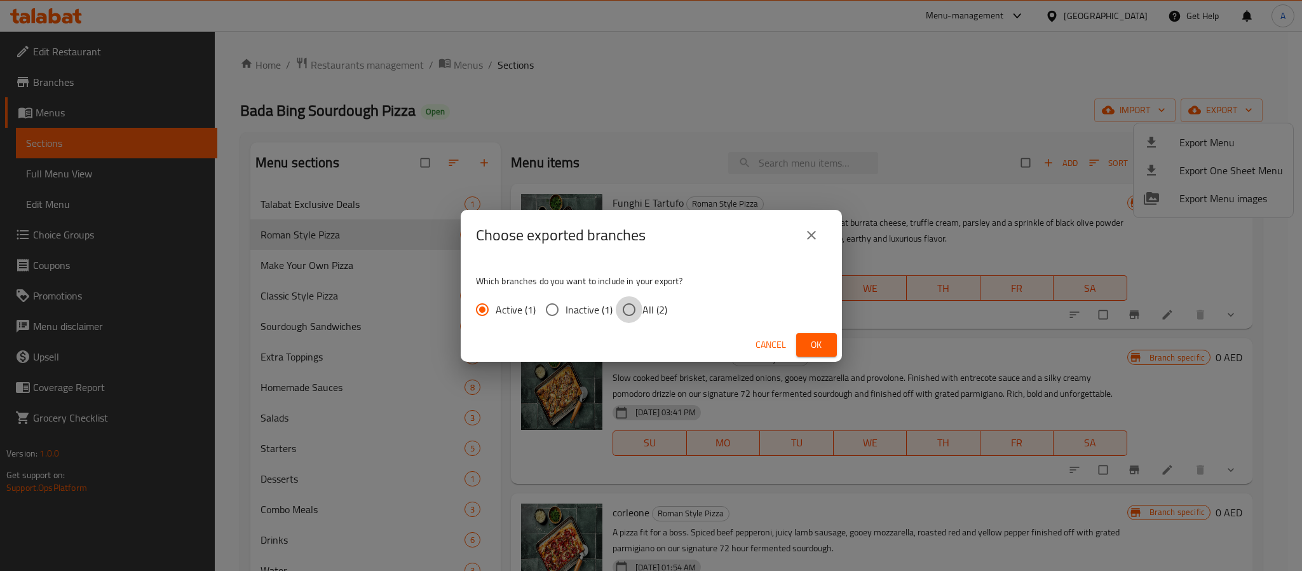
click at [634, 304] on input "All (2)" at bounding box center [629, 309] width 27 height 27
radio input "true"
click at [829, 338] on button "Ok" at bounding box center [816, 345] width 41 height 24
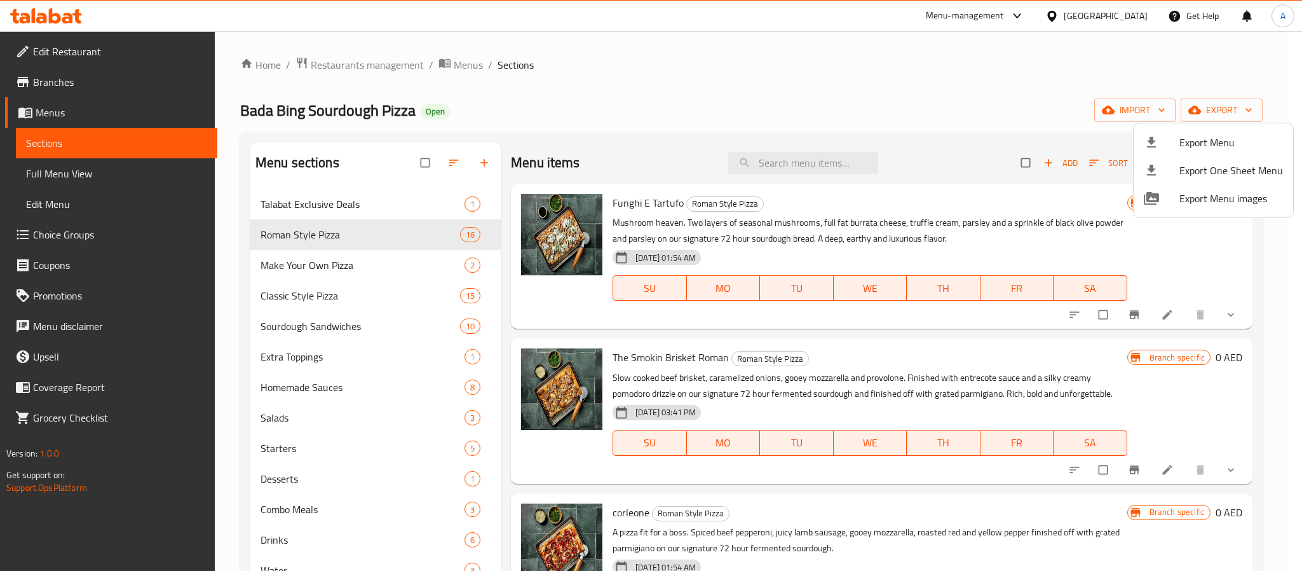
click at [1116, 13] on div at bounding box center [651, 285] width 1302 height 571
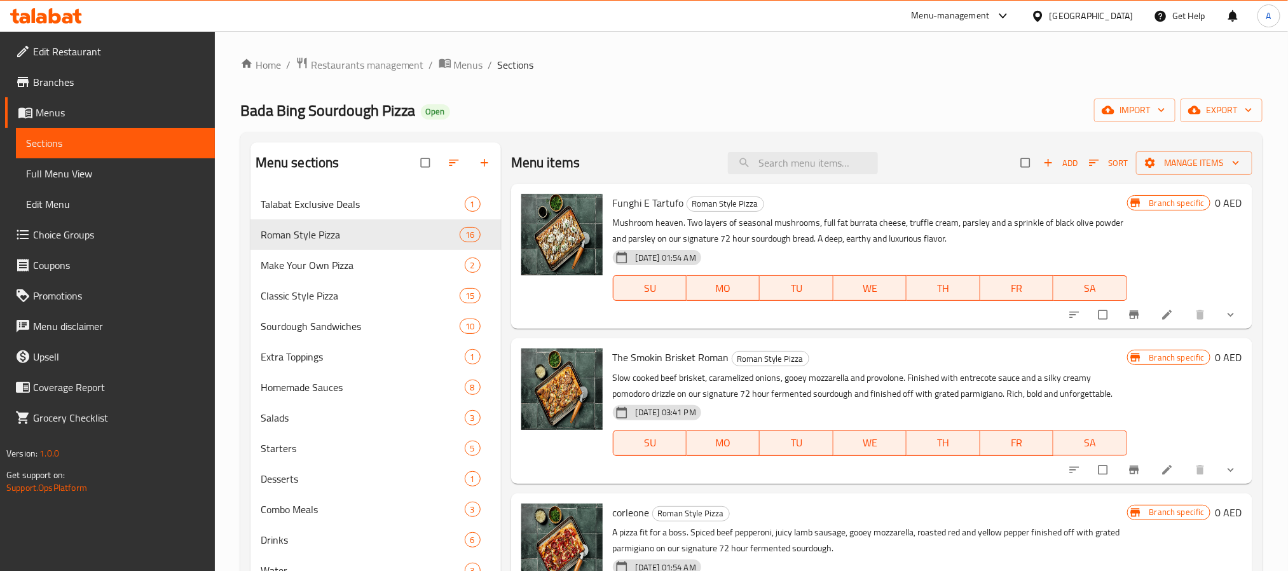
click at [1116, 13] on div "[GEOGRAPHIC_DATA]" at bounding box center [1091, 16] width 84 height 14
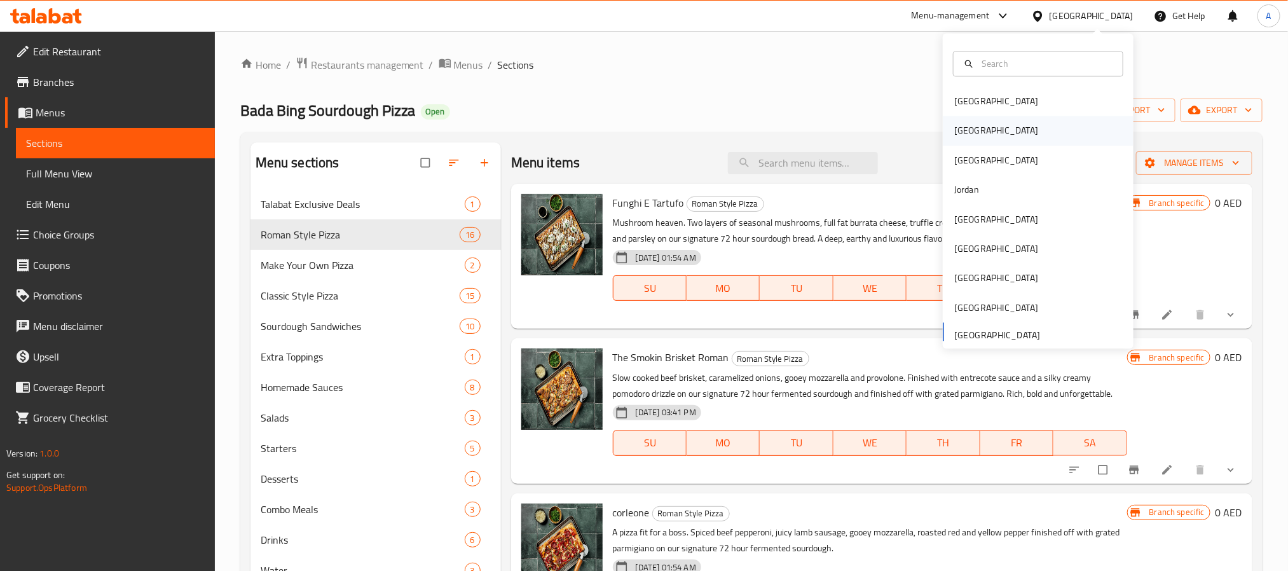
click at [964, 126] on div "[GEOGRAPHIC_DATA]" at bounding box center [996, 130] width 104 height 29
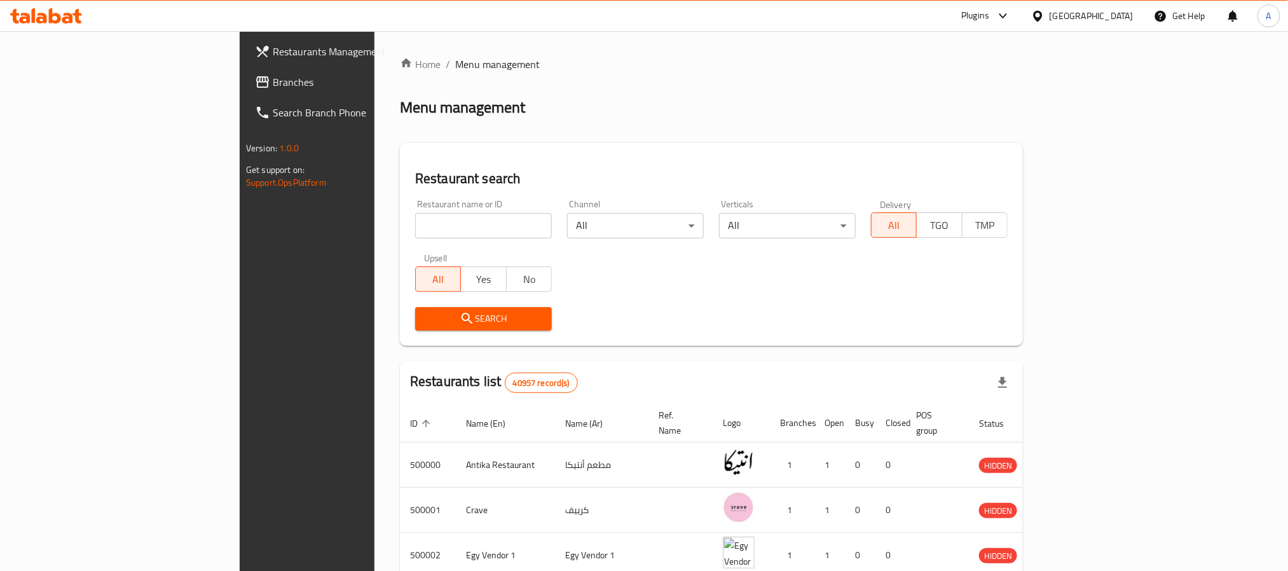
click at [273, 83] on span "Branches" at bounding box center [359, 81] width 172 height 15
